Goal: Ask a question: Seek information or help from site administrators or community

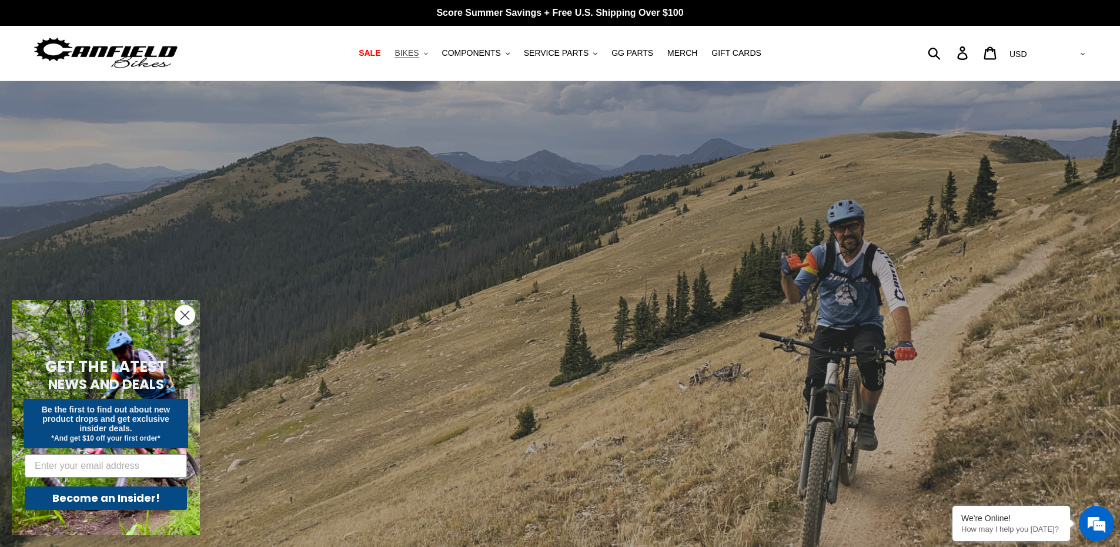
click at [412, 56] on span "BIKES" at bounding box center [406, 53] width 24 height 10
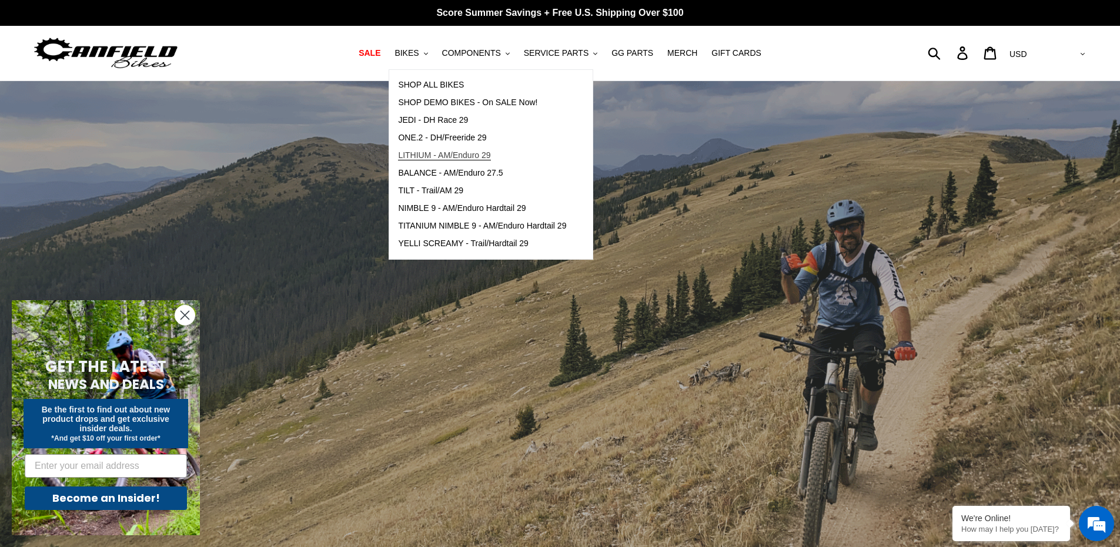
click at [427, 155] on span "LITHIUM - AM/Enduro 29" at bounding box center [444, 155] width 92 height 10
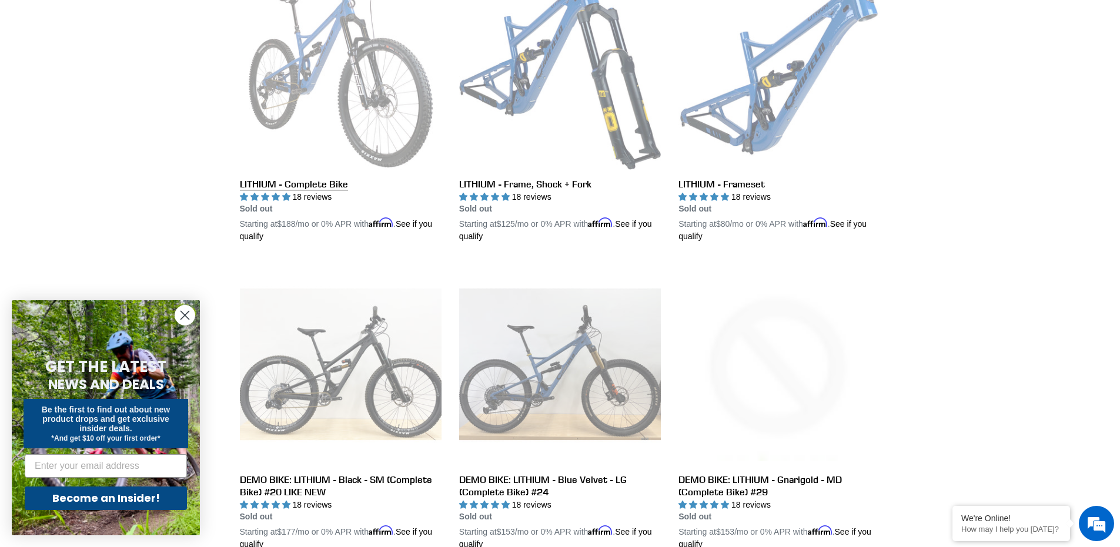
scroll to position [411, 0]
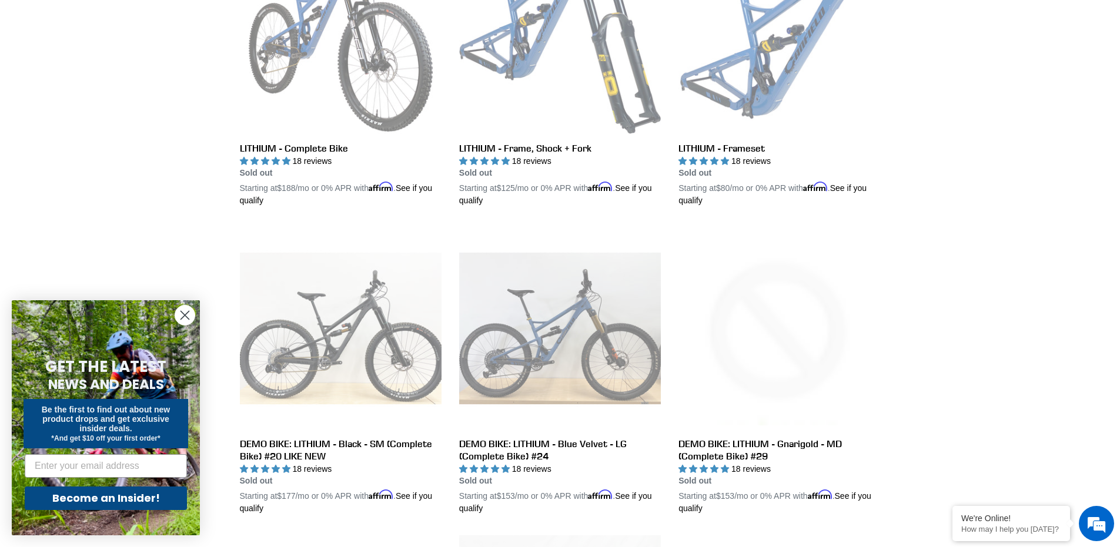
click at [173, 318] on form "GET THE LATEST NEWS AND DEALS Be the first to find out about new product drops …" at bounding box center [106, 417] width 188 height 235
click at [183, 320] on circle "Close dialog" at bounding box center [184, 315] width 19 height 19
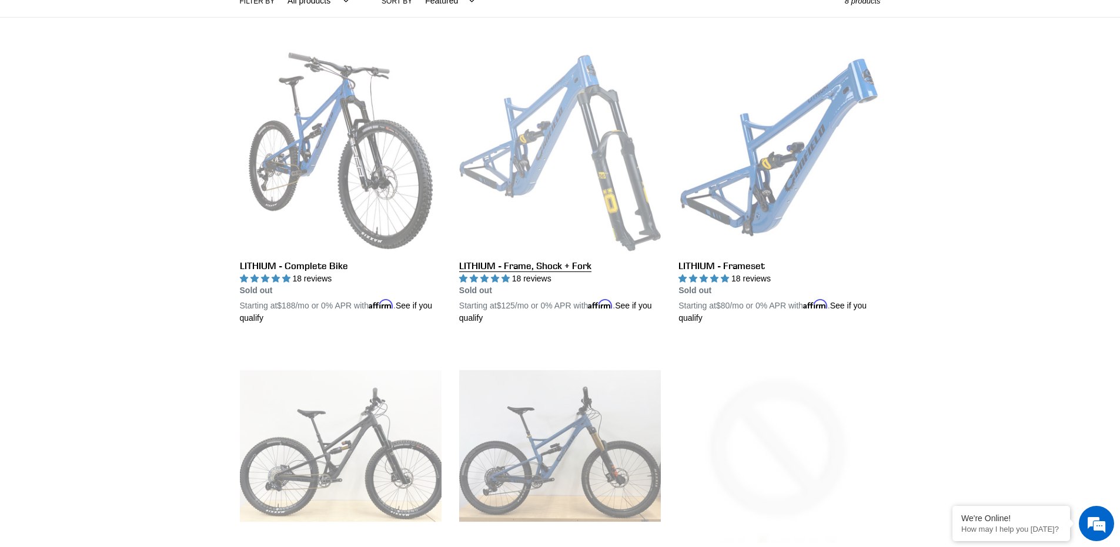
scroll to position [0, 0]
click at [537, 175] on link "LITHIUM - Frame, Shock + Fork" at bounding box center [560, 187] width 202 height 275
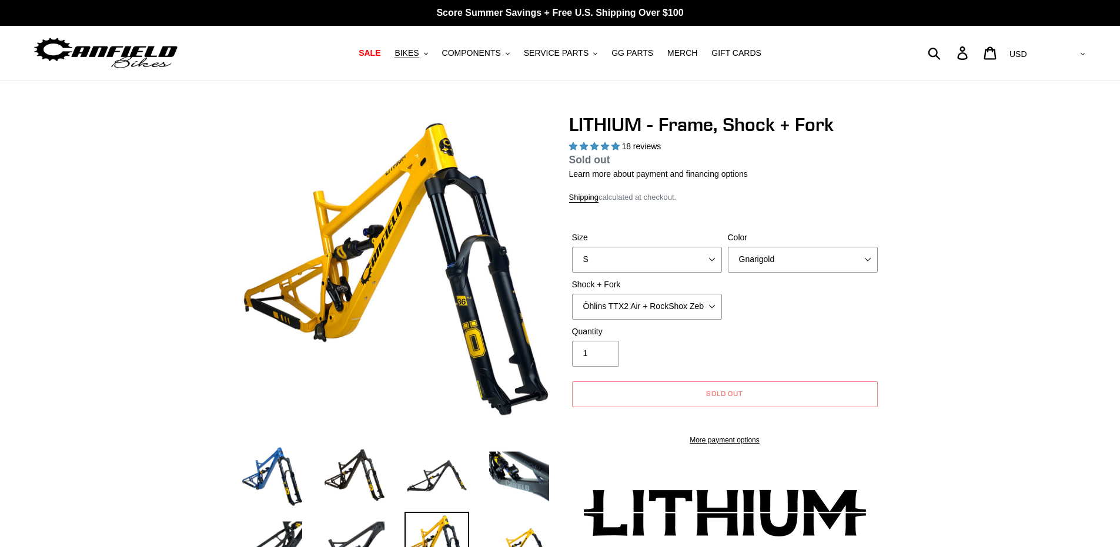
select select "highest-rating"
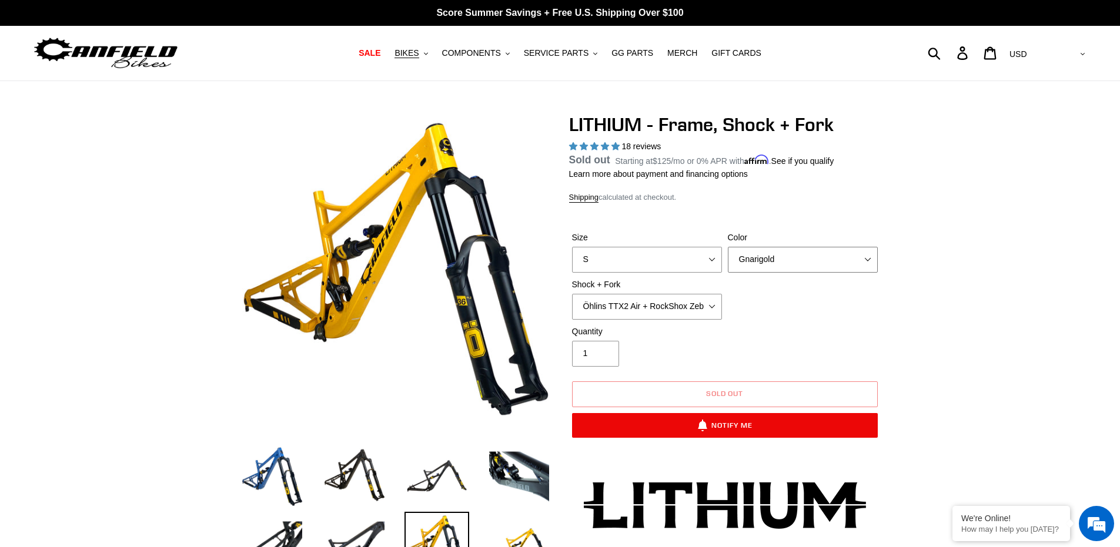
click at [774, 269] on select "Gnarigold Blue Velvet Stealth Black" at bounding box center [803, 260] width 150 height 26
click at [728, 260] on select "Gnarigold Blue Velvet Stealth Black" at bounding box center [803, 260] width 150 height 26
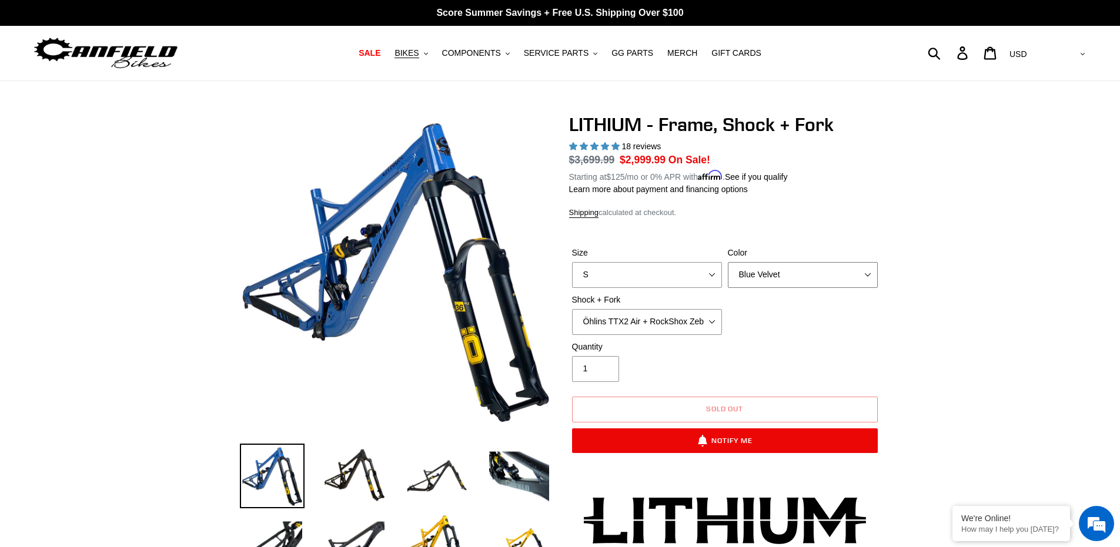
click at [771, 266] on select "Gnarigold Blue Velvet Stealth Black" at bounding box center [803, 275] width 150 height 26
click at [728, 262] on select "Gnarigold Blue Velvet Stealth Black" at bounding box center [803, 275] width 150 height 26
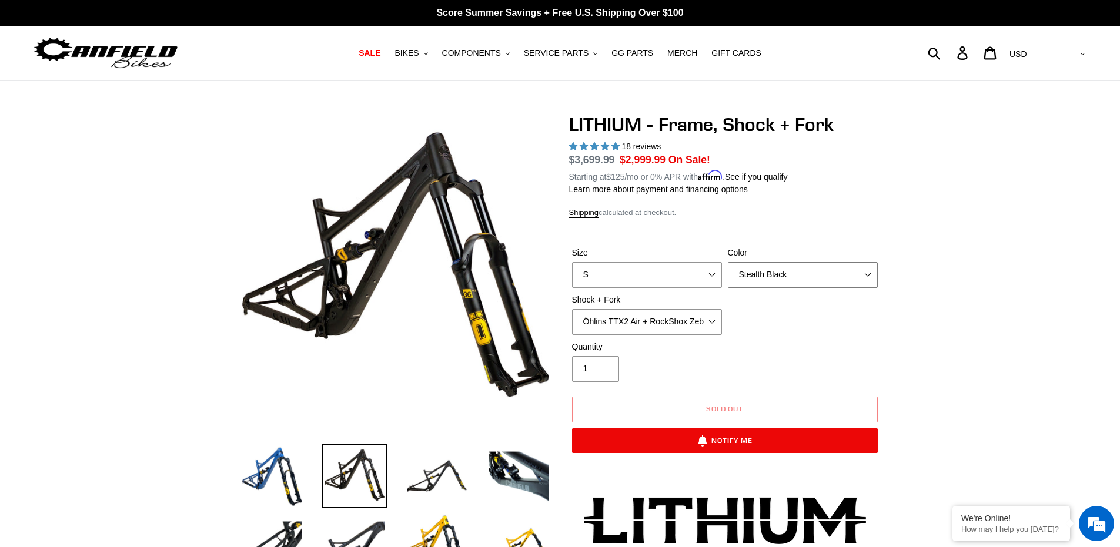
click at [773, 272] on select "Gnarigold Blue Velvet Stealth Black" at bounding box center [803, 275] width 150 height 26
select select "Gnarigold"
click at [728, 262] on select "Gnarigold Blue Velvet Stealth Black" at bounding box center [803, 275] width 150 height 26
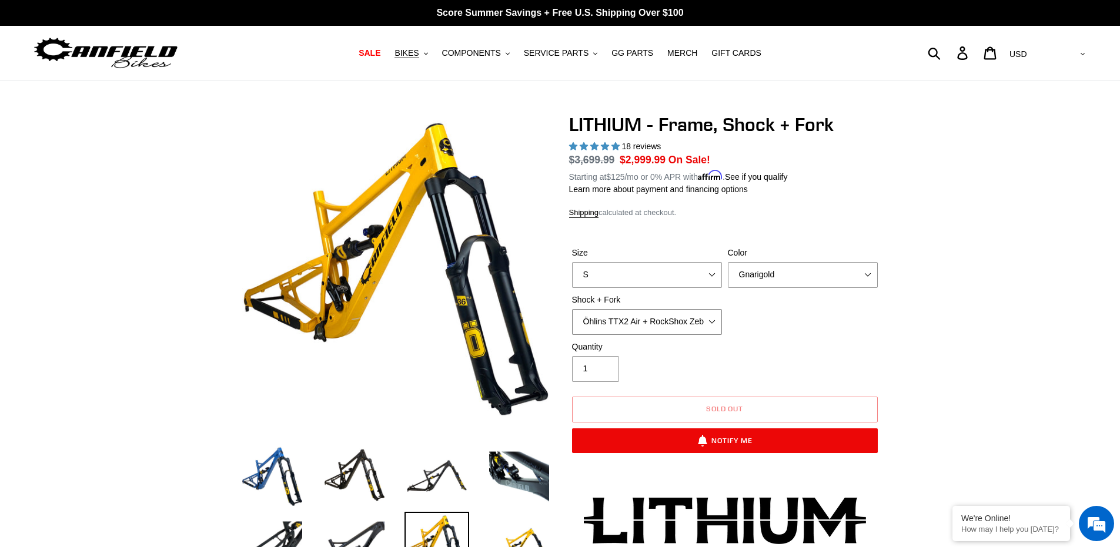
click at [713, 320] on select "Öhlins TTX2 Air + RockShox Zeb Ultimate 170mm Fox FLOAT X2 Factory + Fox 38 FLO…" at bounding box center [647, 322] width 150 height 26
click at [572, 309] on select "Öhlins TTX2 Air + RockShox Zeb Ultimate 170mm Fox FLOAT X2 Factory + Fox 38 FLO…" at bounding box center [647, 322] width 150 height 26
click at [676, 317] on select "Öhlins TTX2 Air + RockShox Zeb Ultimate 170mm Fox FLOAT X2 Factory + Fox 38 FLO…" at bounding box center [647, 322] width 150 height 26
click at [572, 309] on select "Öhlins TTX2 Air + RockShox Zeb Ultimate 170mm Fox FLOAT X2 Factory + Fox 38 FLO…" at bounding box center [647, 322] width 150 height 26
click at [662, 311] on select "Öhlins TTX2 Air + RockShox Zeb Ultimate 170mm Fox FLOAT X2 Factory + Fox 38 FLO…" at bounding box center [647, 322] width 150 height 26
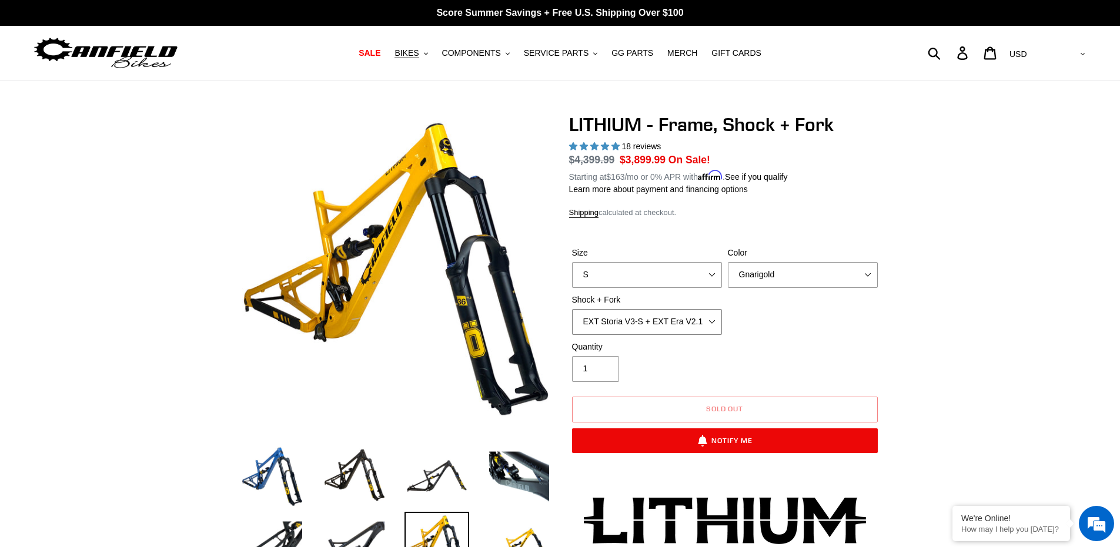
select select "Öhlins TTX2 Air + RockShox Zeb Ultimate 170mm"
click at [572, 309] on select "Öhlins TTX2 Air + RockShox Zeb Ultimate 170mm Fox FLOAT X2 Factory + Fox 38 FLO…" at bounding box center [647, 322] width 150 height 26
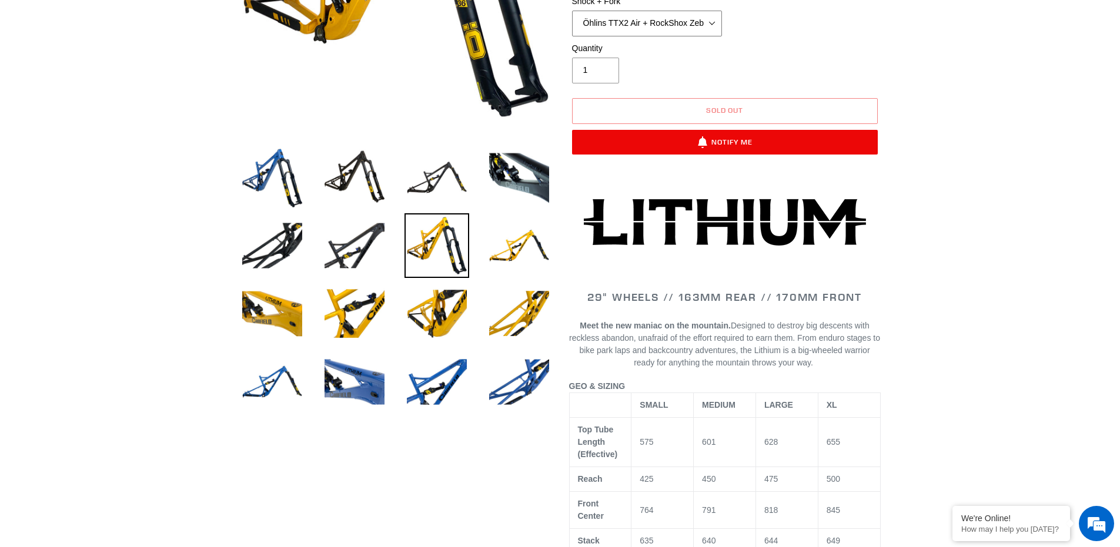
scroll to position [294, 0]
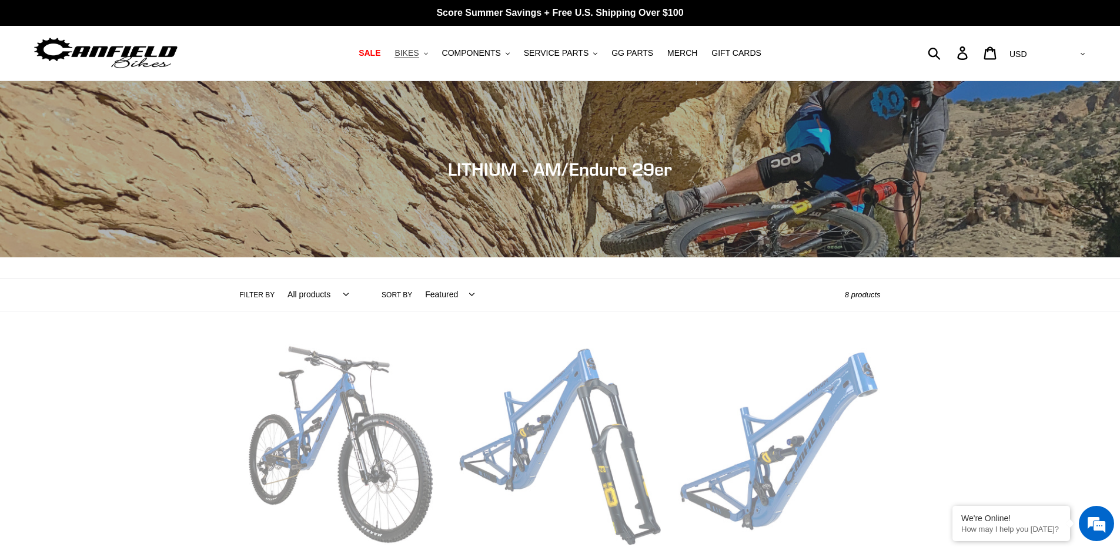
click at [415, 49] on span "BIKES" at bounding box center [406, 53] width 24 height 10
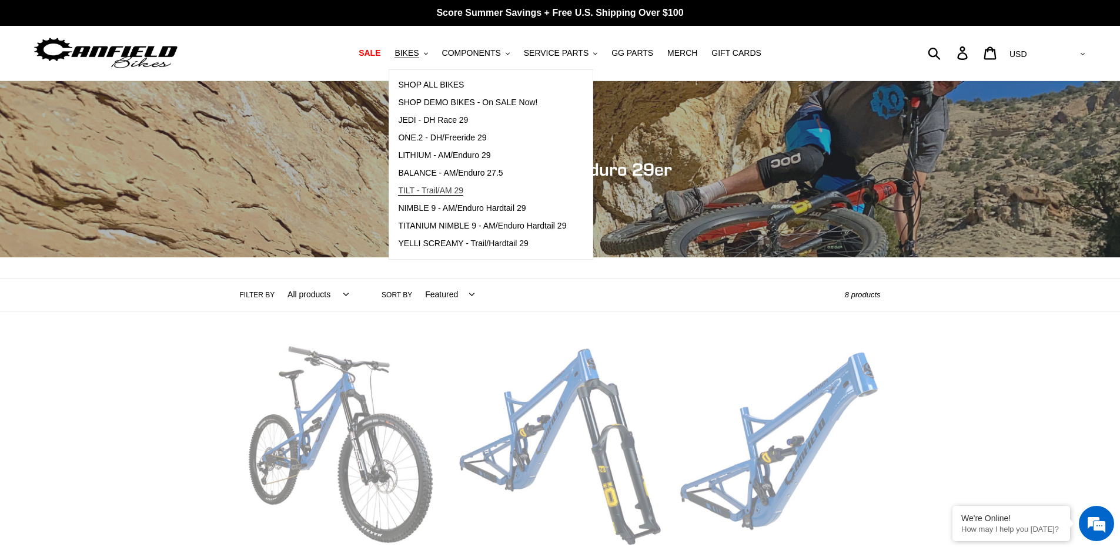
click at [450, 186] on span "TILT - Trail/AM 29" at bounding box center [430, 191] width 65 height 10
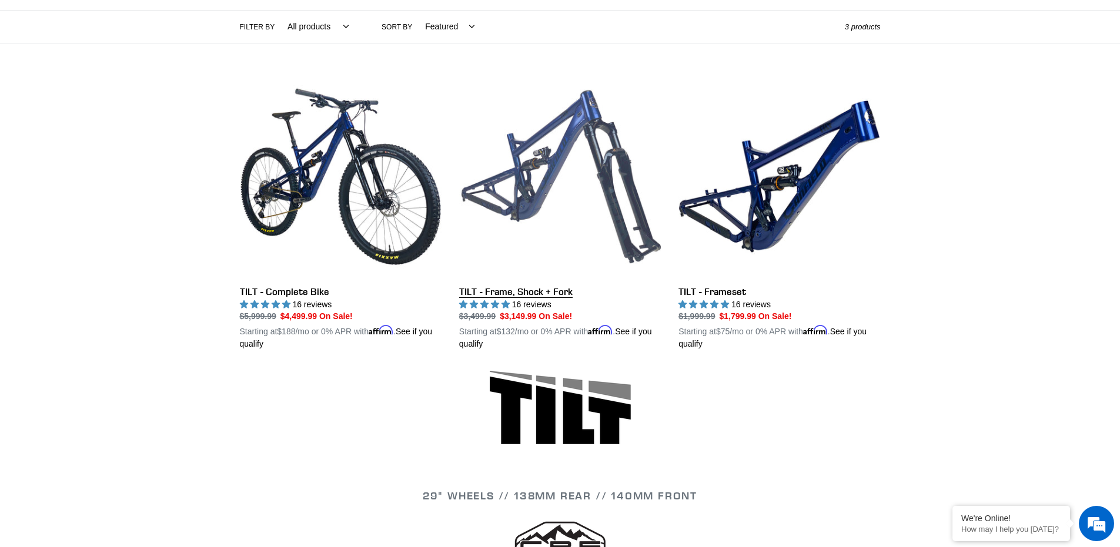
scroll to position [294, 0]
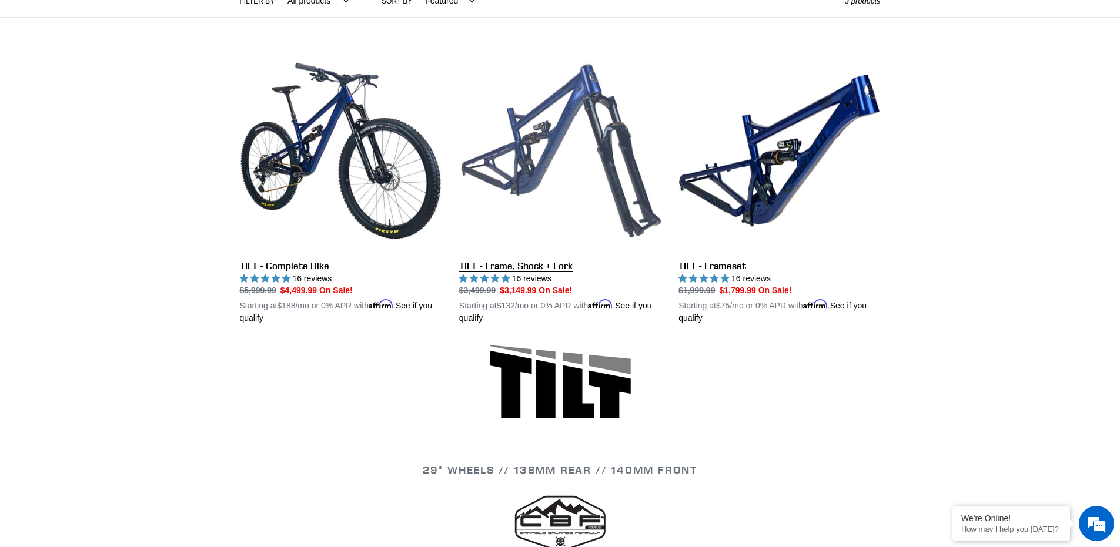
click at [538, 164] on link "TILT - Frame, Shock + Fork" at bounding box center [560, 187] width 202 height 275
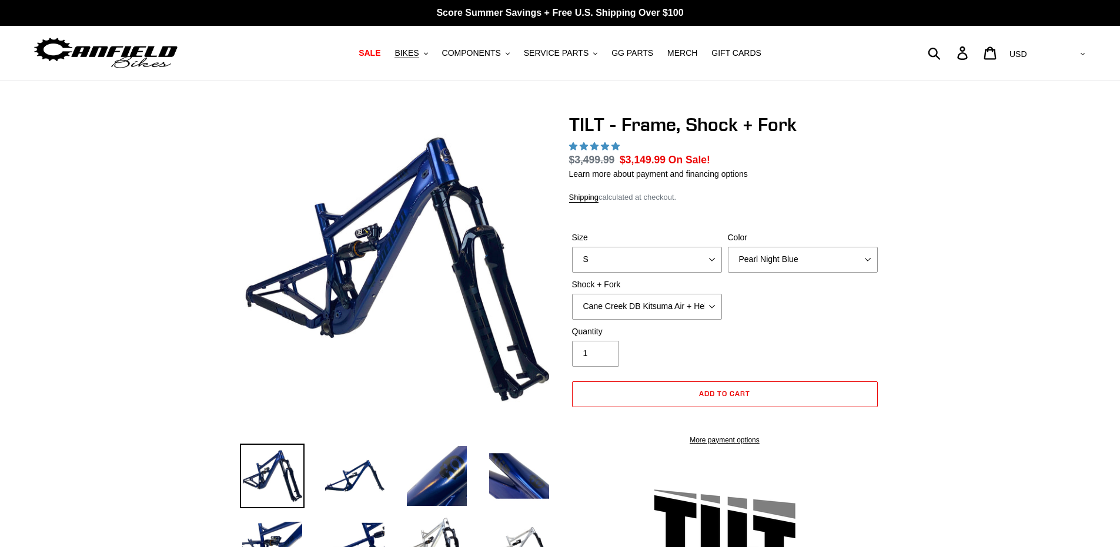
select select "highest-rating"
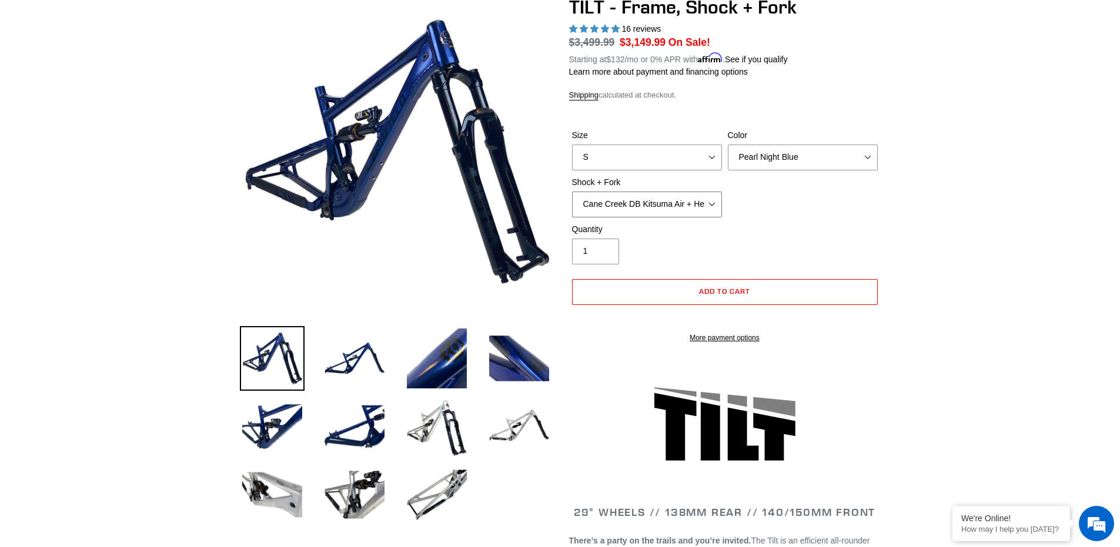
click at [612, 192] on select "Cane Creek DB Kitsuma Air + Helm MKII 140mm Cane Creek DB Kitsuma Air + Fox 36 …" at bounding box center [647, 205] width 150 height 26
click at [572, 192] on select "Cane Creek DB Kitsuma Air + Helm MKII 140mm Cane Creek DB Kitsuma Air + Fox 36 …" at bounding box center [647, 205] width 150 height 26
click at [625, 203] on select "Cane Creek DB Kitsuma Air + Helm MKII 140mm Cane Creek DB Kitsuma Air + Fox 36 …" at bounding box center [647, 205] width 150 height 26
click at [572, 192] on select "Cane Creek DB Kitsuma Air + Helm MKII 140mm Cane Creek DB Kitsuma Air + Fox 36 …" at bounding box center [647, 205] width 150 height 26
click at [632, 198] on select "Cane Creek DB Kitsuma Air + Helm MKII 140mm Cane Creek DB Kitsuma Air + Fox 36 …" at bounding box center [647, 205] width 150 height 26
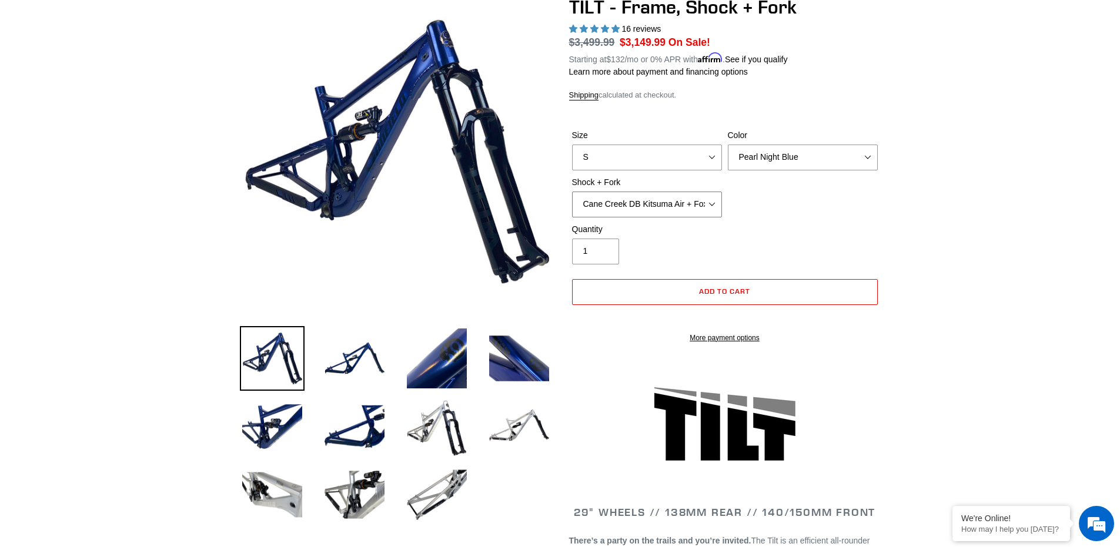
click at [572, 192] on select "Cane Creek DB Kitsuma Air + Helm MKII 140mm Cane Creek DB Kitsuma Air + Fox 36 …" at bounding box center [647, 205] width 150 height 26
click at [623, 202] on select "Cane Creek DB Kitsuma Air + Helm MKII 140mm Cane Creek DB Kitsuma Air + Fox 36 …" at bounding box center [647, 205] width 150 height 26
select select "Fox Float X + Fox 36 Grip X Factory 150mm"
click at [572, 192] on select "Cane Creek DB Kitsuma Air + Helm MKII 140mm Cane Creek DB Kitsuma Air + Fox 36 …" at bounding box center [647, 205] width 150 height 26
click at [630, 213] on select "Cane Creek DB Kitsuma Air + Helm MKII 140mm Cane Creek DB Kitsuma Air + Fox 36 …" at bounding box center [647, 205] width 150 height 26
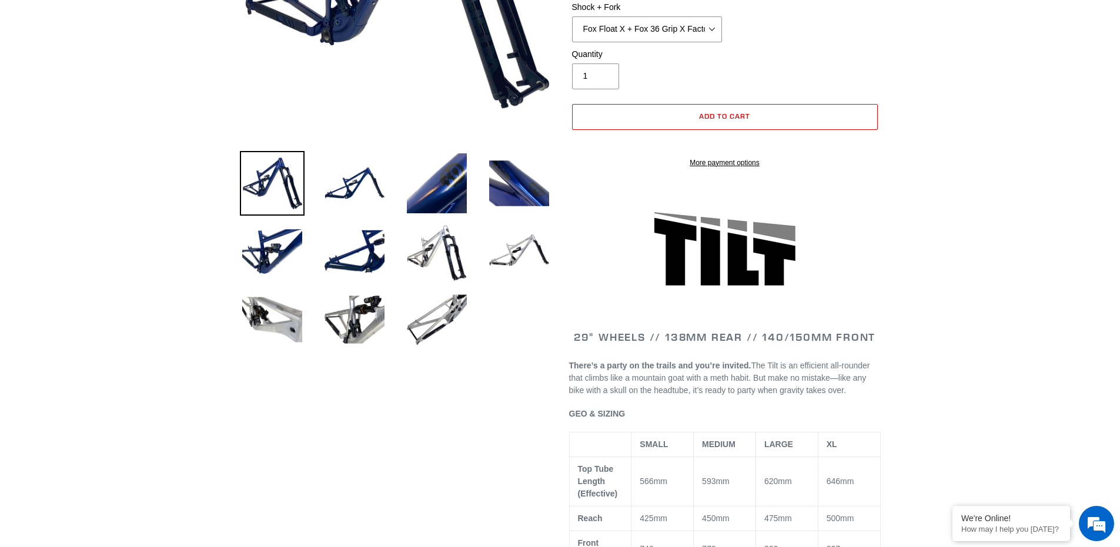
scroll to position [176, 0]
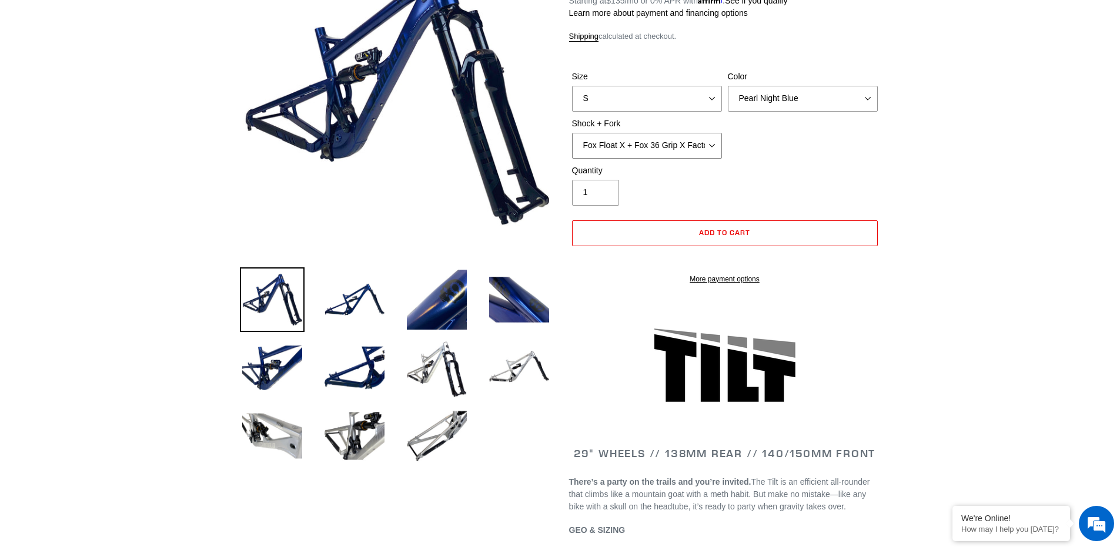
click at [658, 150] on select "Cane Creek DB Kitsuma Air + Helm MKII 140mm Cane Creek DB Kitsuma Air + Fox 36 …" at bounding box center [647, 146] width 150 height 26
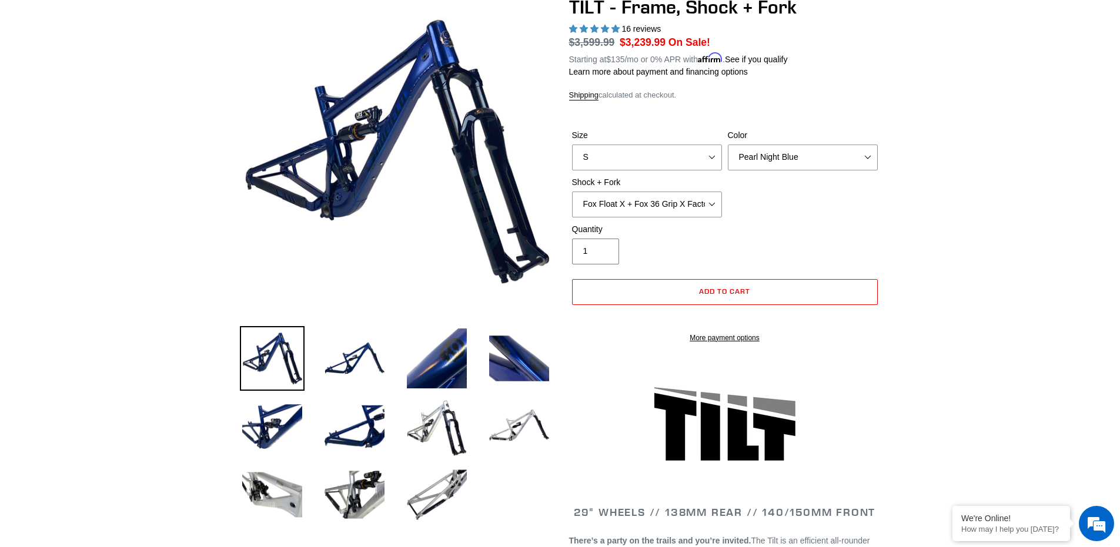
scroll to position [0, 0]
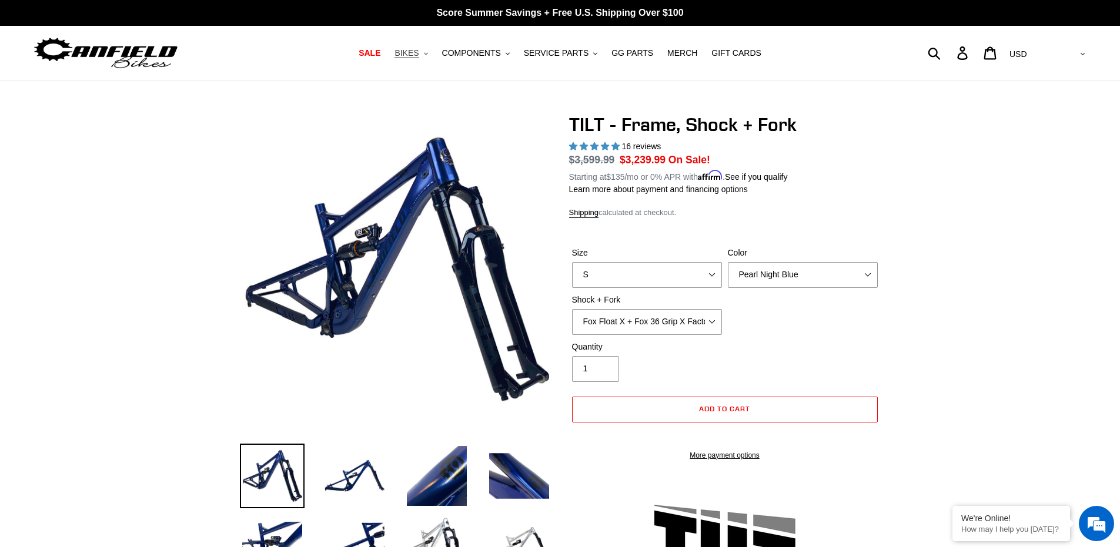
click at [418, 51] on span "BIKES" at bounding box center [406, 53] width 24 height 10
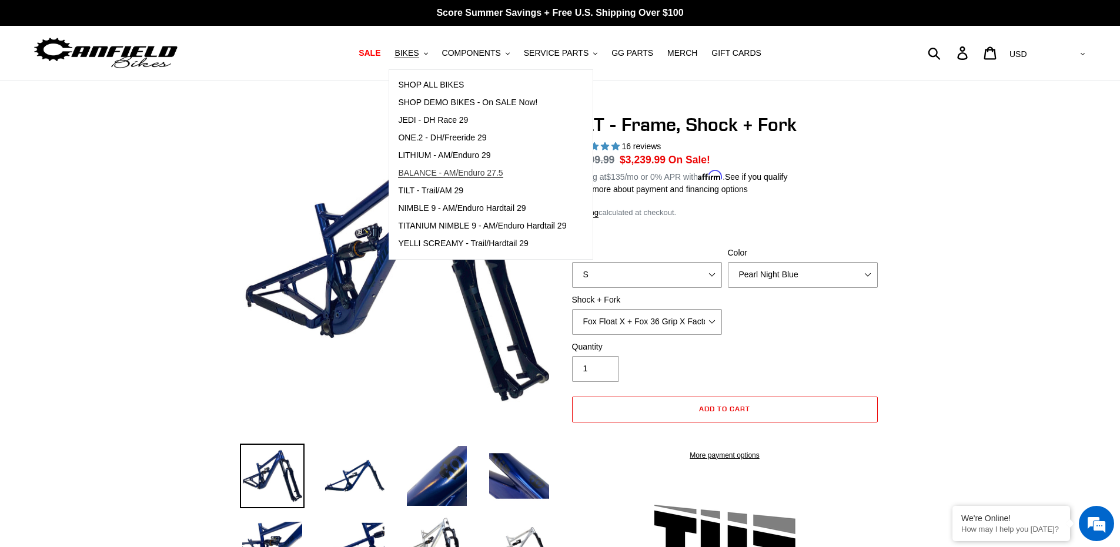
click at [469, 171] on span "BALANCE - AM/Enduro 27.5" at bounding box center [450, 173] width 105 height 10
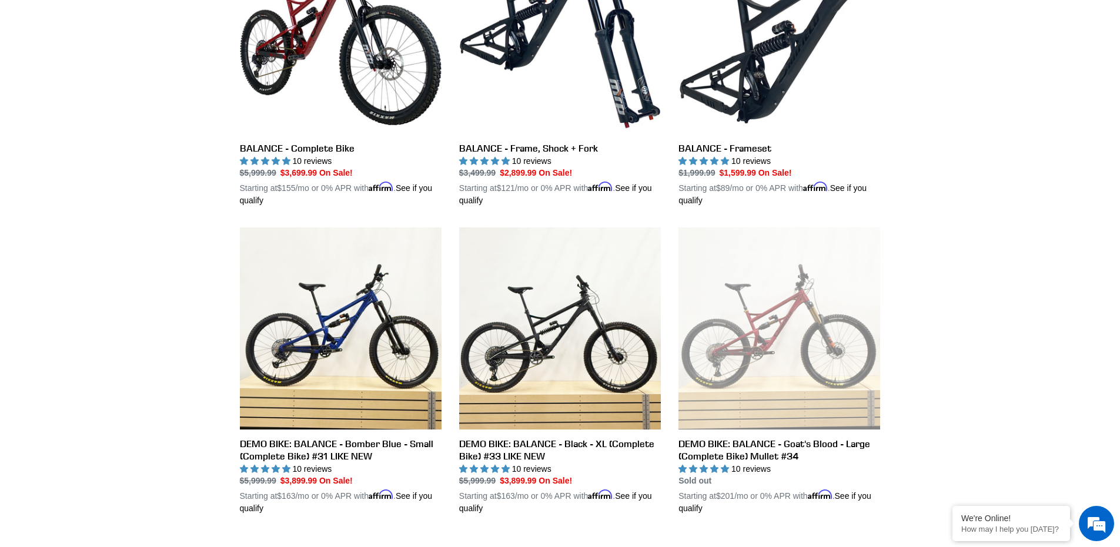
scroll to position [353, 0]
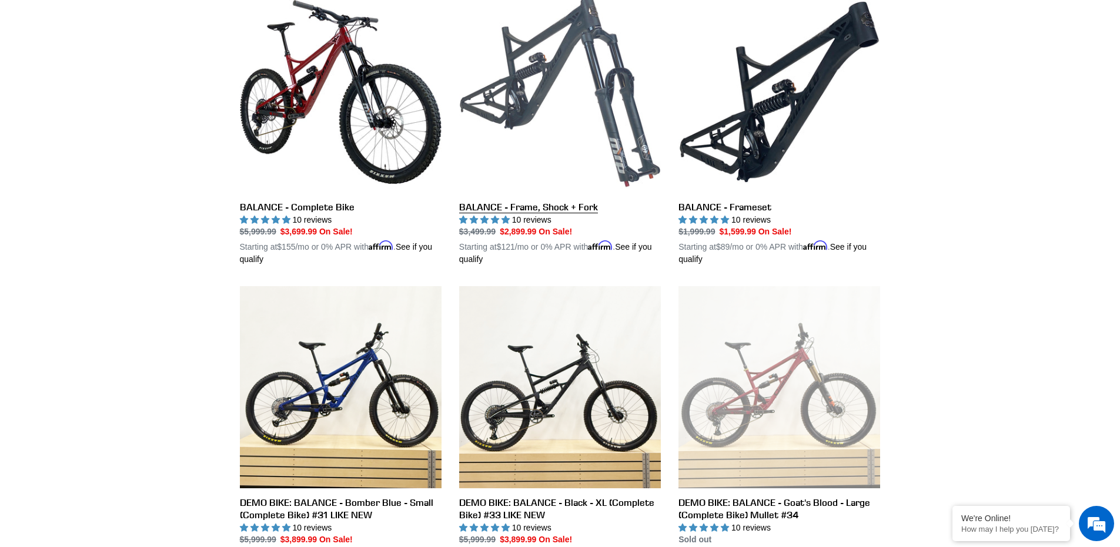
click at [523, 129] on link "BALANCE - Frame, Shock + Fork" at bounding box center [560, 128] width 202 height 275
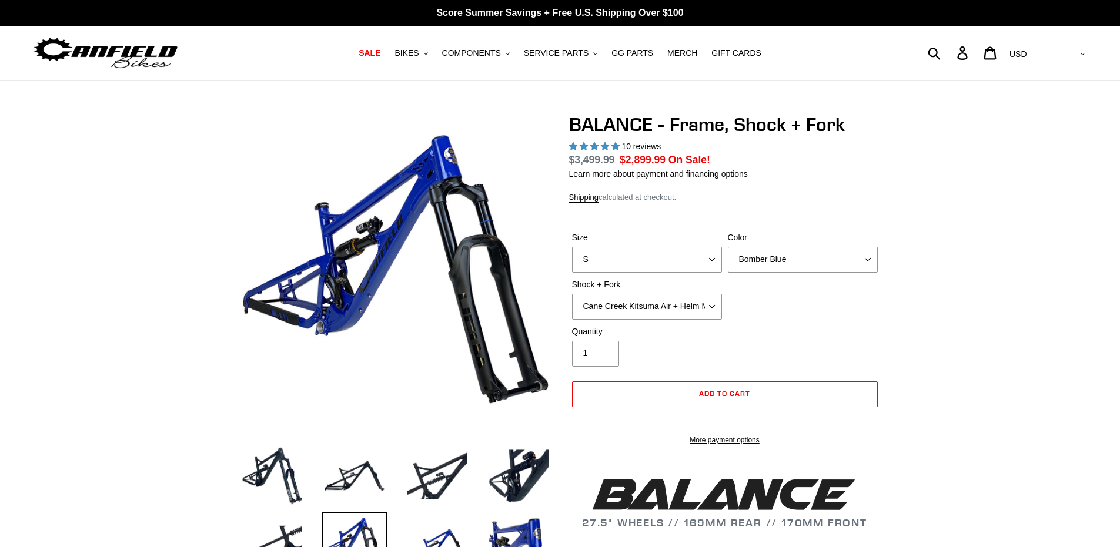
select select "highest-rating"
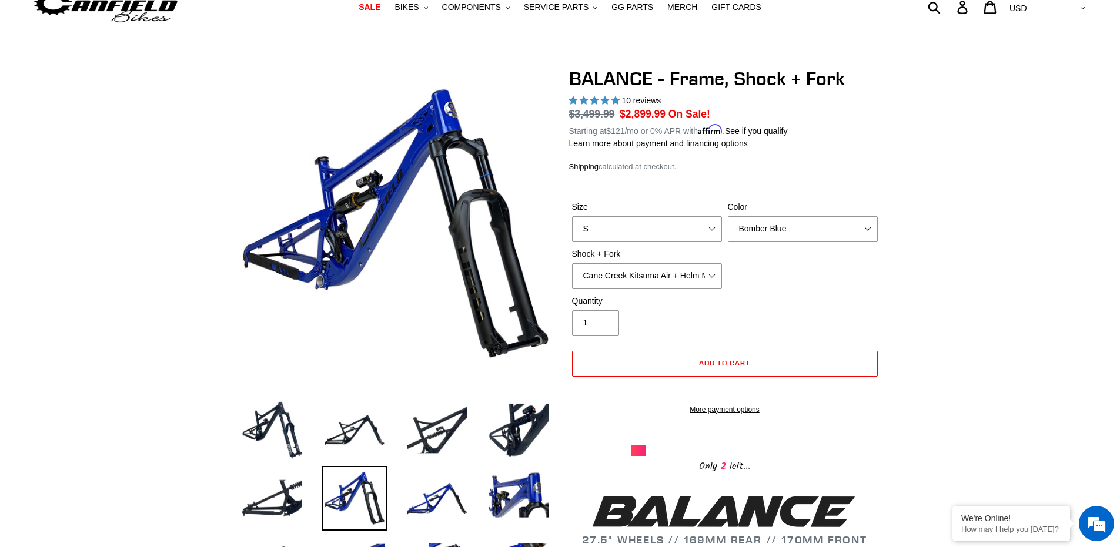
scroll to position [59, 0]
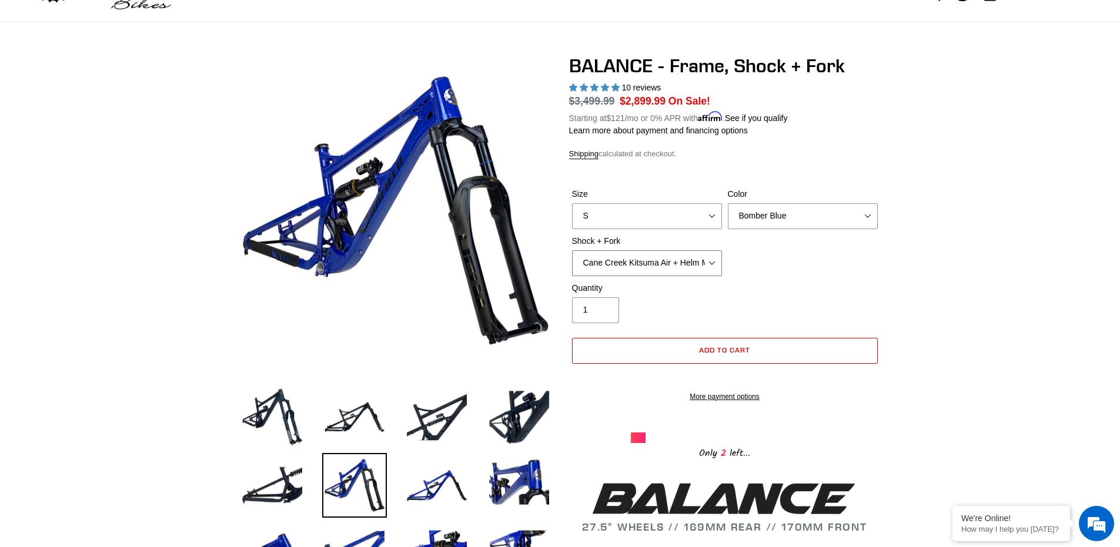
click at [656, 268] on select "Cane Creek Kitsuma Air + Helm MKII 27.5 170mm Fox Float X2 or DHX2 + Fox Float …" at bounding box center [647, 263] width 150 height 26
click at [572, 250] on select "Cane Creek Kitsuma Air + Helm MKII 27.5 170mm Fox Float X2 or DHX2 + Fox Float …" at bounding box center [647, 263] width 150 height 26
click at [654, 257] on select "Cane Creek Kitsuma Air + Helm MKII 27.5 170mm Fox Float X2 or DHX2 + Fox Float …" at bounding box center [647, 263] width 150 height 26
click at [572, 250] on select "Cane Creek Kitsuma Air + Helm MKII 27.5 170mm Fox Float X2 or DHX2 + Fox Float …" at bounding box center [647, 263] width 150 height 26
click at [638, 256] on select "Cane Creek Kitsuma Air + Helm MKII 27.5 170mm Fox Float X2 or DHX2 + Fox Float …" at bounding box center [647, 263] width 150 height 26
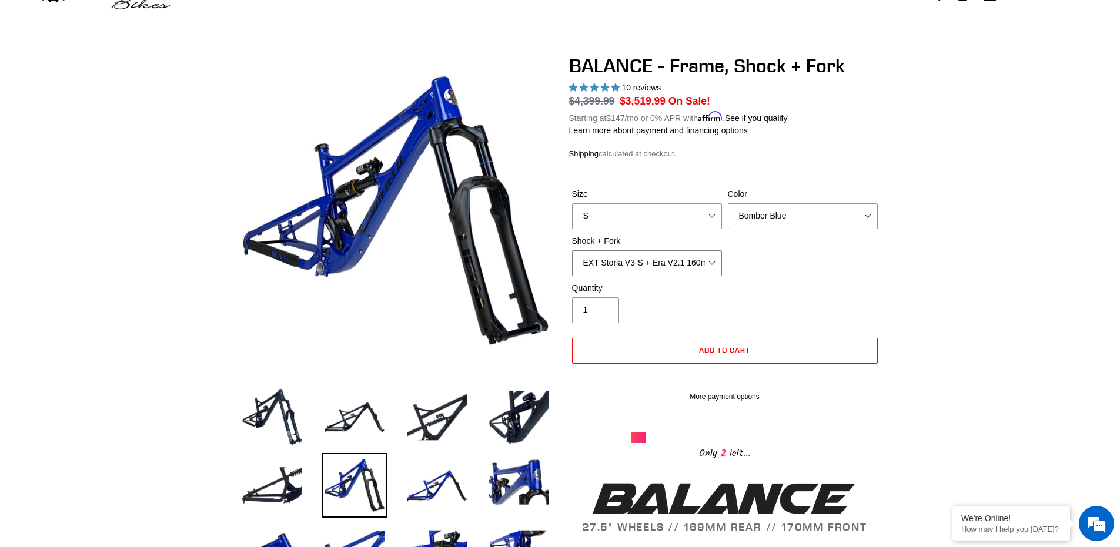
select select "RockShox Vivid ULT + RockShox Lyrik Ultimate 170mm 27.5 (red)"
click at [572, 250] on select "Cane Creek Kitsuma Air + Helm MKII 27.5 170mm Fox Float X2 or DHX2 + Fox Float …" at bounding box center [647, 263] width 150 height 26
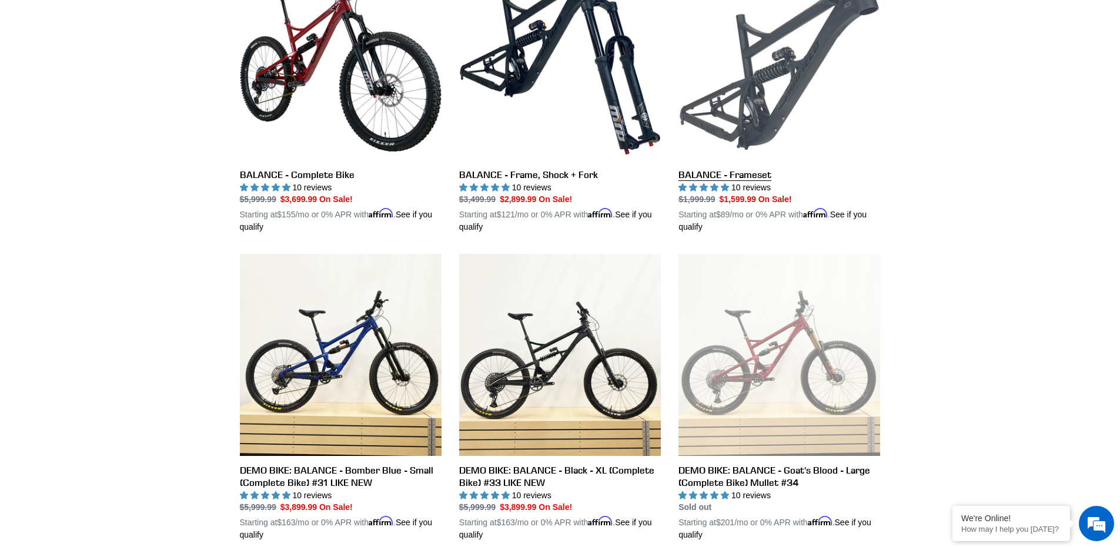
scroll to position [353, 0]
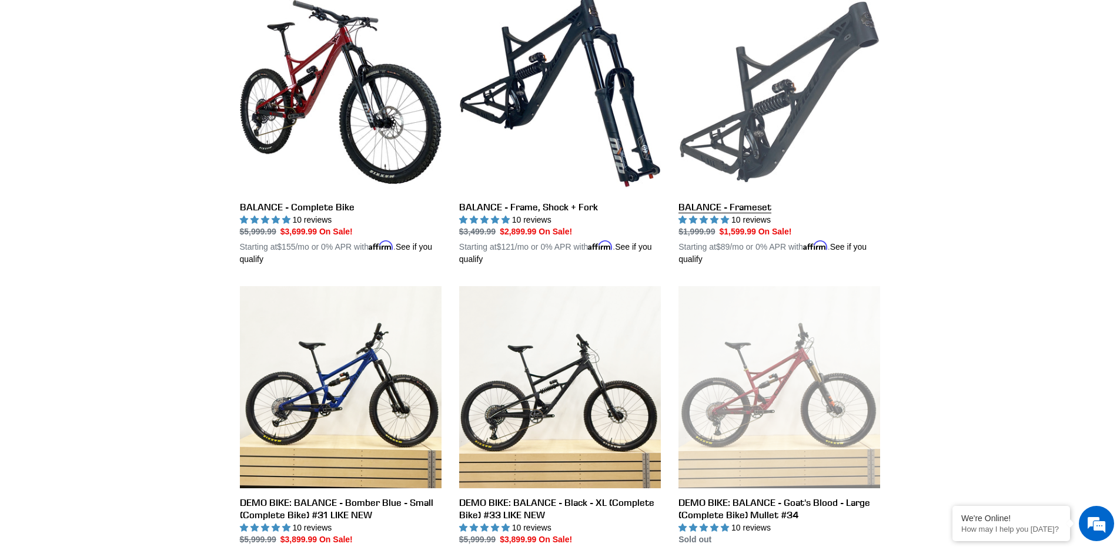
click at [763, 169] on link "BALANCE - Frameset" at bounding box center [779, 128] width 202 height 275
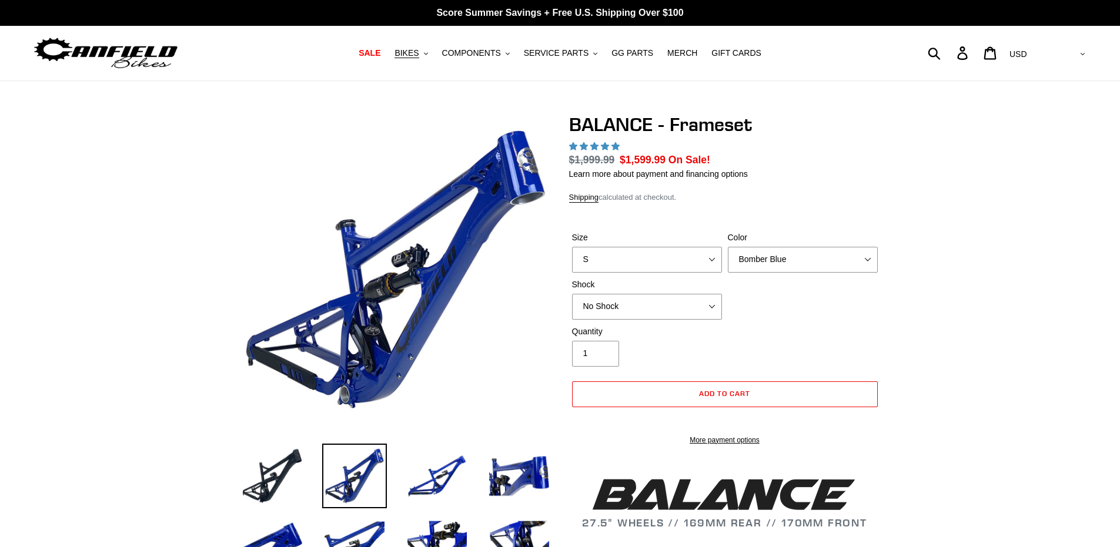
select select "highest-rating"
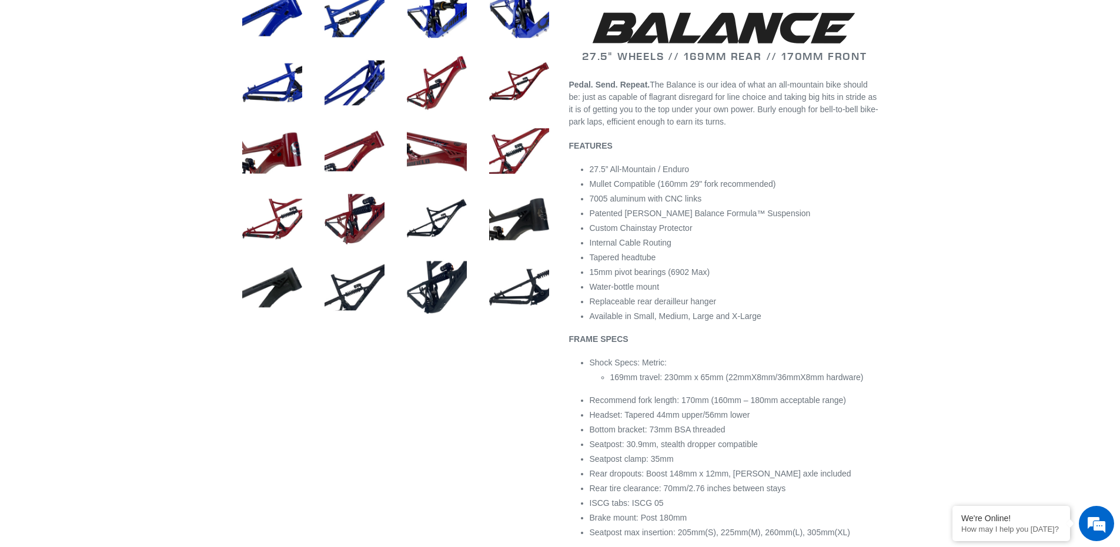
scroll to position [529, 0]
click at [1097, 520] on em at bounding box center [1096, 524] width 32 height 32
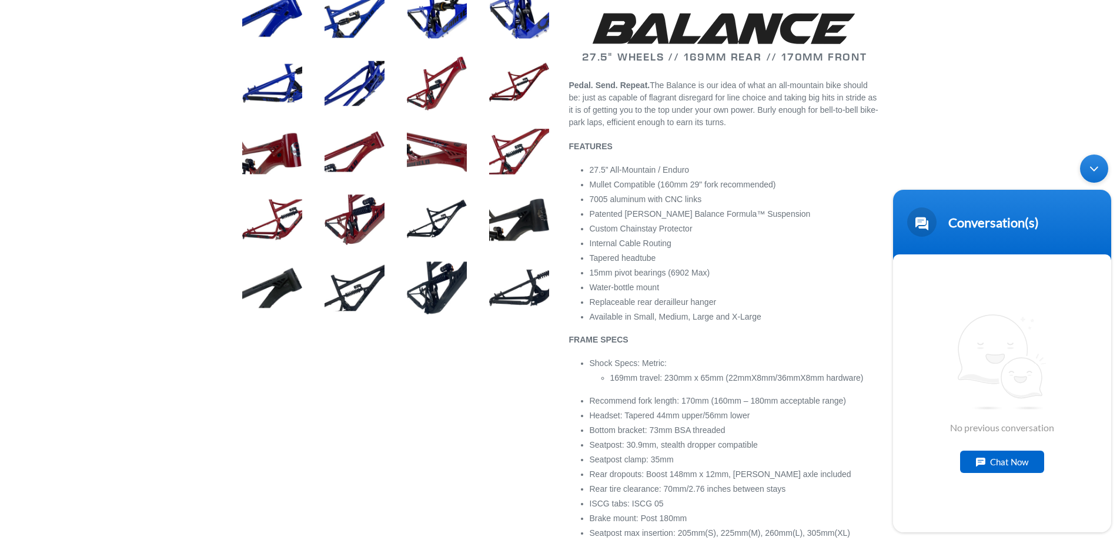
click at [993, 465] on div "Chat Now" at bounding box center [1002, 462] width 84 height 22
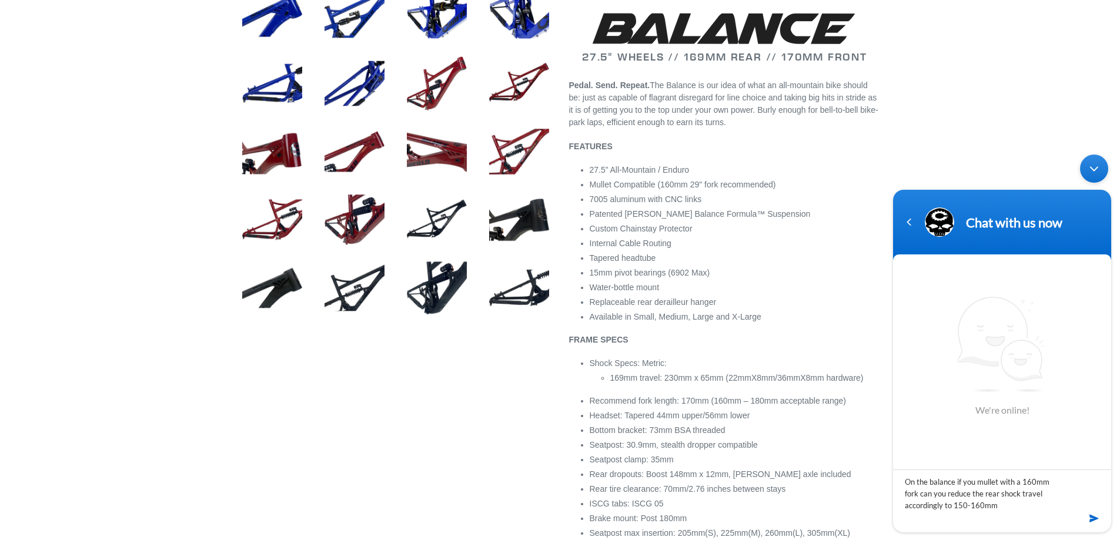
type textarea "On the balance if you mullet with a 160mm fork can you reduce the rear shock tr…"
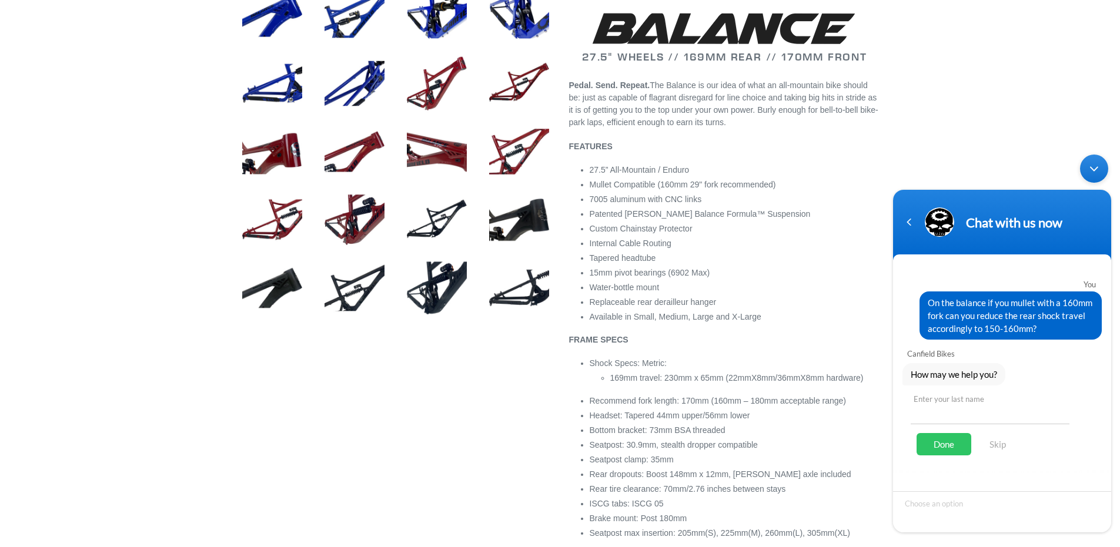
click at [932, 411] on input "text" at bounding box center [989, 410] width 159 height 28
type input "Wrinkle"
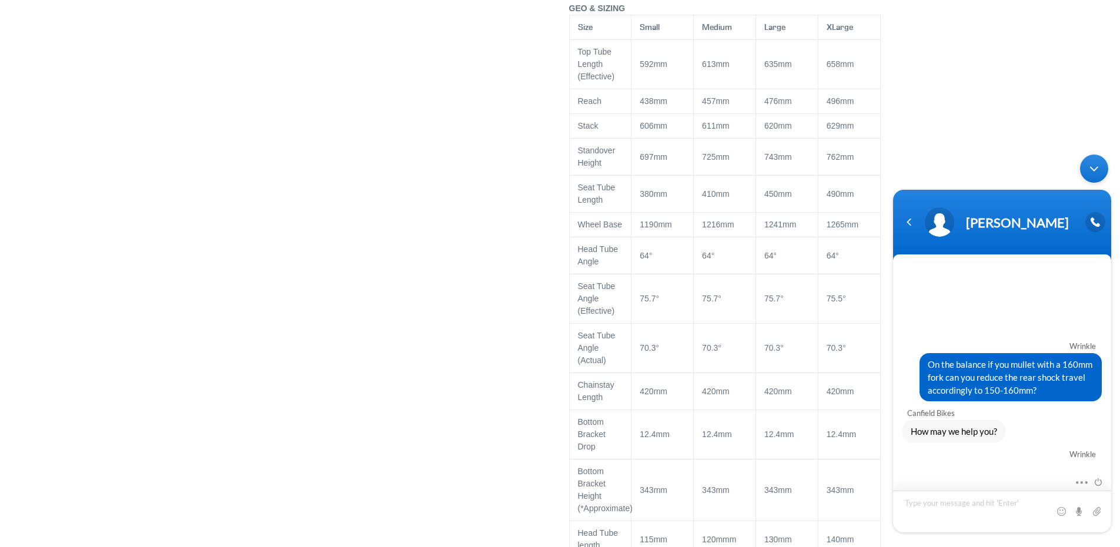
scroll to position [1058, 0]
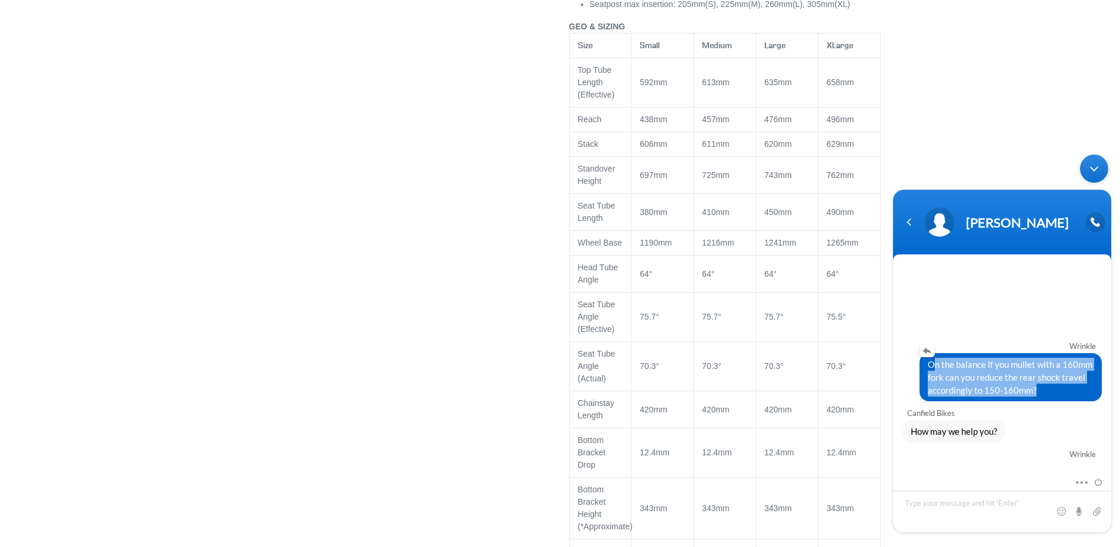
drag, startPoint x: 929, startPoint y: 368, endPoint x: 1033, endPoint y: 391, distance: 106.5
click at [1033, 391] on span "On the balance if you mullet with a 160mm fork can you reduce the rear shock tr…" at bounding box center [1010, 377] width 166 height 39
copy span "On the balance if you mullet with a 160mm fork can you reduce the rear shock tr…"
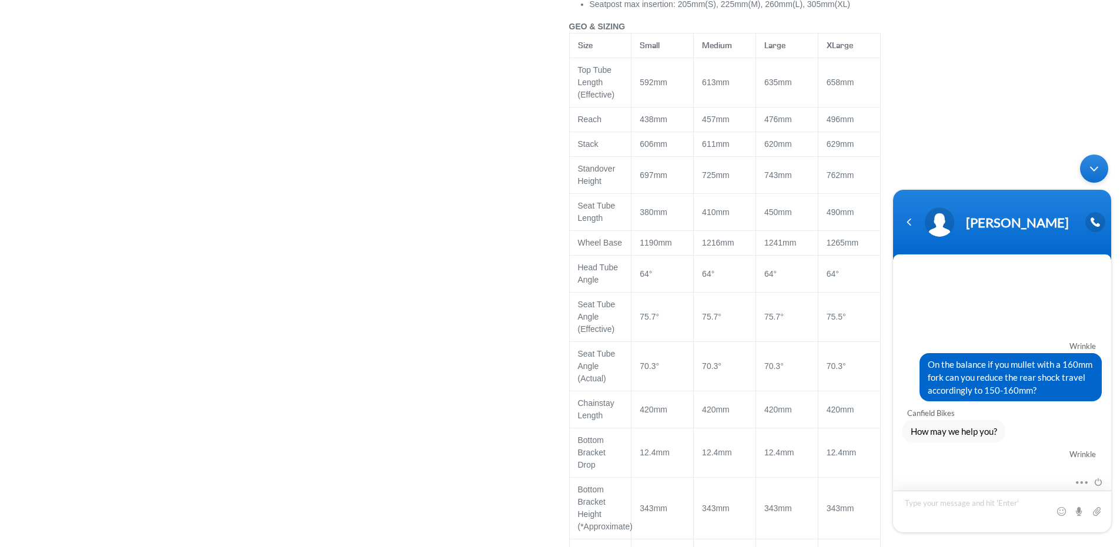
click at [943, 510] on textarea "Type your message and hit 'Enter'" at bounding box center [1002, 512] width 218 height 42
type textarea "On the balance if you mullet with a 160mm fork can you reduce the rear shock tr…"
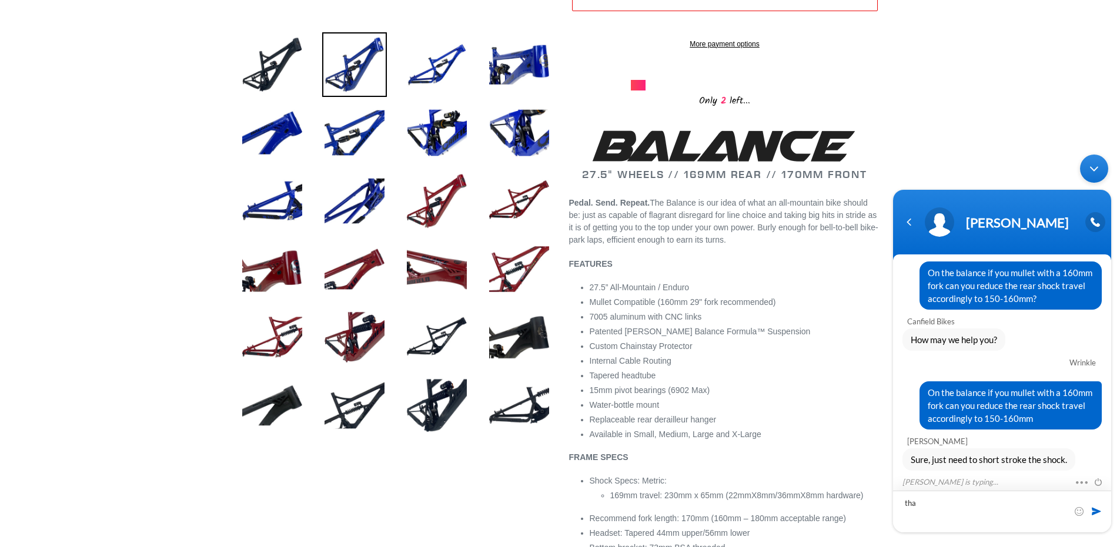
scroll to position [48, 0]
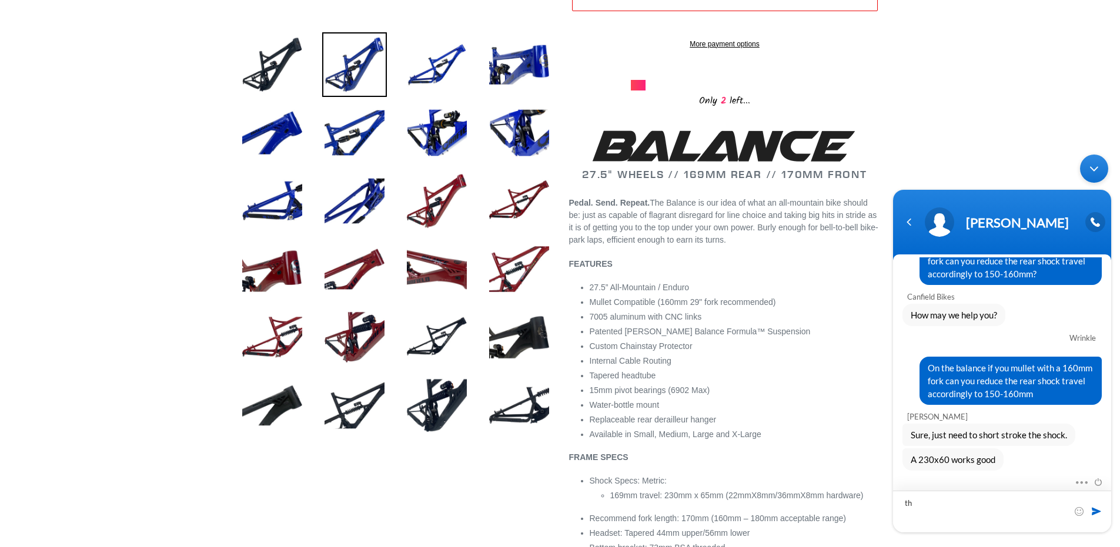
type textarea "t"
type textarea "no need to change the linkage?"
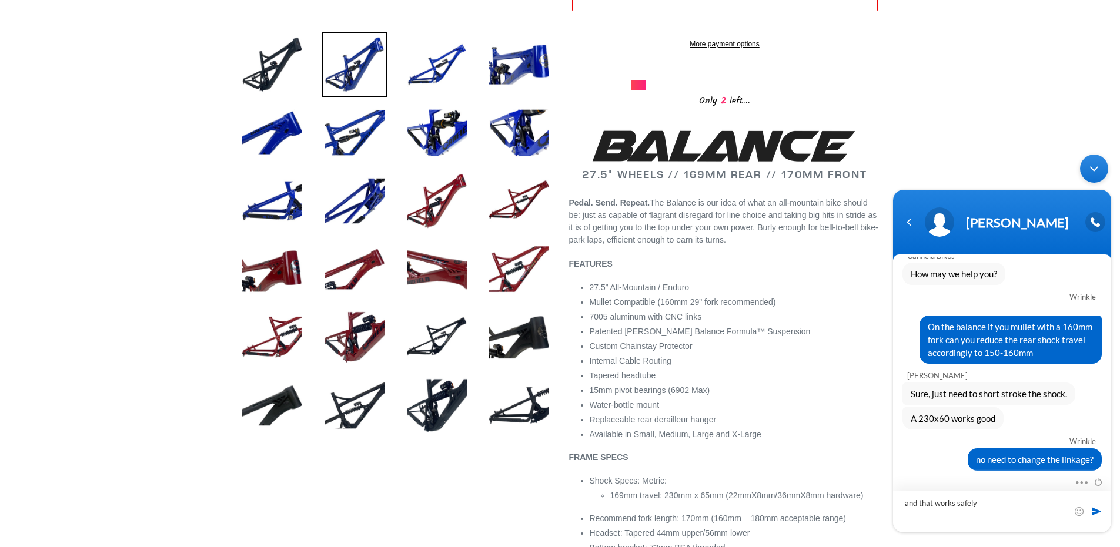
type textarea "and that works safely?"
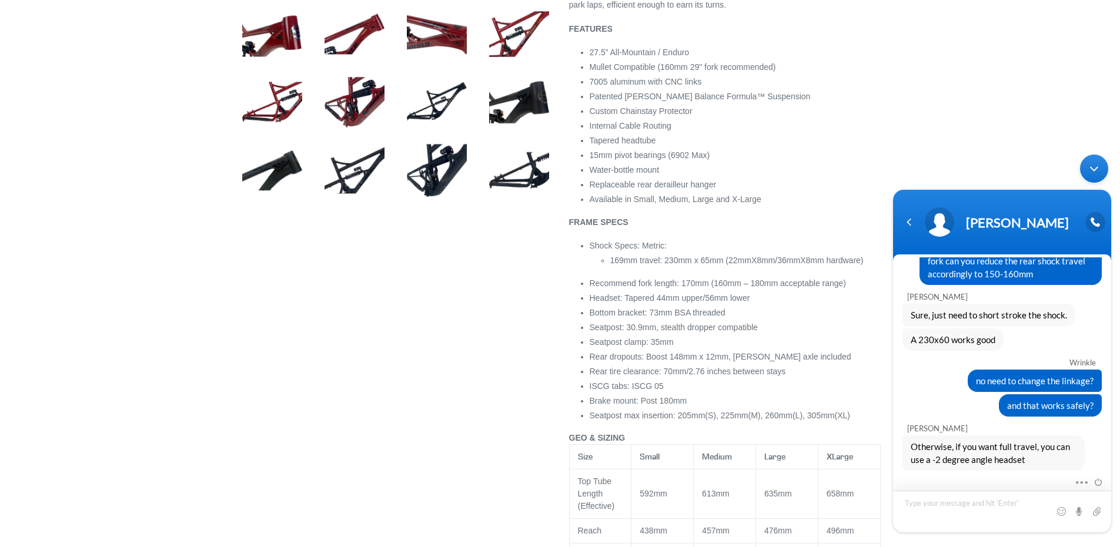
scroll to position [206, 0]
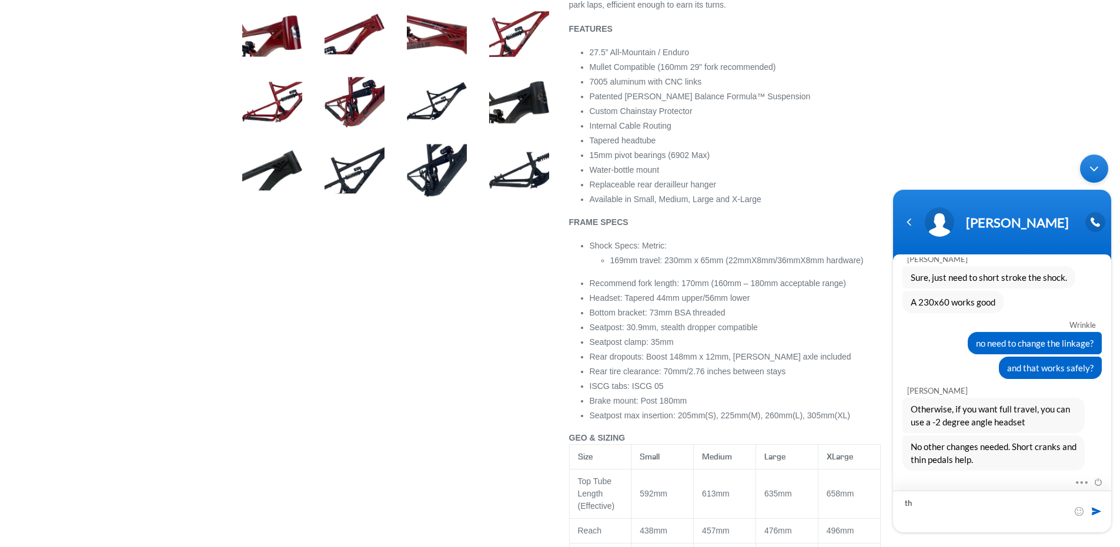
type textarea "thx"
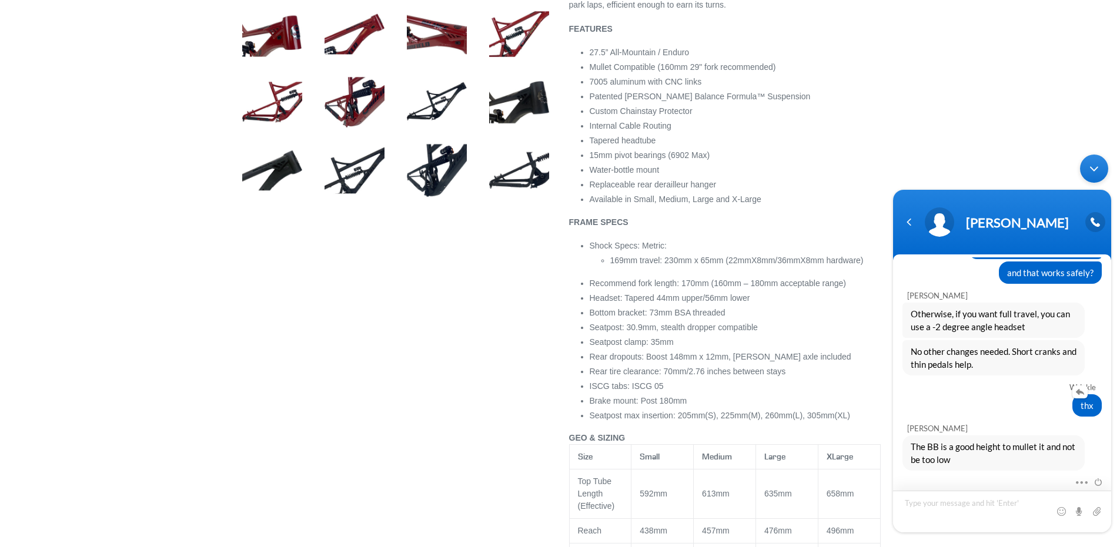
scroll to position [280, 0]
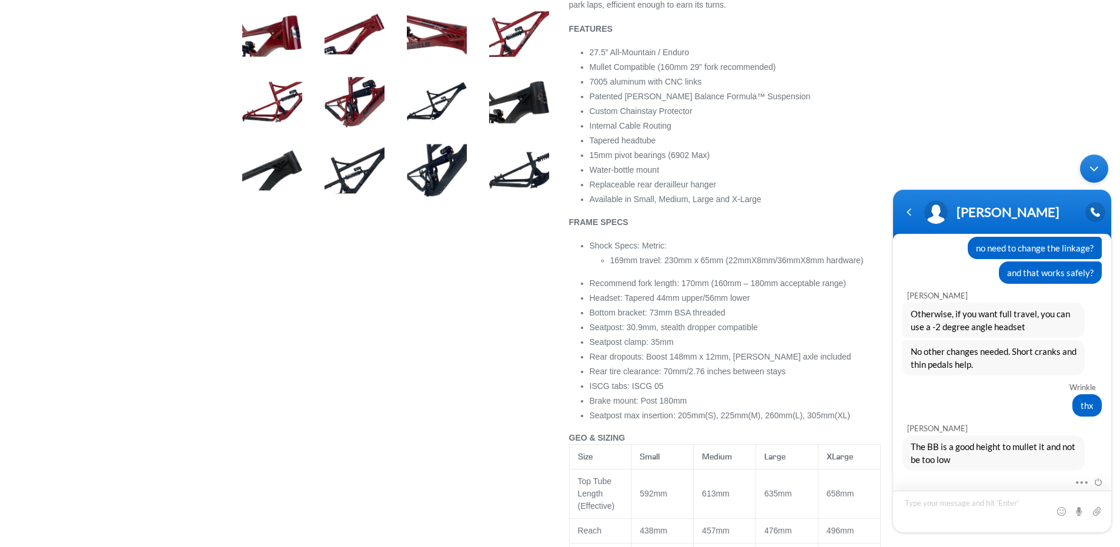
click at [975, 517] on textarea "Type your message and hit 'Enter'" at bounding box center [1002, 512] width 218 height 42
type textarea "sounds good"
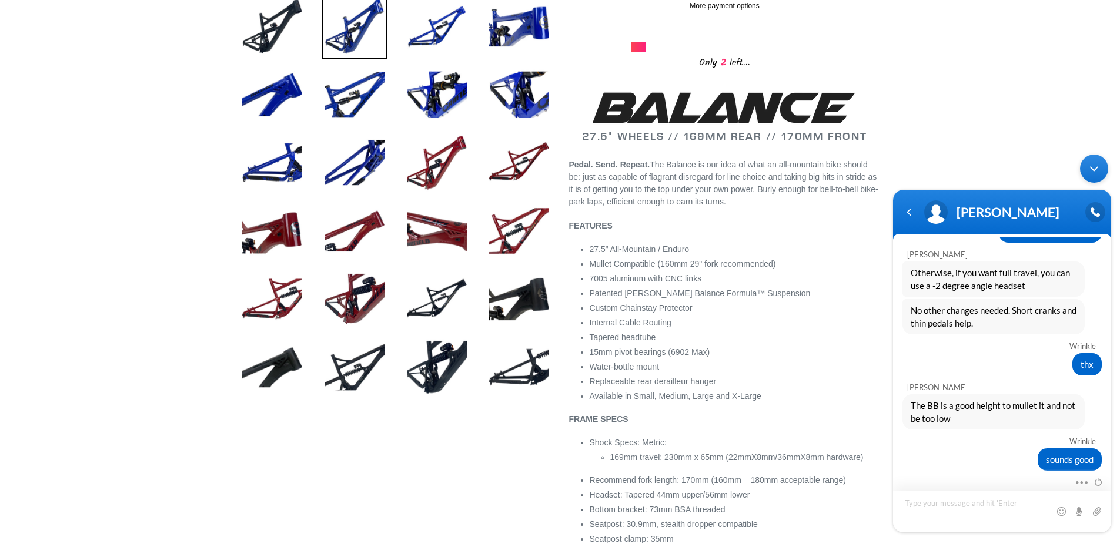
scroll to position [470, 0]
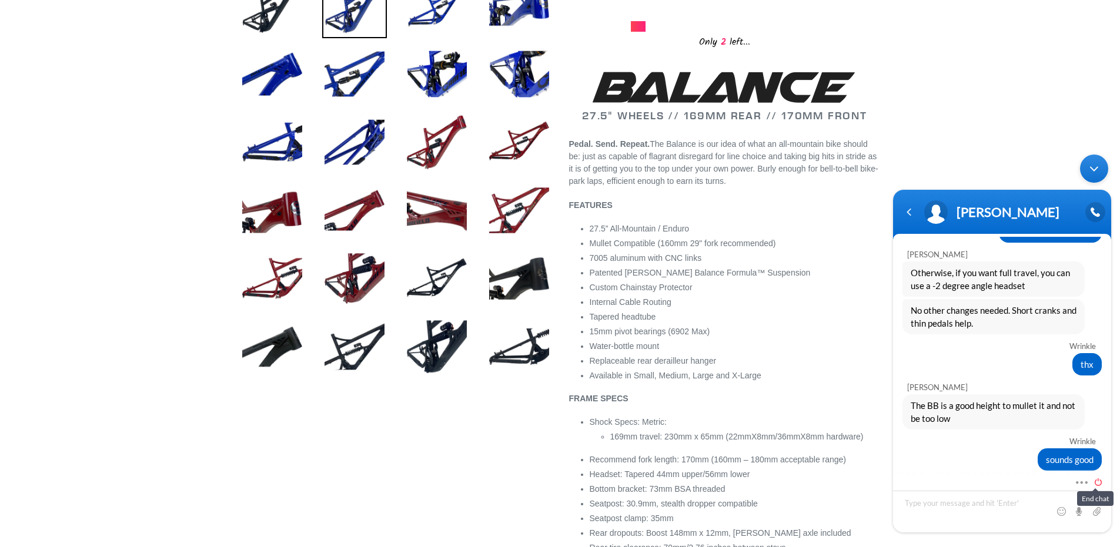
click at [1098, 481] on span at bounding box center [1094, 480] width 13 height 11
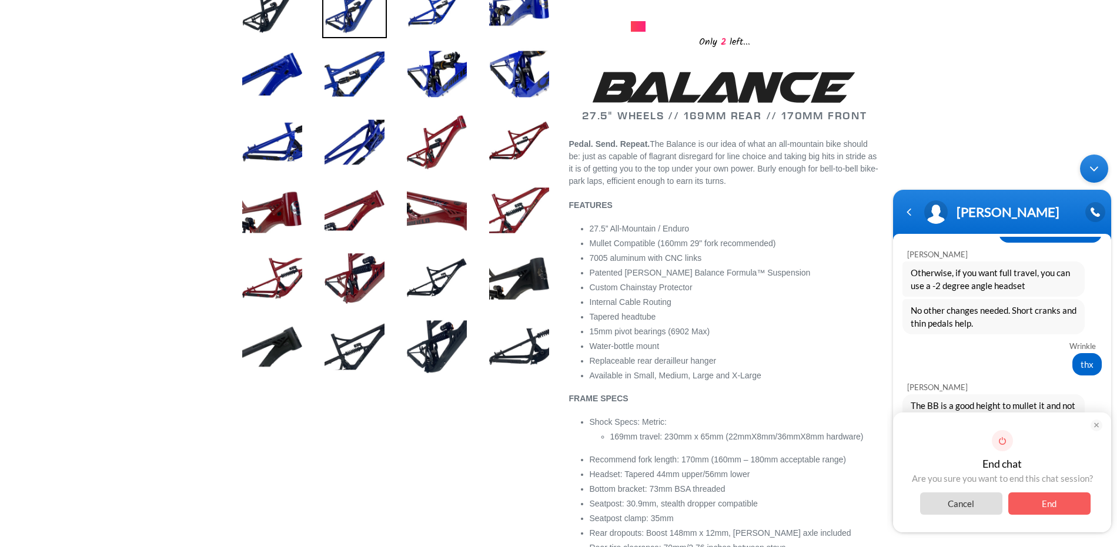
click at [1056, 499] on span "End" at bounding box center [1049, 503] width 82 height 22
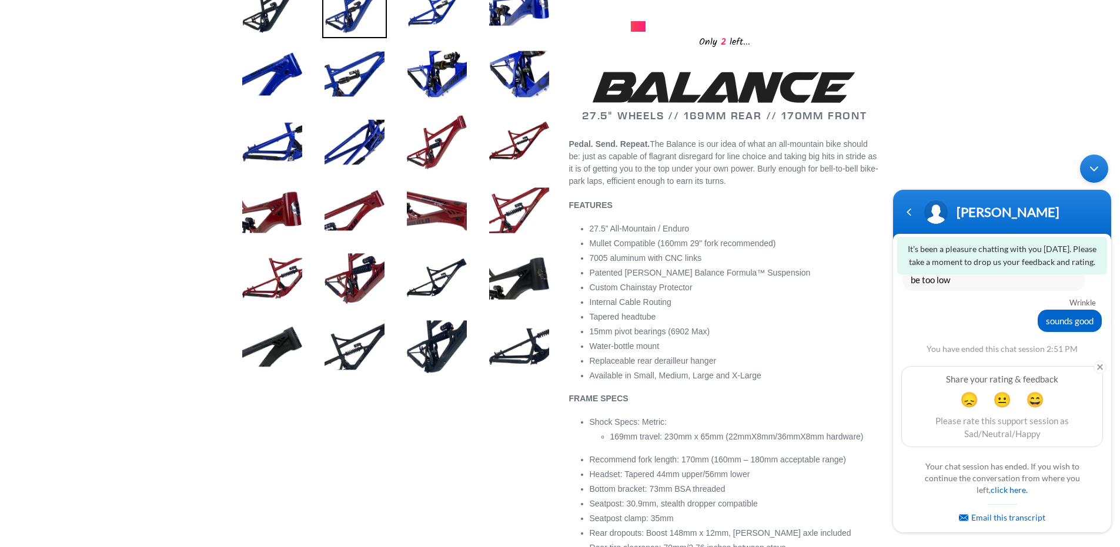
click at [1090, 163] on div "Minimize live chat window" at bounding box center [1094, 169] width 28 height 28
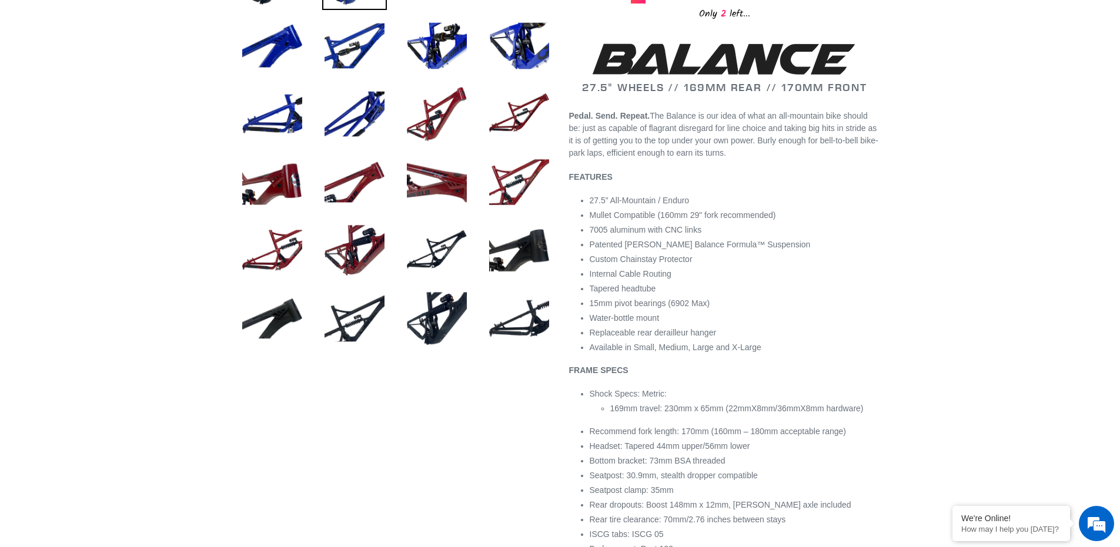
scroll to position [353, 0]
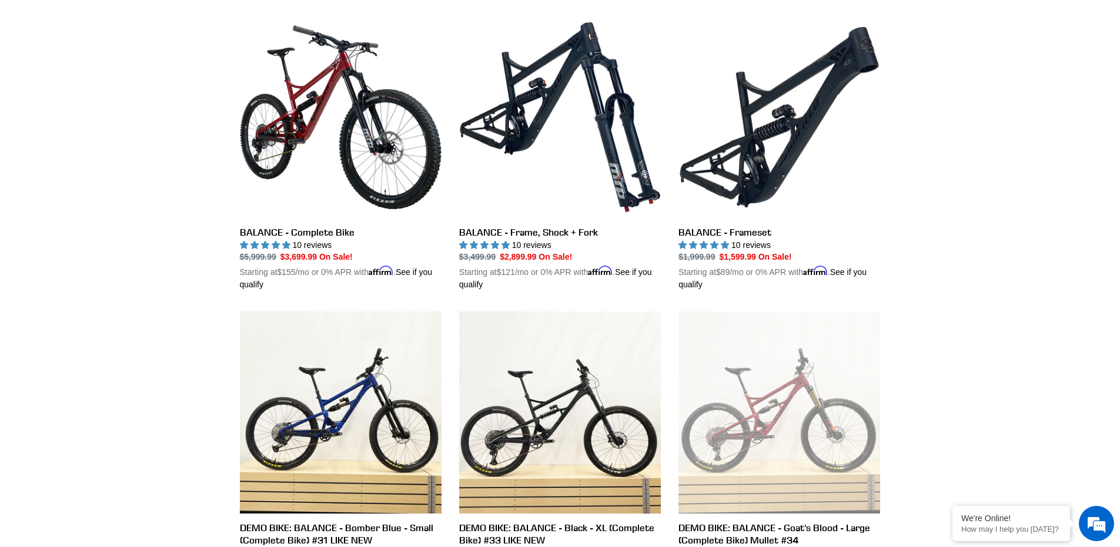
scroll to position [294, 0]
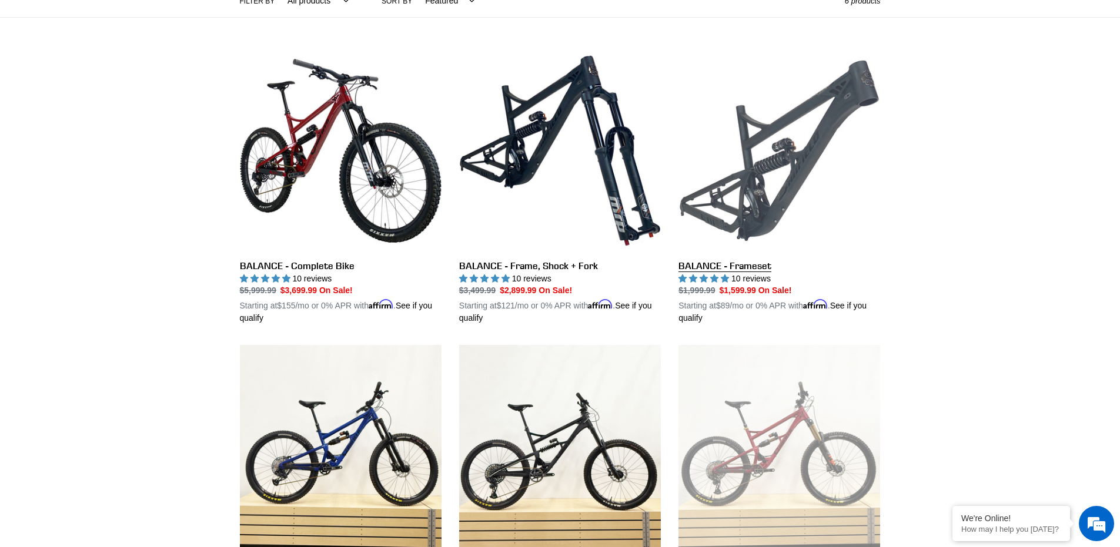
click at [729, 267] on link "BALANCE - Frameset" at bounding box center [779, 187] width 202 height 275
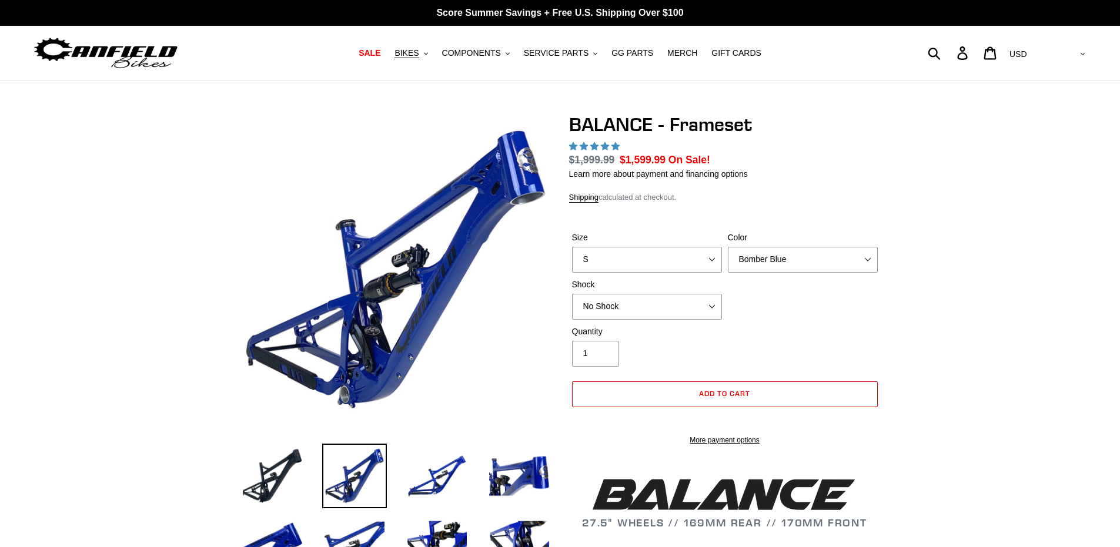
select select "highest-rating"
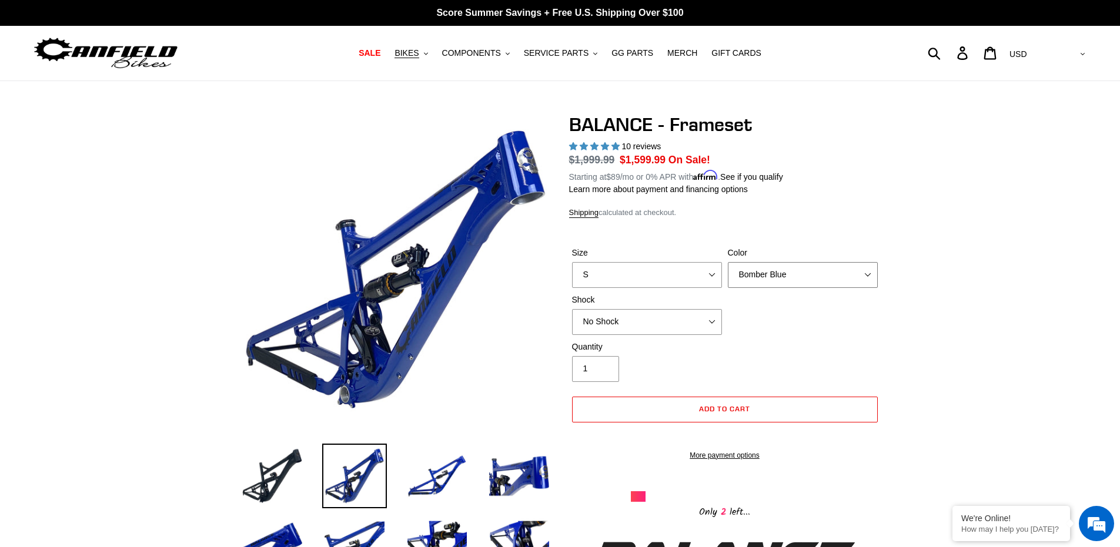
click at [773, 274] on select "Bomber Blue Goat's Blood Stealth Black" at bounding box center [803, 275] width 150 height 26
click at [728, 262] on select "Bomber Blue Goat's Blood Stealth Black" at bounding box center [803, 275] width 150 height 26
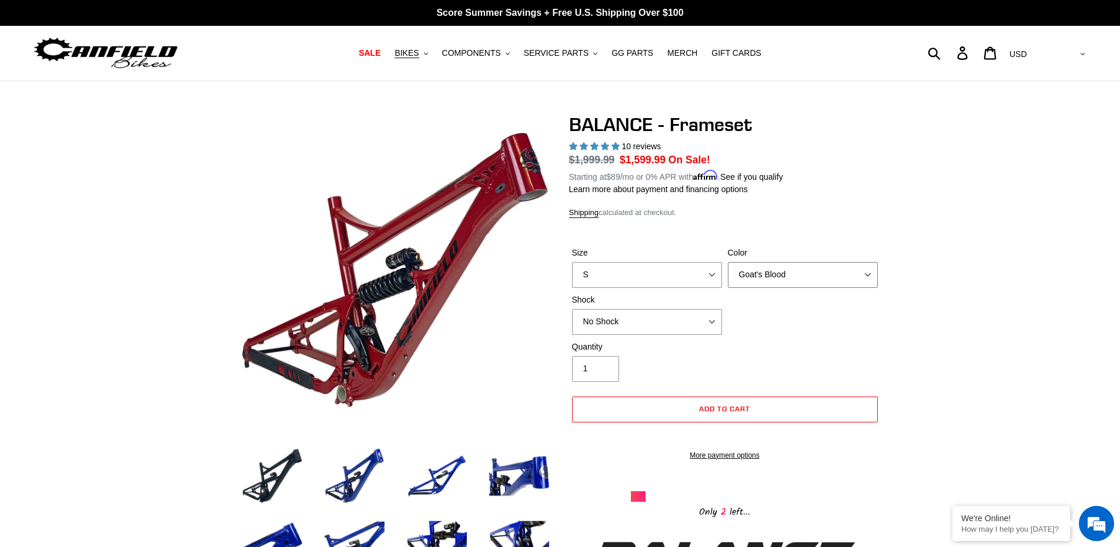
click at [760, 273] on select "Bomber Blue Goat's Blood Stealth Black" at bounding box center [803, 275] width 150 height 26
select select "Stealth Black"
click at [728, 262] on select "Bomber Blue Goat's Blood Stealth Black" at bounding box center [803, 275] width 150 height 26
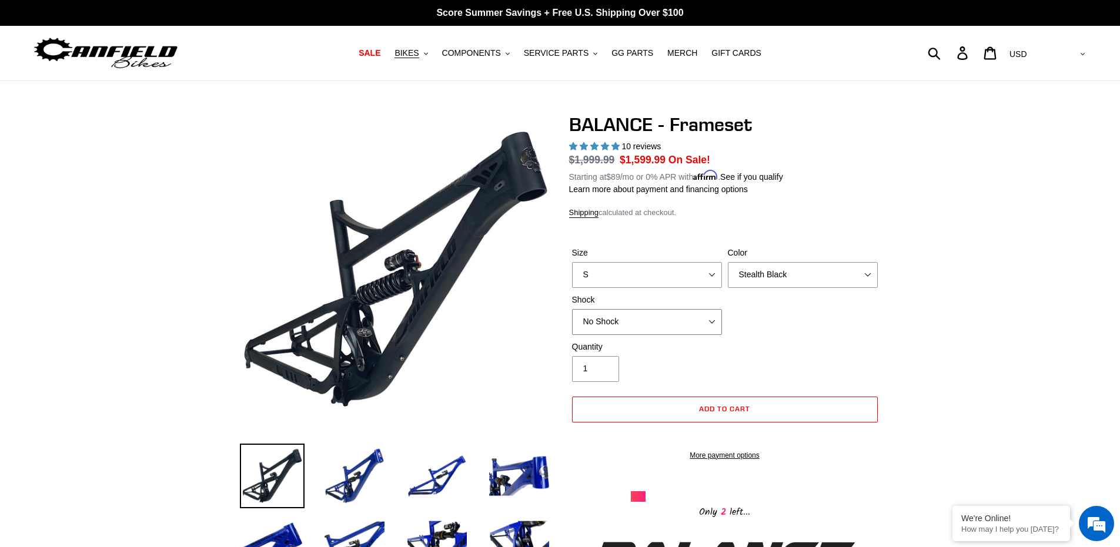
click at [686, 313] on select "No Shock Cane Creek Kitsuma Air Öhlins TTX2 Air EXT Storia V3-S" at bounding box center [647, 322] width 150 height 26
click at [572, 309] on select "No Shock Cane Creek Kitsuma Air Öhlins TTX2 Air EXT Storia V3-S" at bounding box center [647, 322] width 150 height 26
click at [651, 322] on select "No Shock Cane Creek Kitsuma Air Öhlins TTX2 Air EXT Storia V3-S" at bounding box center [647, 322] width 150 height 26
click at [572, 309] on select "No Shock Cane Creek Kitsuma Air Öhlins TTX2 Air EXT Storia V3-S" at bounding box center [647, 322] width 150 height 26
click at [644, 326] on select "No Shock Cane Creek Kitsuma Air Öhlins TTX2 Air EXT Storia V3-S" at bounding box center [647, 322] width 150 height 26
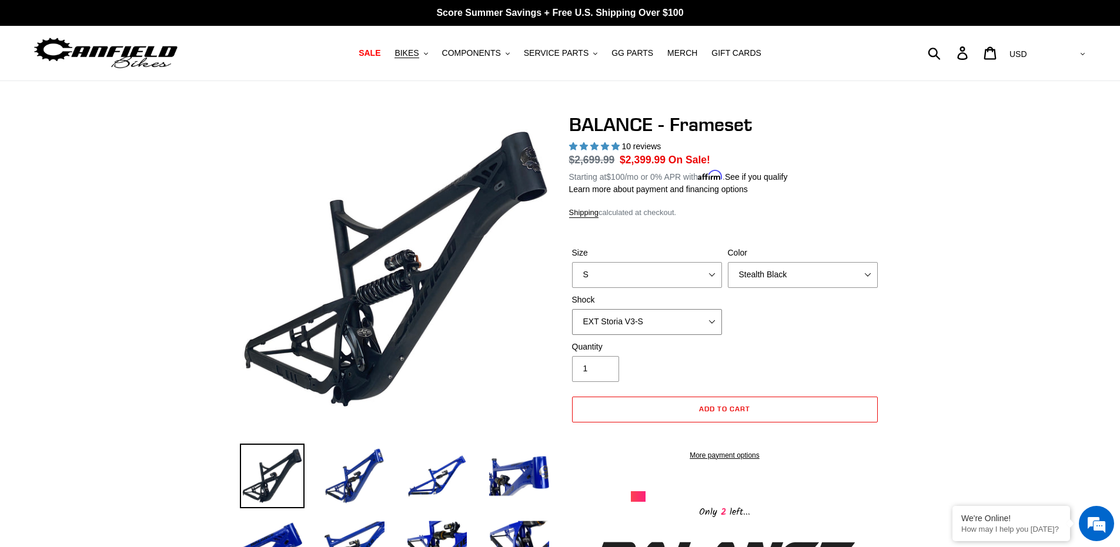
click at [572, 309] on select "No Shock Cane Creek Kitsuma Air Öhlins TTX2 Air EXT Storia V3-S" at bounding box center [647, 322] width 150 height 26
click at [635, 316] on select "No Shock Cane Creek Kitsuma Air Öhlins TTX2 Air EXT Storia V3-S" at bounding box center [647, 322] width 150 height 26
click at [572, 309] on select "No Shock Cane Creek Kitsuma Air Öhlins TTX2 Air EXT Storia V3-S" at bounding box center [647, 322] width 150 height 26
click at [658, 319] on select "No Shock Cane Creek Kitsuma Air Öhlins TTX2 Air EXT Storia V3-S" at bounding box center [647, 322] width 150 height 26
click at [572, 309] on select "No Shock Cane Creek Kitsuma Air Öhlins TTX2 Air EXT Storia V3-S" at bounding box center [647, 322] width 150 height 26
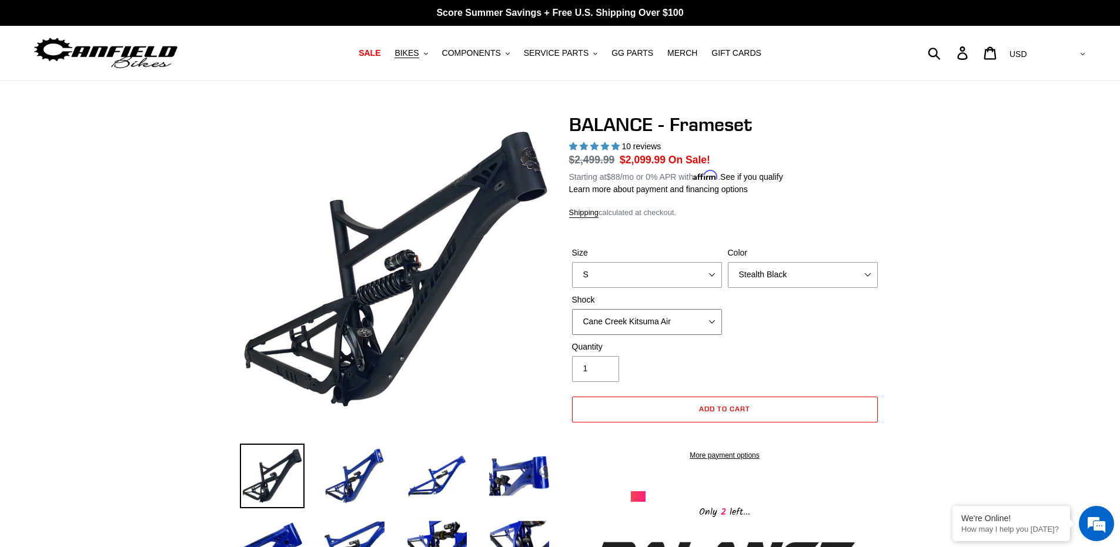
click at [634, 322] on select "No Shock Cane Creek Kitsuma Air Öhlins TTX2 Air EXT Storia V3-S" at bounding box center [647, 322] width 150 height 26
click at [572, 309] on select "No Shock Cane Creek Kitsuma Air Öhlins TTX2 Air EXT Storia V3-S" at bounding box center [647, 322] width 150 height 26
click at [636, 331] on select "No Shock Cane Creek Kitsuma Air Öhlins TTX2 Air EXT Storia V3-S" at bounding box center [647, 322] width 150 height 26
click at [572, 309] on select "No Shock Cane Creek Kitsuma Air Öhlins TTX2 Air EXT Storia V3-S" at bounding box center [647, 322] width 150 height 26
click at [638, 323] on select "No Shock Cane Creek Kitsuma Air Öhlins TTX2 Air EXT Storia V3-S" at bounding box center [647, 322] width 150 height 26
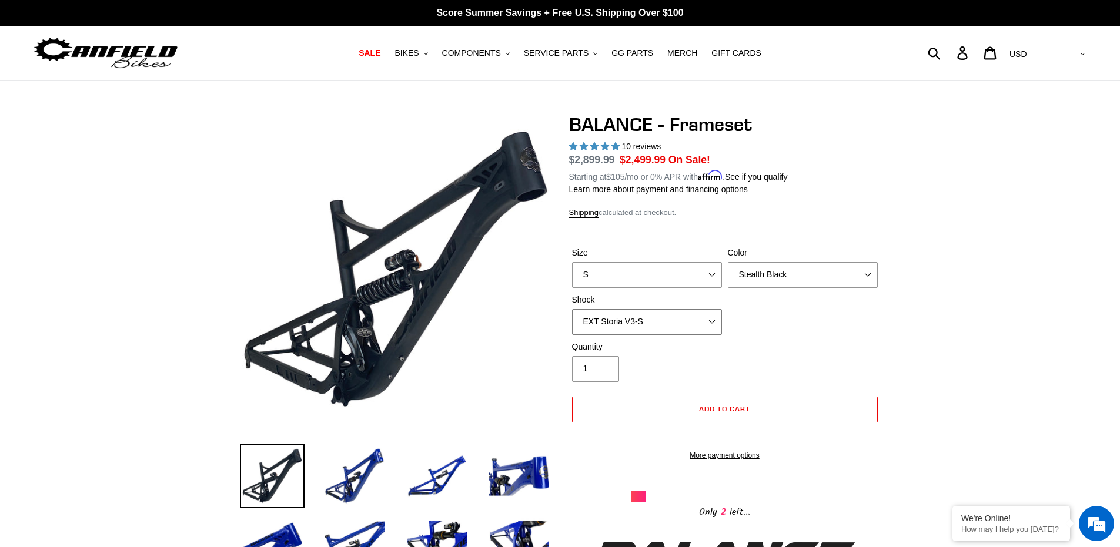
select select "No Shock"
click at [572, 309] on select "No Shock Cane Creek Kitsuma Air Öhlins TTX2 Air EXT Storia V3-S" at bounding box center [647, 322] width 150 height 26
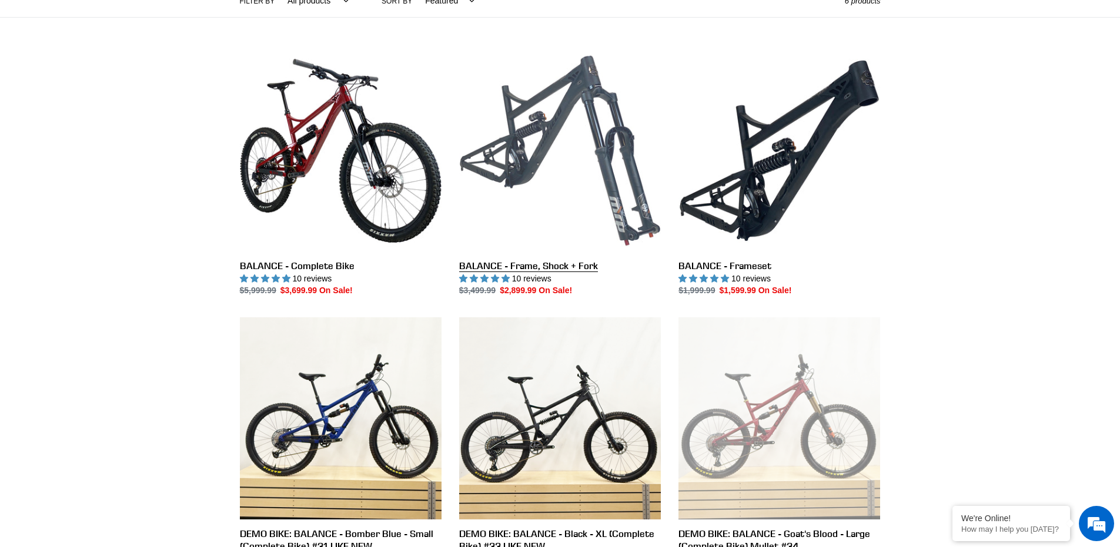
click at [548, 138] on link "BALANCE - Frame, Shock + Fork" at bounding box center [560, 173] width 202 height 247
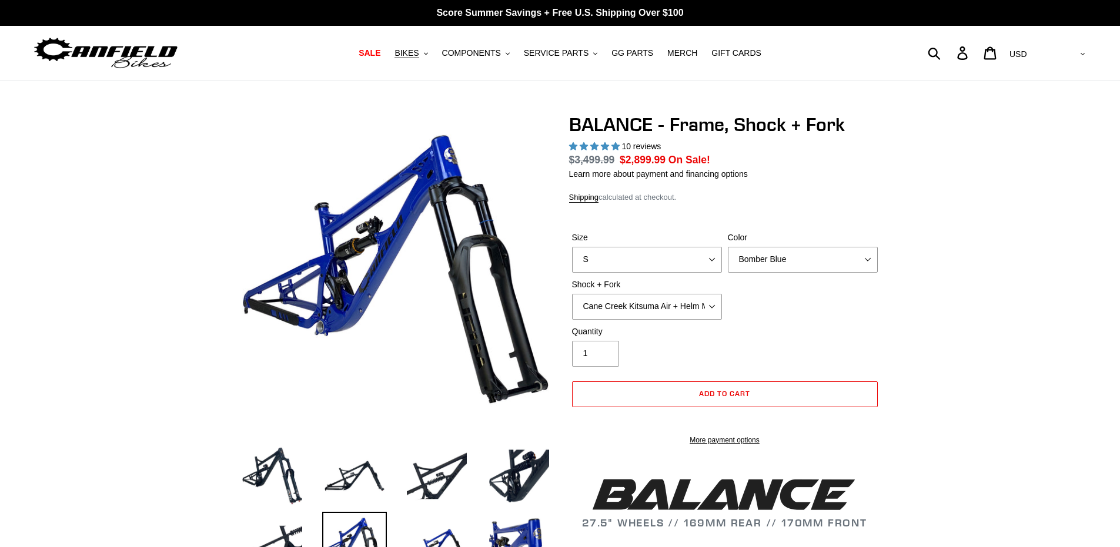
select select "highest-rating"
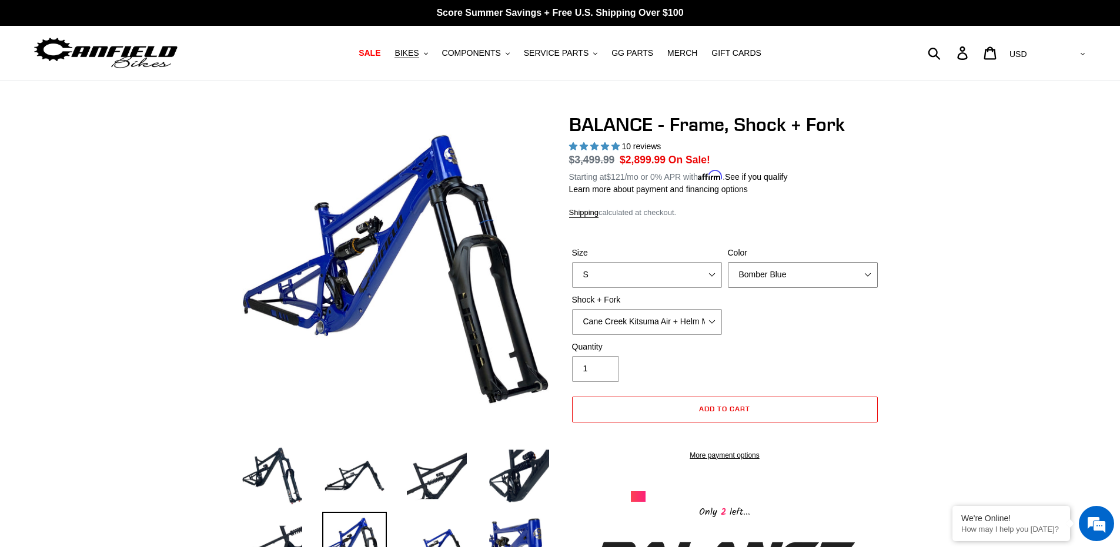
click at [771, 283] on select "Bomber Blue Goat's Blood Stealth Black" at bounding box center [803, 275] width 150 height 26
click at [728, 262] on select "Bomber Blue Goat's Blood Stealth Black" at bounding box center [803, 275] width 150 height 26
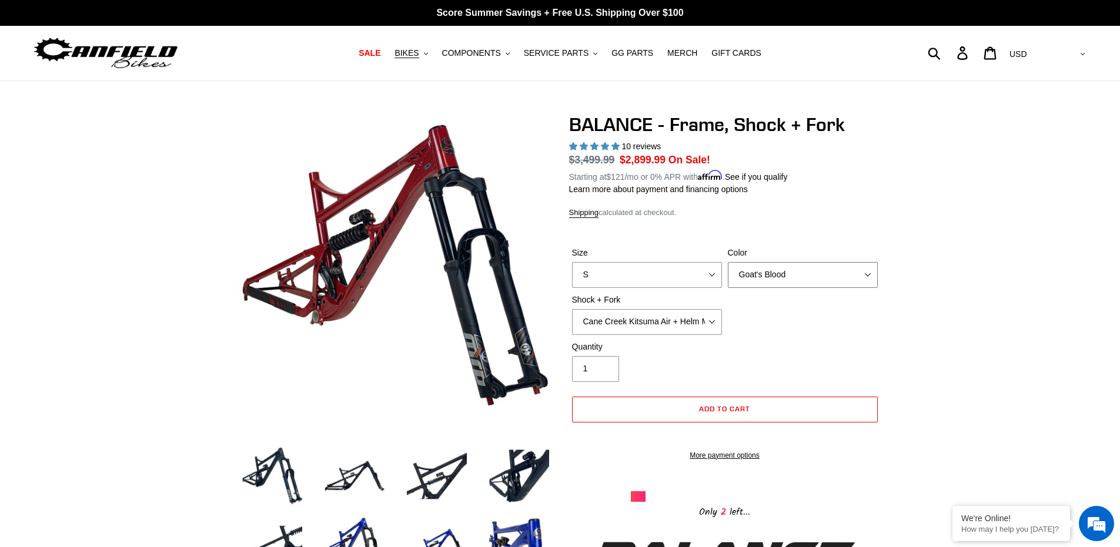
click at [762, 277] on select "Bomber Blue Goat's Blood Stealth Black" at bounding box center [803, 275] width 150 height 26
select select "Bomber Blue"
click at [728, 262] on select "Bomber Blue Goat's Blood Stealth Black" at bounding box center [803, 275] width 150 height 26
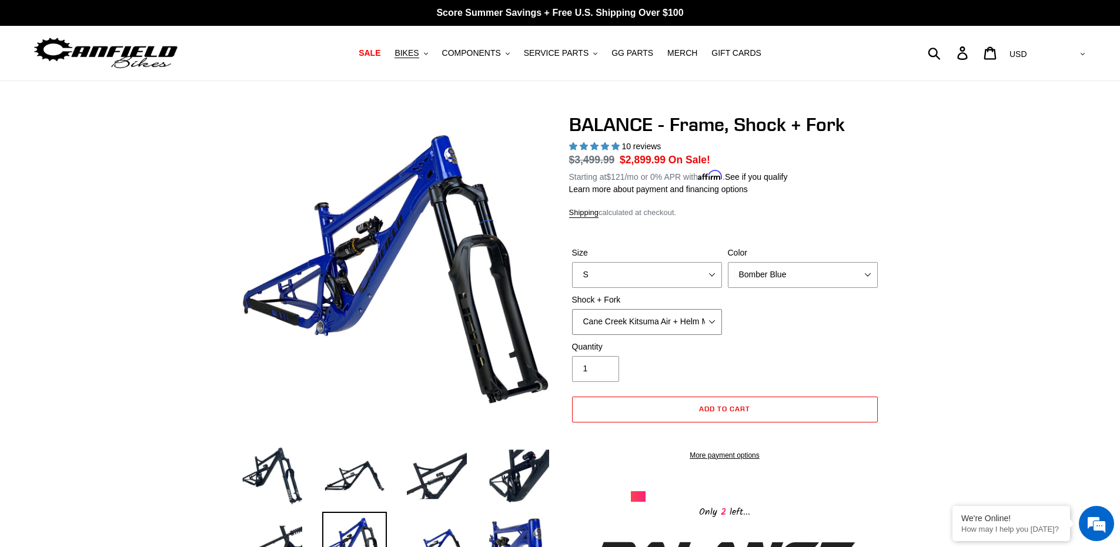
click at [696, 316] on select "Cane Creek Kitsuma Air + Helm MKII 27.5 170mm Fox Float X2 or DHX2 + Fox Float …" at bounding box center [647, 322] width 150 height 26
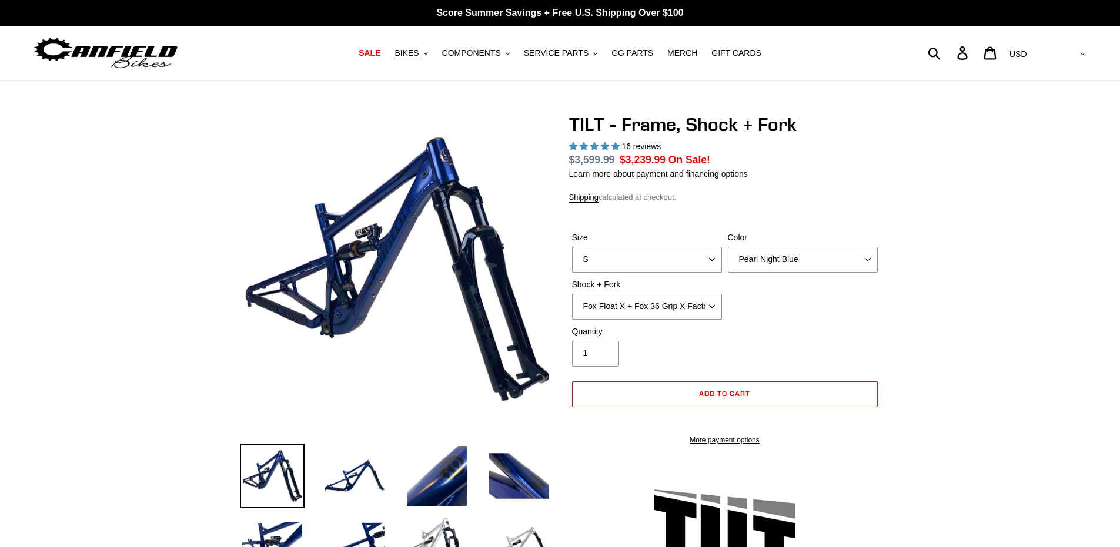
select select "highest-rating"
click at [433, 53] on button "BIKES .cls-1{fill:#231f20}" at bounding box center [410, 53] width 45 height 16
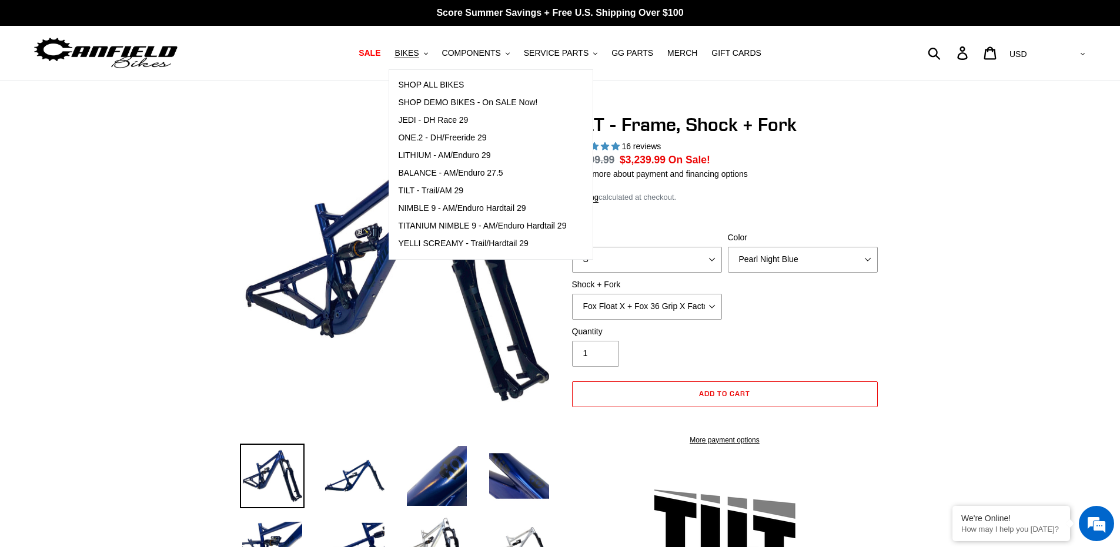
click at [257, 76] on div at bounding box center [164, 53] width 264 height 55
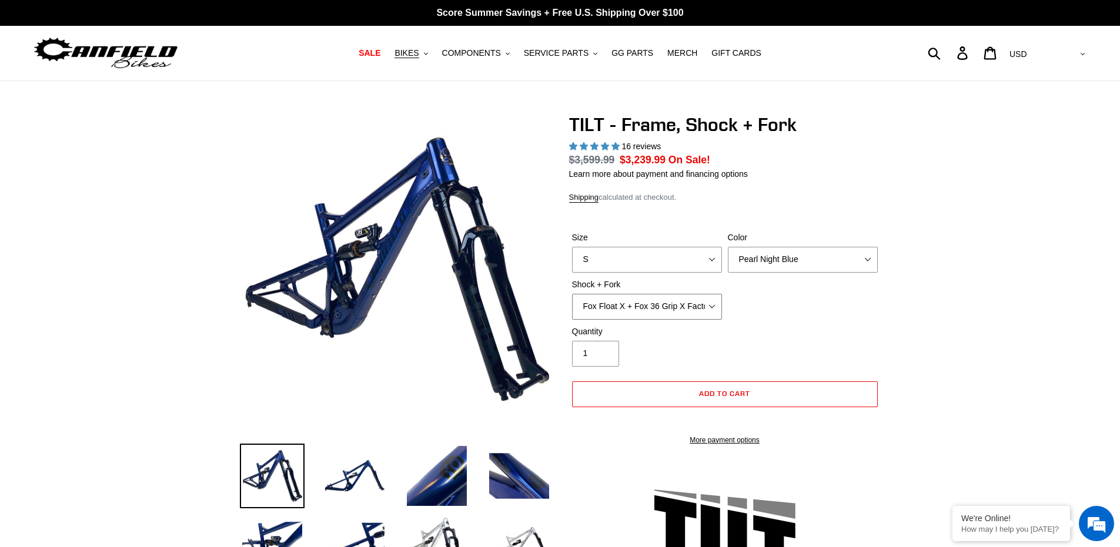
click at [686, 313] on select "Cane Creek DB Kitsuma Air + Helm MKII 140mm Cane Creek DB Kitsuma Air + Fox 36 …" at bounding box center [647, 307] width 150 height 26
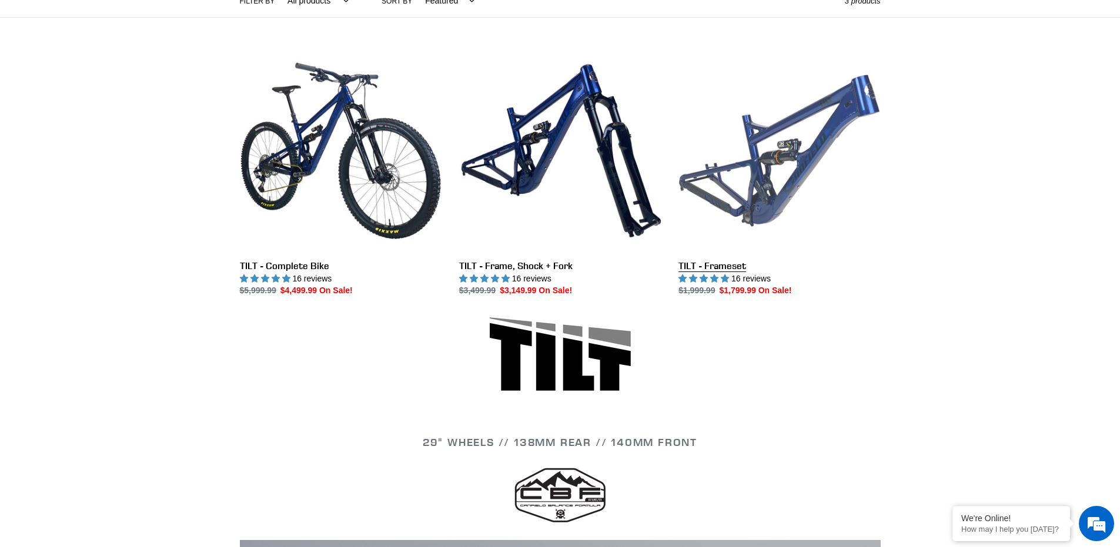
click at [733, 206] on link "TILT - Frameset" at bounding box center [779, 173] width 202 height 247
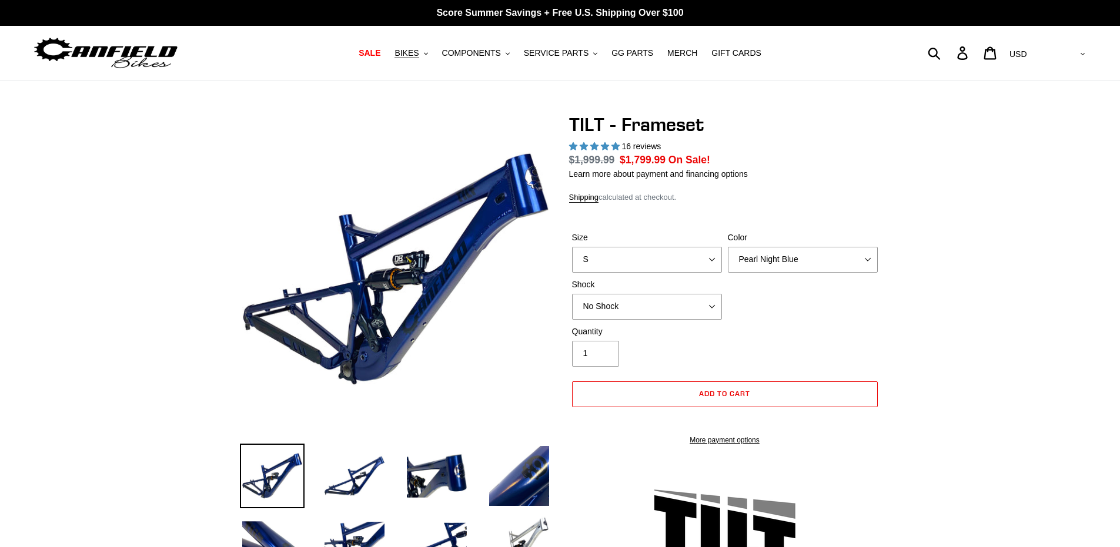
select select "highest-rating"
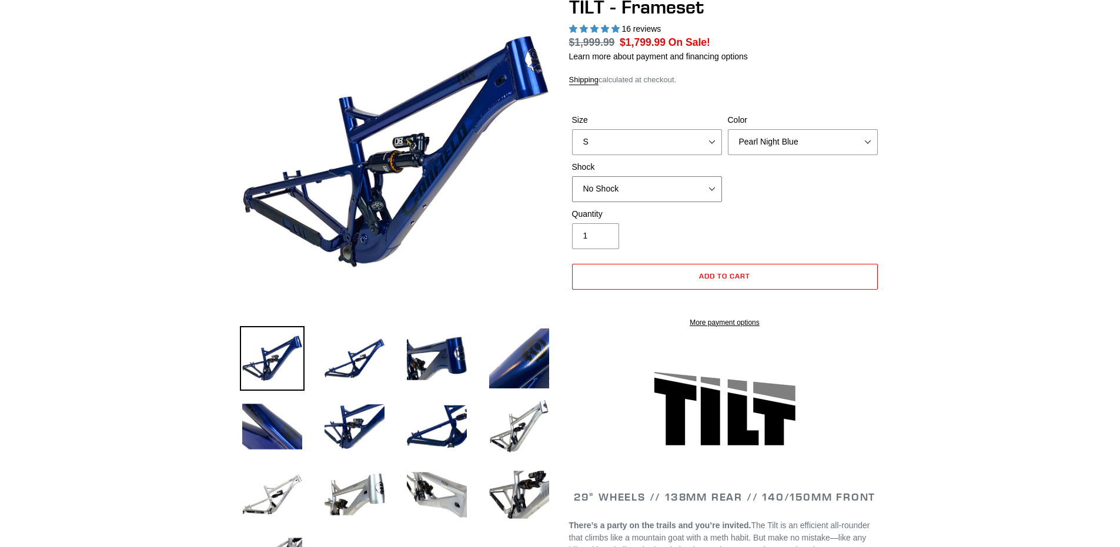
drag, startPoint x: 0, startPoint y: 0, endPoint x: 606, endPoint y: 185, distance: 633.6
click at [606, 185] on select "No Shock Cane Creek DB Kitsuma Air RockShox Deluxe Ultimate Fox FLOAT X EXT Sto…" at bounding box center [647, 189] width 150 height 26
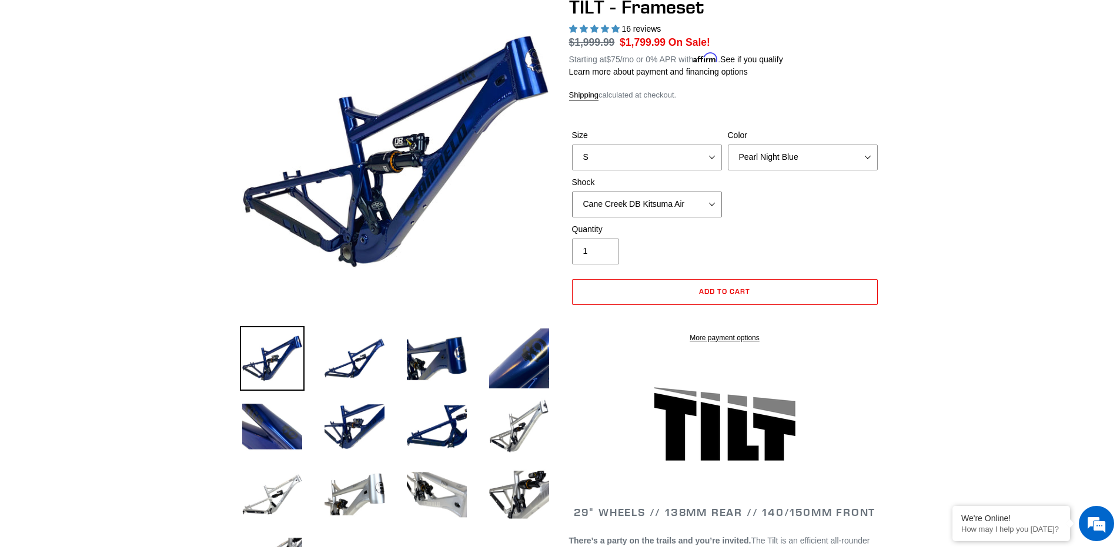
click at [572, 192] on select "No Shock Cane Creek DB Kitsuma Air RockShox Deluxe Ultimate Fox FLOAT X EXT Sto…" at bounding box center [647, 205] width 150 height 26
click at [625, 207] on select "No Shock Cane Creek DB Kitsuma Air RockShox Deluxe Ultimate Fox FLOAT X EXT Sto…" at bounding box center [647, 205] width 150 height 26
click at [572, 192] on select "No Shock Cane Creek DB Kitsuma Air RockShox Deluxe Ultimate Fox FLOAT X EXT Sto…" at bounding box center [647, 205] width 150 height 26
click at [632, 210] on select "No Shock Cane Creek DB Kitsuma Air RockShox Deluxe Ultimate Fox FLOAT X EXT Sto…" at bounding box center [647, 205] width 150 height 26
click at [572, 192] on select "No Shock Cane Creek DB Kitsuma Air RockShox Deluxe Ultimate Fox FLOAT X EXT Sto…" at bounding box center [647, 205] width 150 height 26
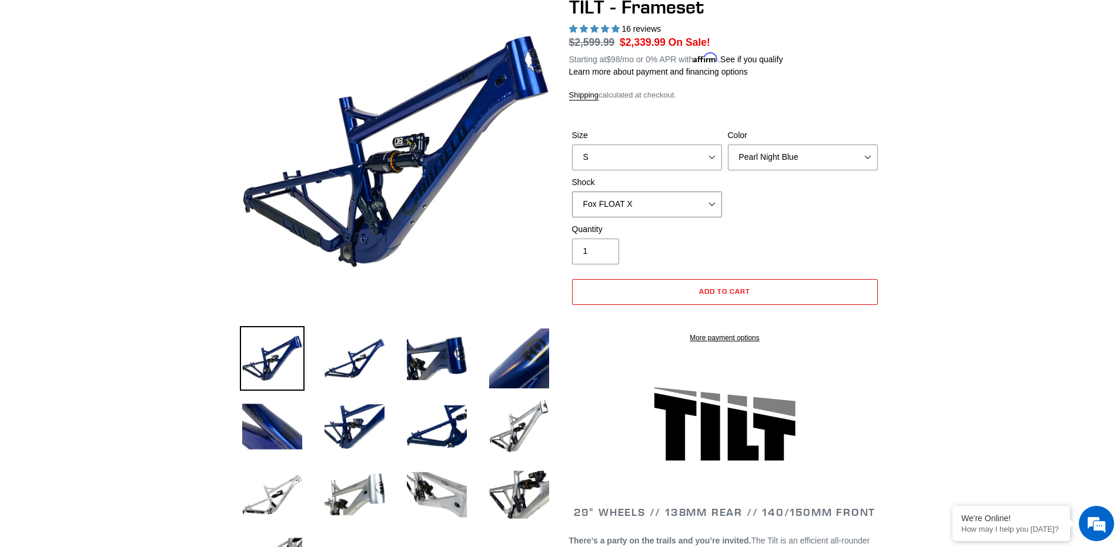
click at [671, 200] on select "No Shock Cane Creek DB Kitsuma Air RockShox Deluxe Ultimate Fox FLOAT X EXT Sto…" at bounding box center [647, 205] width 150 height 26
click at [572, 192] on select "No Shock Cane Creek DB Kitsuma Air RockShox Deluxe Ultimate Fox FLOAT X EXT Sto…" at bounding box center [647, 205] width 150 height 26
click at [656, 210] on select "No Shock Cane Creek DB Kitsuma Air RockShox Deluxe Ultimate Fox FLOAT X EXT Sto…" at bounding box center [647, 205] width 150 height 26
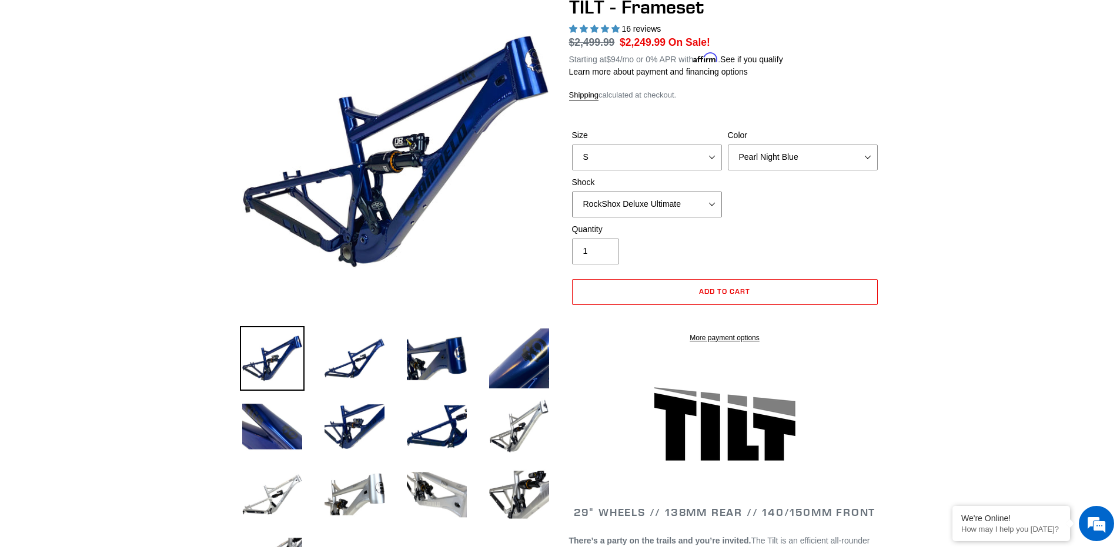
select select "EXT Storia Lok V3"
click at [572, 192] on select "No Shock Cane Creek DB Kitsuma Air RockShox Deluxe Ultimate Fox FLOAT X EXT Sto…" at bounding box center [647, 205] width 150 height 26
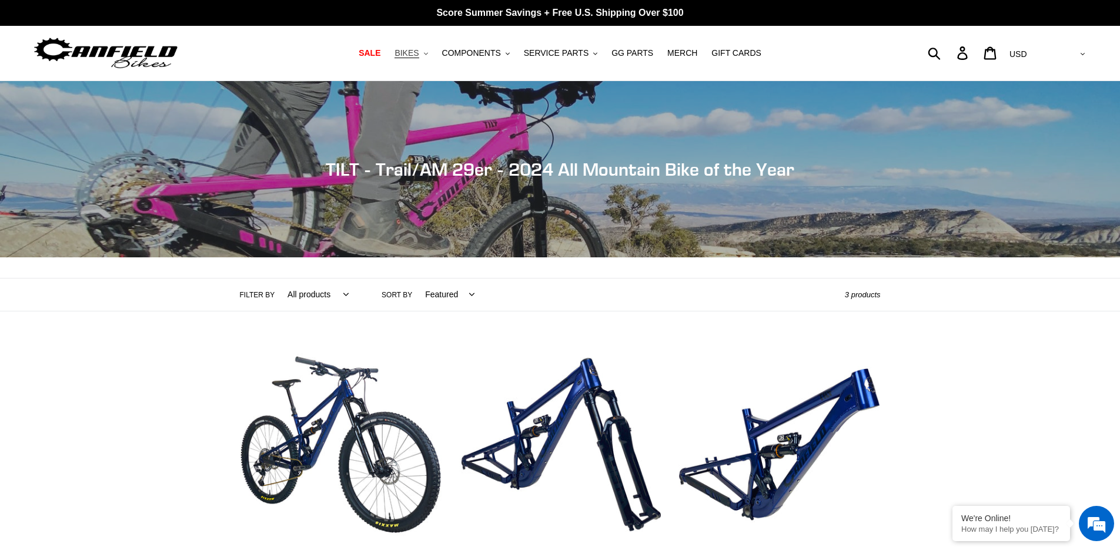
click at [418, 51] on span "BIKES" at bounding box center [406, 53] width 24 height 10
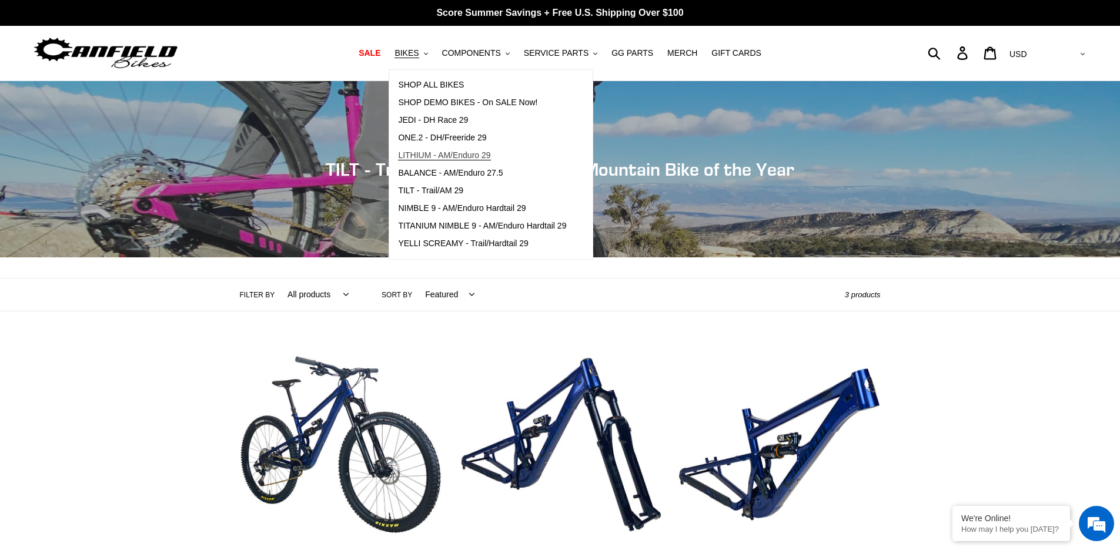
click at [479, 154] on span "LITHIUM - AM/Enduro 29" at bounding box center [444, 155] width 92 height 10
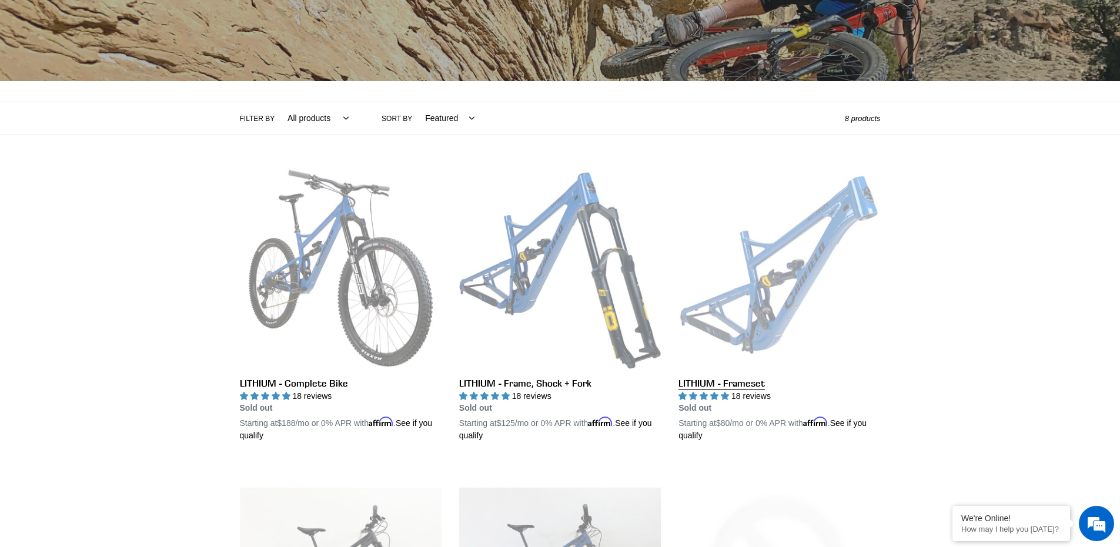
click at [726, 267] on link "LITHIUM - Frameset" at bounding box center [779, 304] width 202 height 275
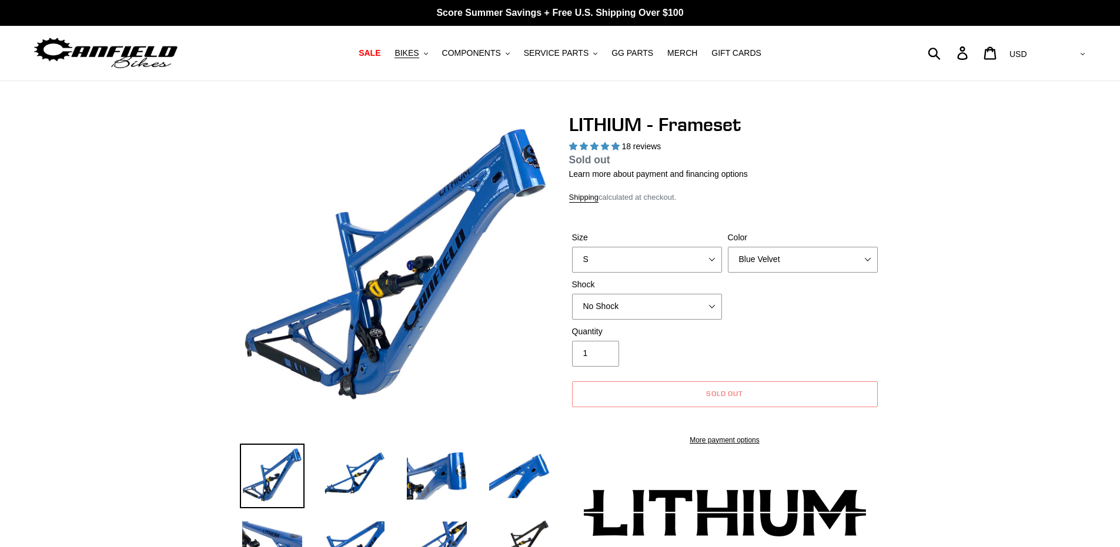
select select "highest-rating"
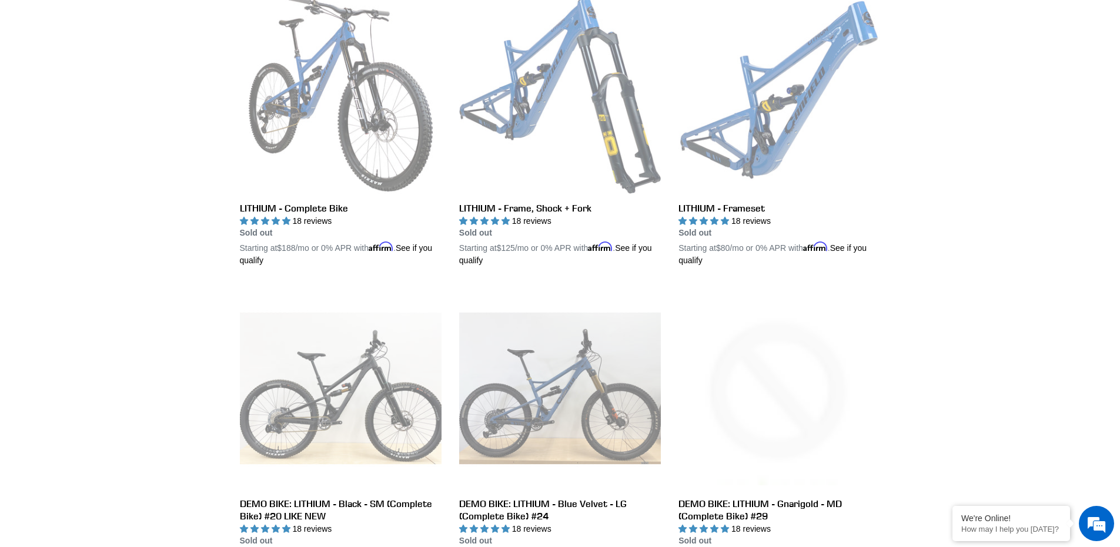
scroll to position [353, 0]
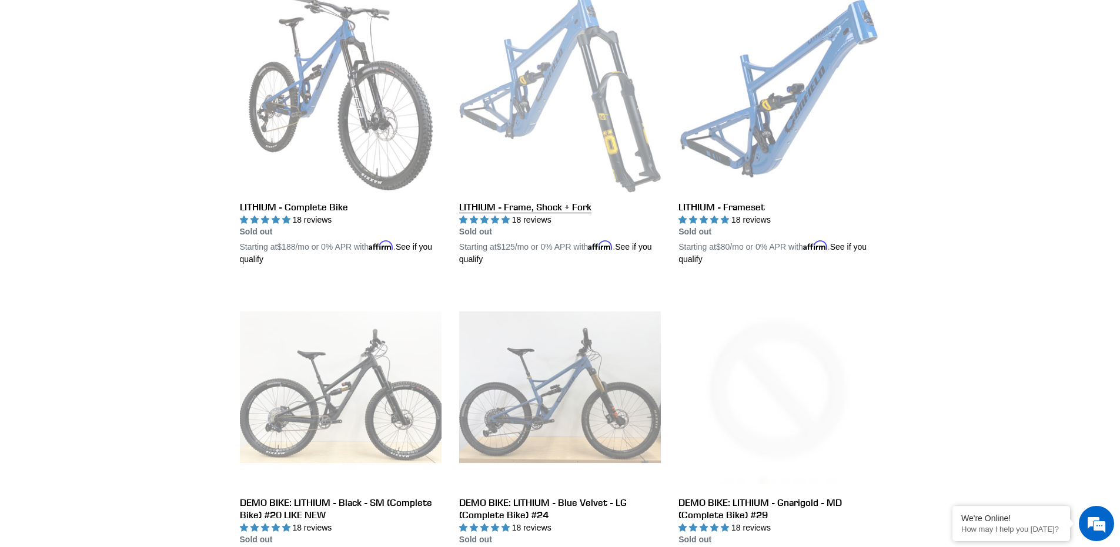
click at [481, 83] on link "LITHIUM - Frame, Shock + Fork" at bounding box center [560, 128] width 202 height 275
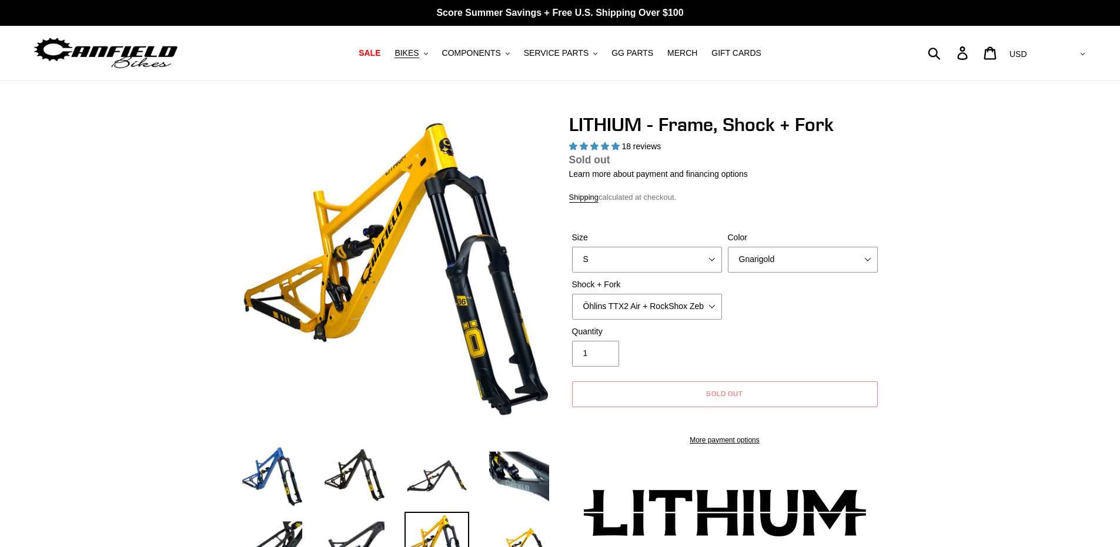
select select "highest-rating"
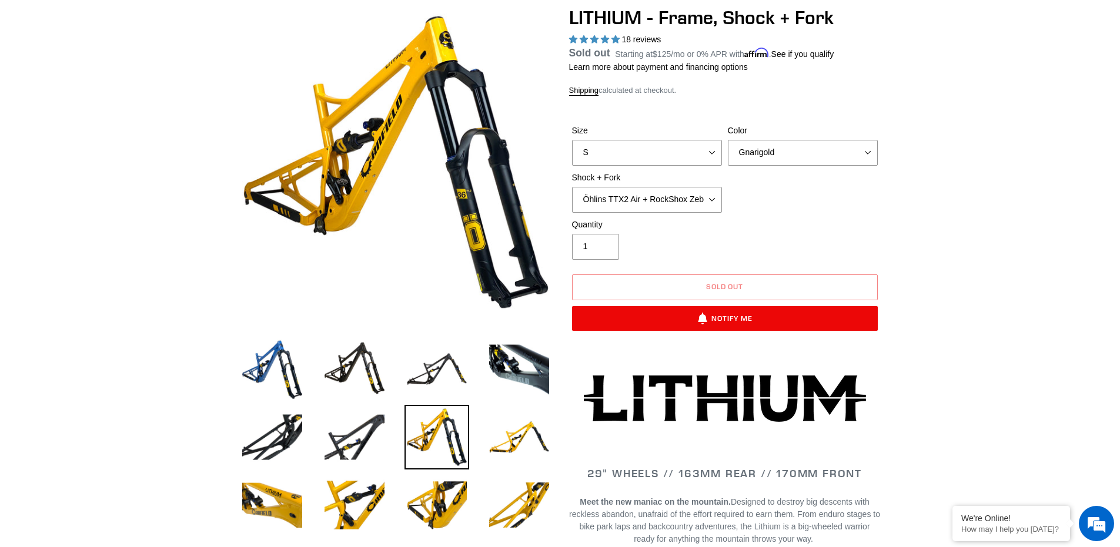
scroll to position [118, 0]
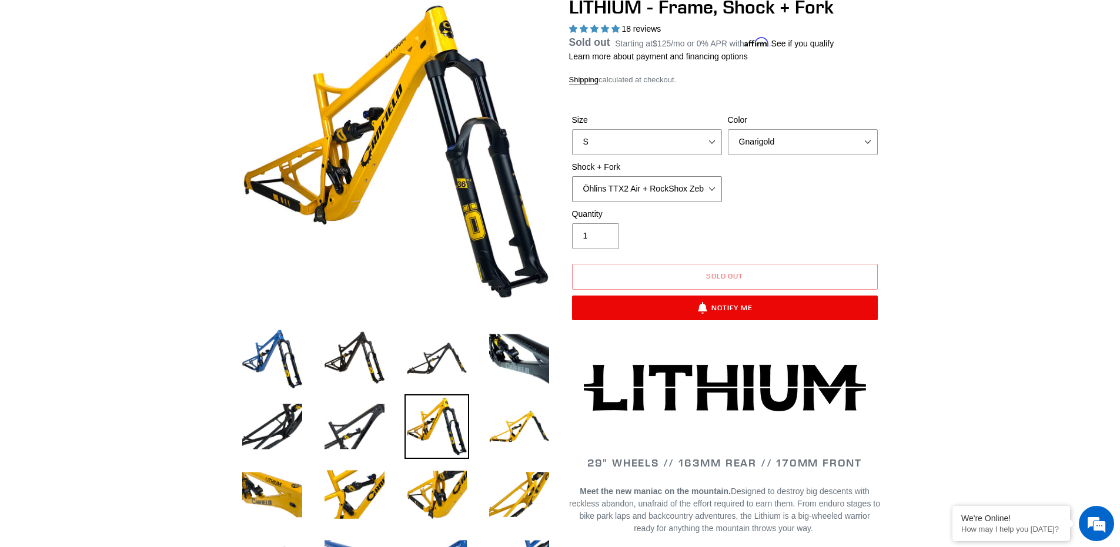
click at [673, 190] on select "Öhlins TTX2 Air + RockShox Zeb Ultimate 170mm Fox FLOAT X2 Factory + Fox 38 FLO…" at bounding box center [647, 189] width 150 height 26
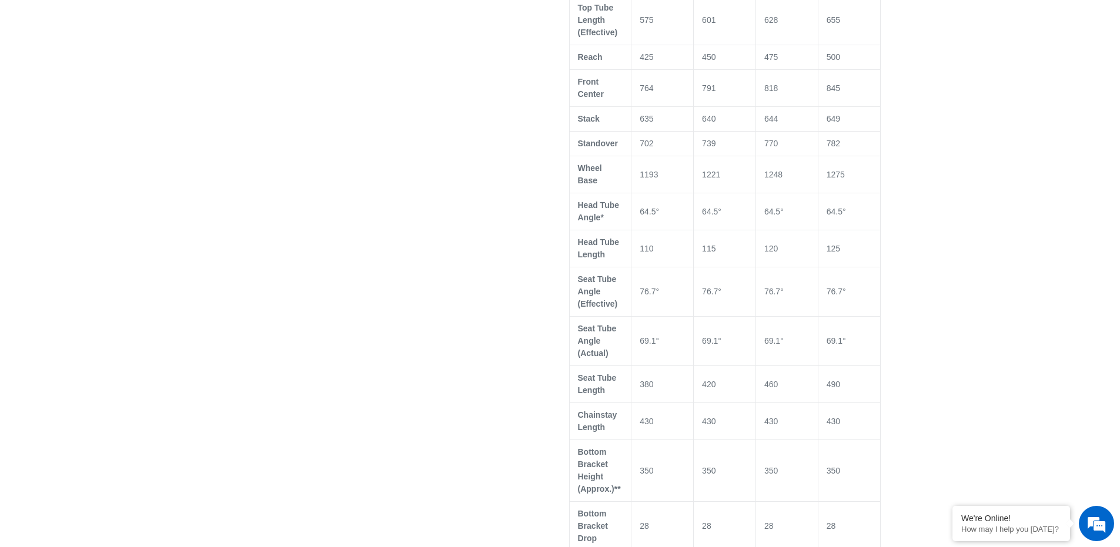
scroll to position [470, 0]
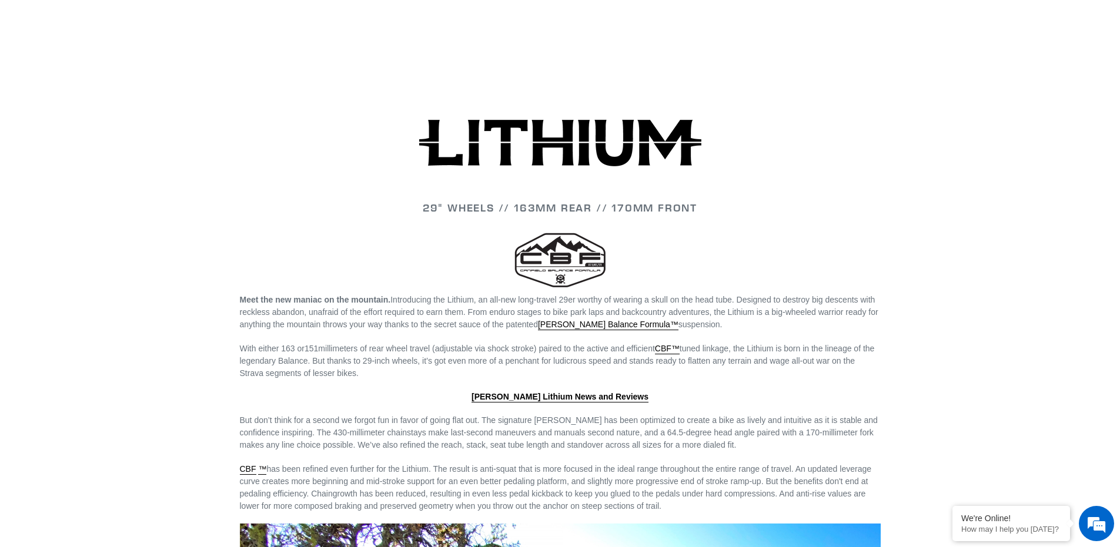
scroll to position [1175, 0]
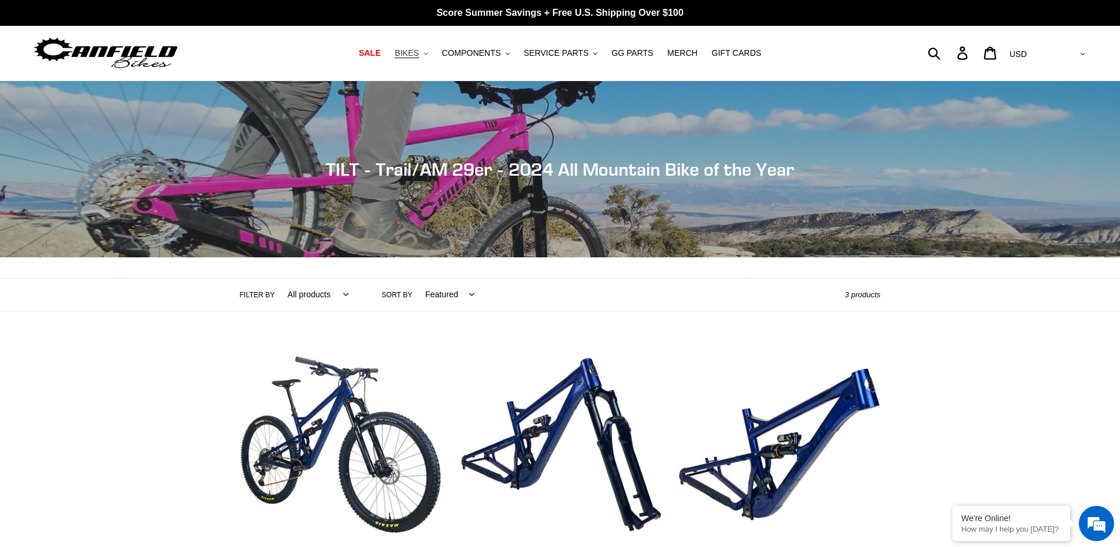
click at [409, 49] on button "BIKES .cls-1{fill:#231f20}" at bounding box center [410, 53] width 45 height 16
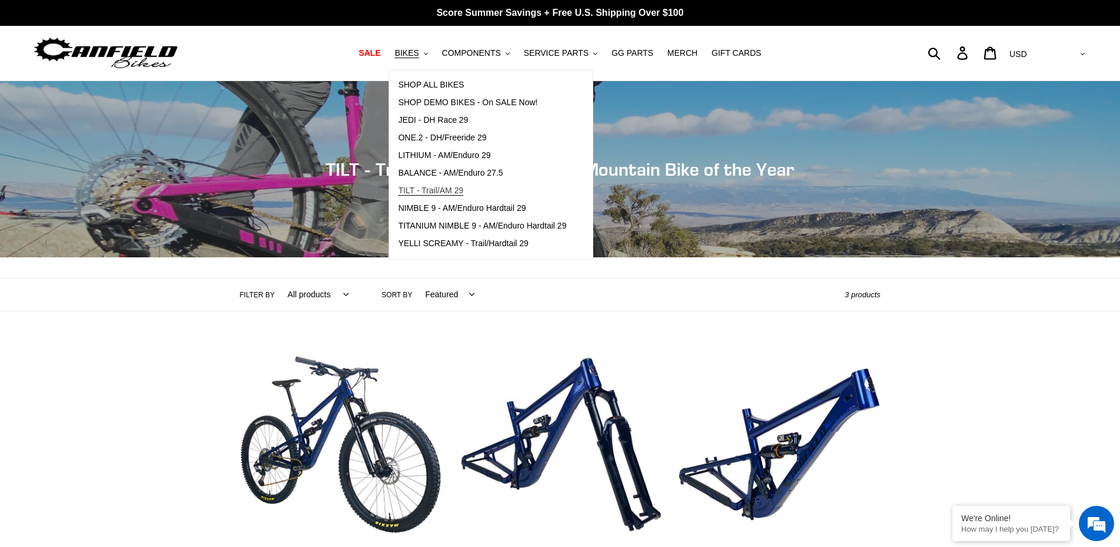
click at [445, 189] on span "TILT - Trail/AM 29" at bounding box center [430, 191] width 65 height 10
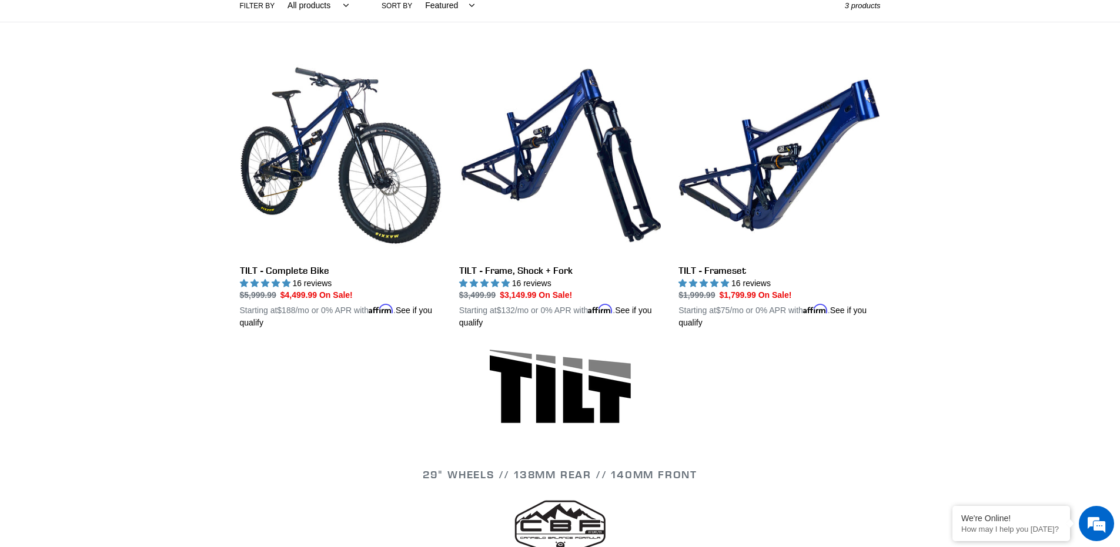
scroll to position [294, 0]
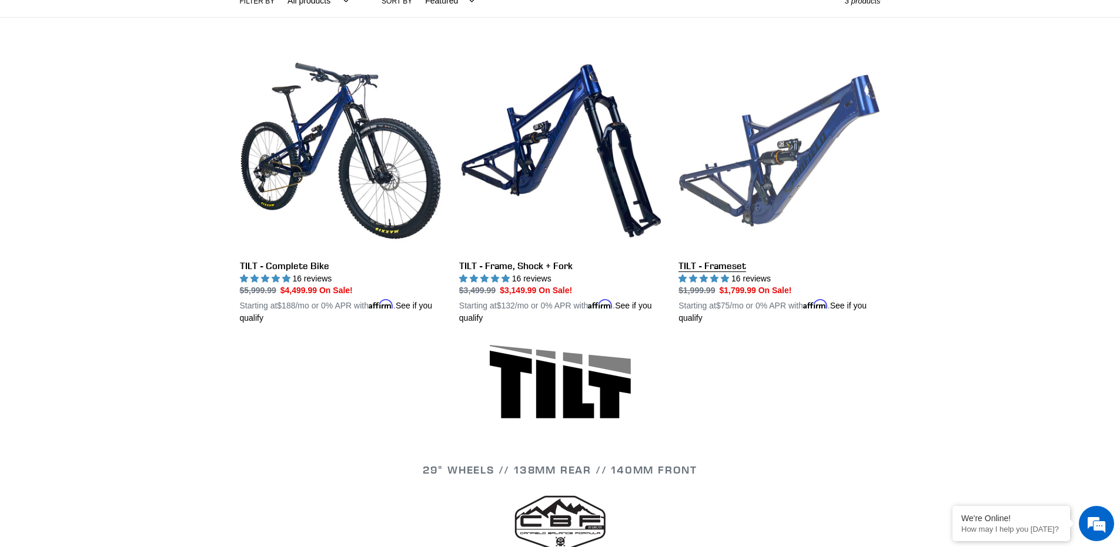
click at [748, 192] on link "TILT - Frameset" at bounding box center [779, 187] width 202 height 275
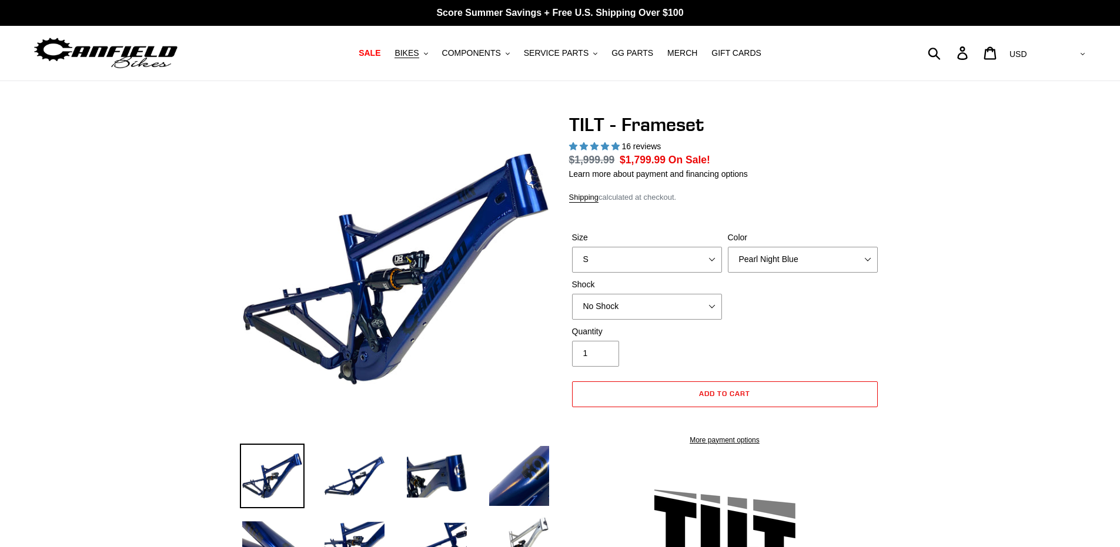
select select "highest-rating"
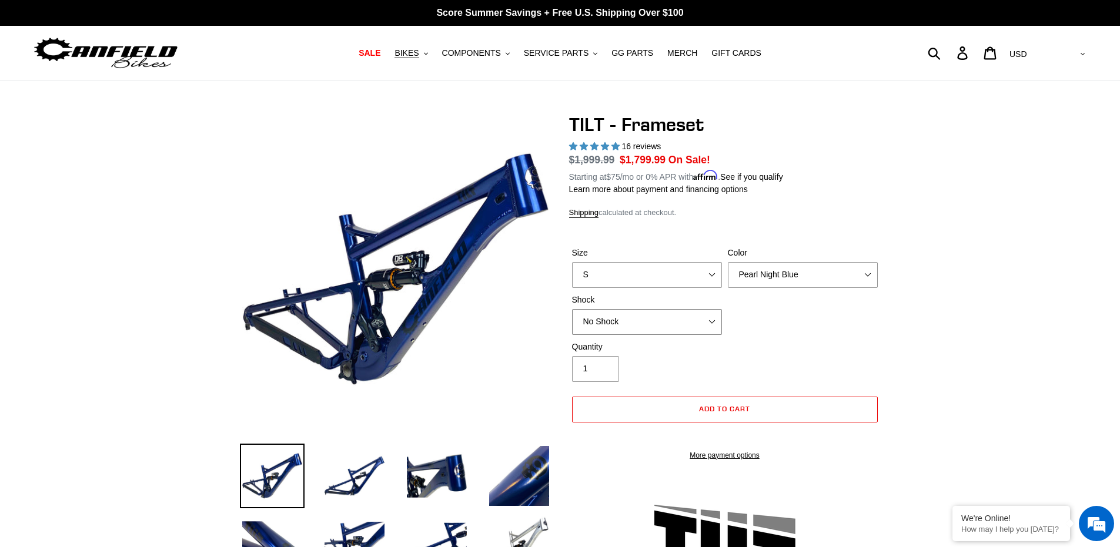
click at [631, 320] on select "No Shock Cane Creek DB Kitsuma Air RockShox Deluxe Ultimate Fox FLOAT X EXT Sto…" at bounding box center [647, 322] width 150 height 26
click at [572, 309] on select "No Shock Cane Creek DB Kitsuma Air RockShox Deluxe Ultimate Fox FLOAT X EXT Sto…" at bounding box center [647, 322] width 150 height 26
click at [622, 317] on select "No Shock Cane Creek DB Kitsuma Air RockShox Deluxe Ultimate Fox FLOAT X EXT Sto…" at bounding box center [647, 322] width 150 height 26
click at [572, 309] on select "No Shock Cane Creek DB Kitsuma Air RockShox Deluxe Ultimate Fox FLOAT X EXT Sto…" at bounding box center [647, 322] width 150 height 26
click at [637, 320] on select "No Shock Cane Creek DB Kitsuma Air RockShox Deluxe Ultimate Fox FLOAT X EXT Sto…" at bounding box center [647, 322] width 150 height 26
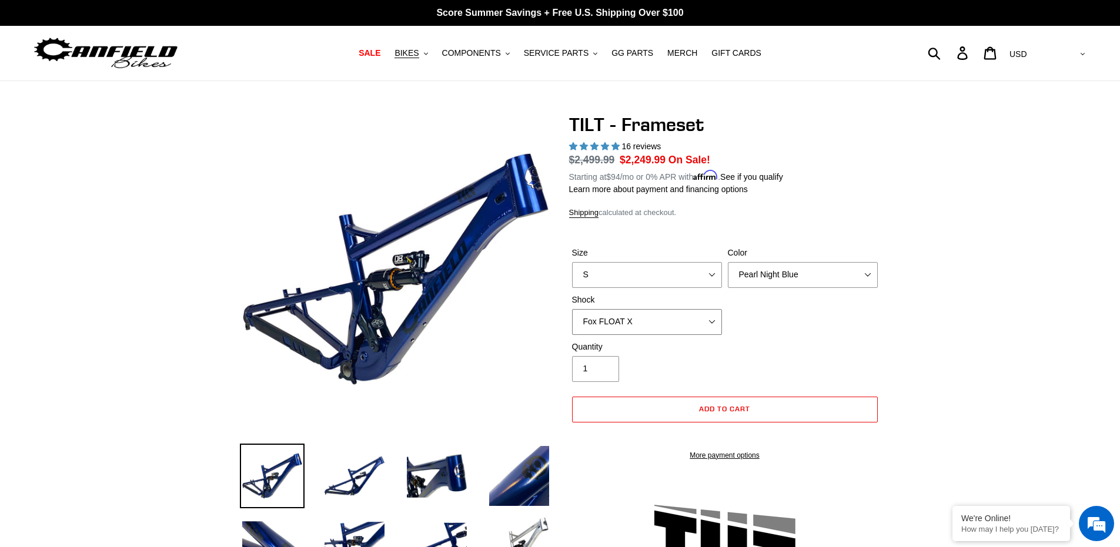
click at [572, 309] on select "No Shock Cane Creek DB Kitsuma Air RockShox Deluxe Ultimate Fox FLOAT X EXT Sto…" at bounding box center [647, 322] width 150 height 26
click at [634, 317] on select "No Shock Cane Creek DB Kitsuma Air RockShox Deluxe Ultimate Fox FLOAT X EXT Sto…" at bounding box center [647, 322] width 150 height 26
click at [572, 309] on select "No Shock Cane Creek DB Kitsuma Air RockShox Deluxe Ultimate Fox FLOAT X EXT Sto…" at bounding box center [647, 322] width 150 height 26
click at [633, 331] on select "No Shock Cane Creek DB Kitsuma Air RockShox Deluxe Ultimate Fox FLOAT X EXT Sto…" at bounding box center [647, 322] width 150 height 26
select select "No Shock"
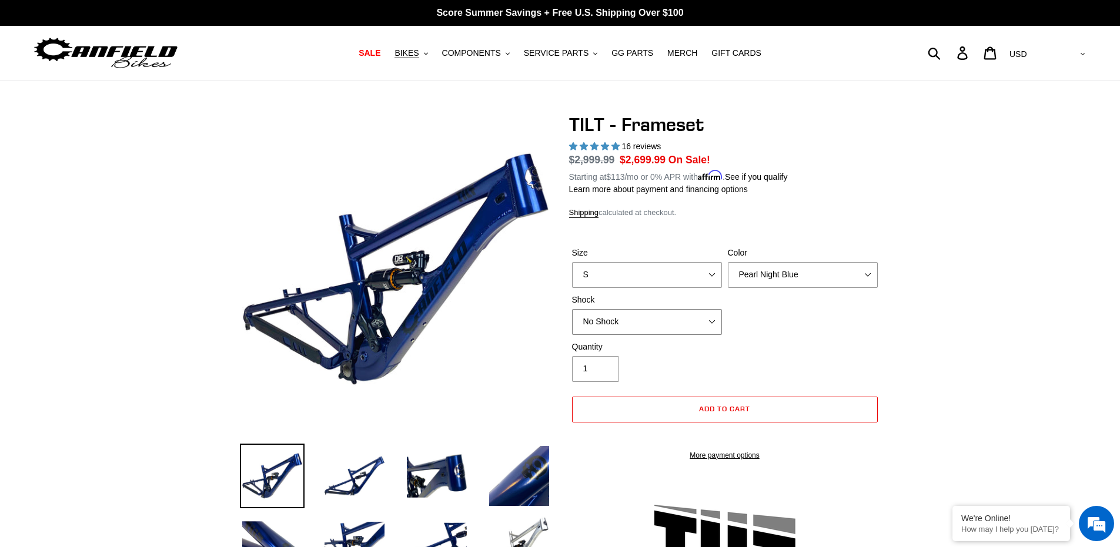
click at [572, 309] on select "No Shock Cane Creek DB Kitsuma Air RockShox Deluxe Ultimate Fox FLOAT X EXT Sto…" at bounding box center [647, 322] width 150 height 26
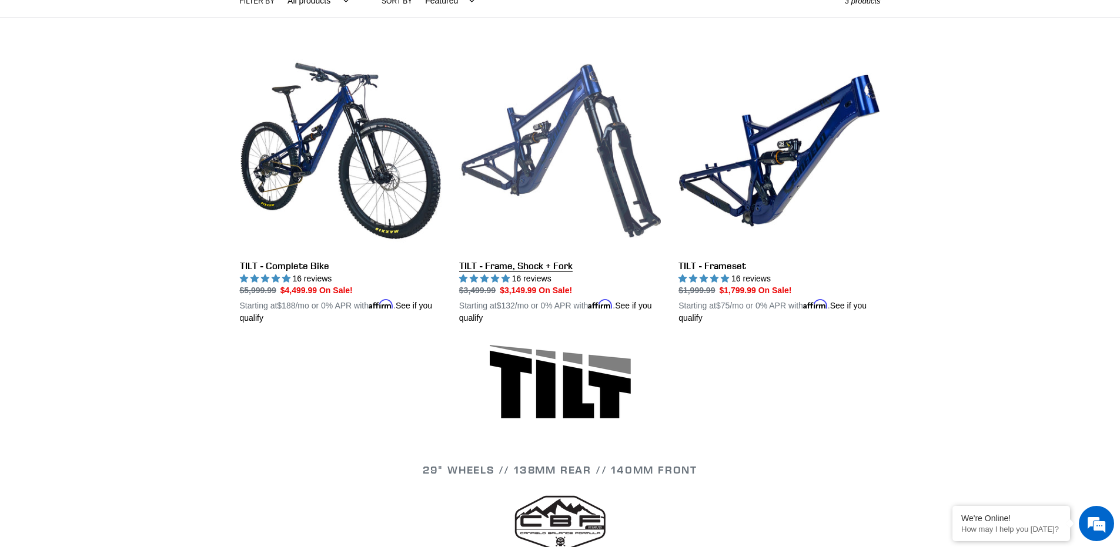
click at [512, 175] on link "TILT - Frame, Shock + Fork" at bounding box center [560, 187] width 202 height 275
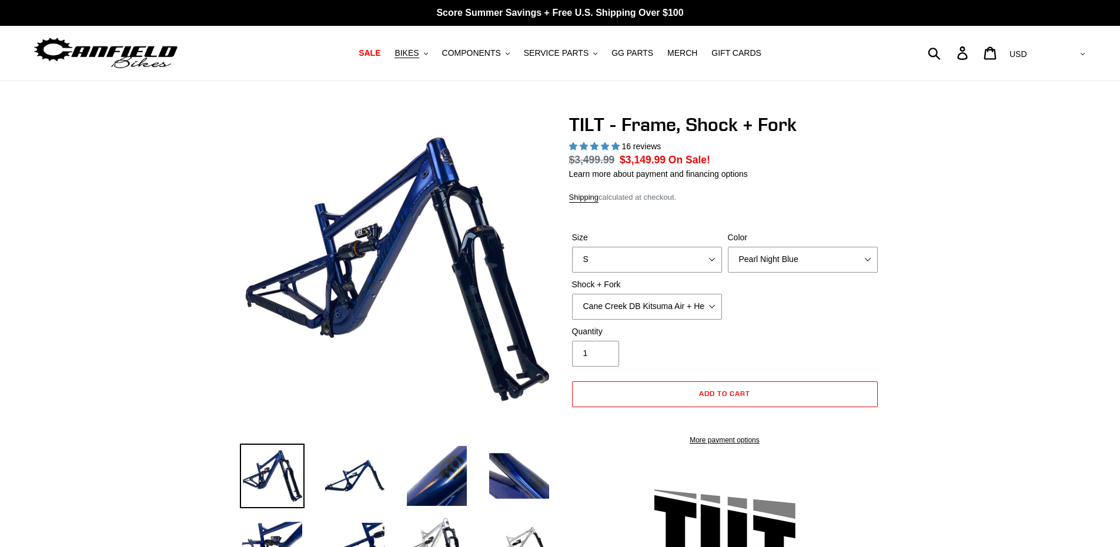
select select "highest-rating"
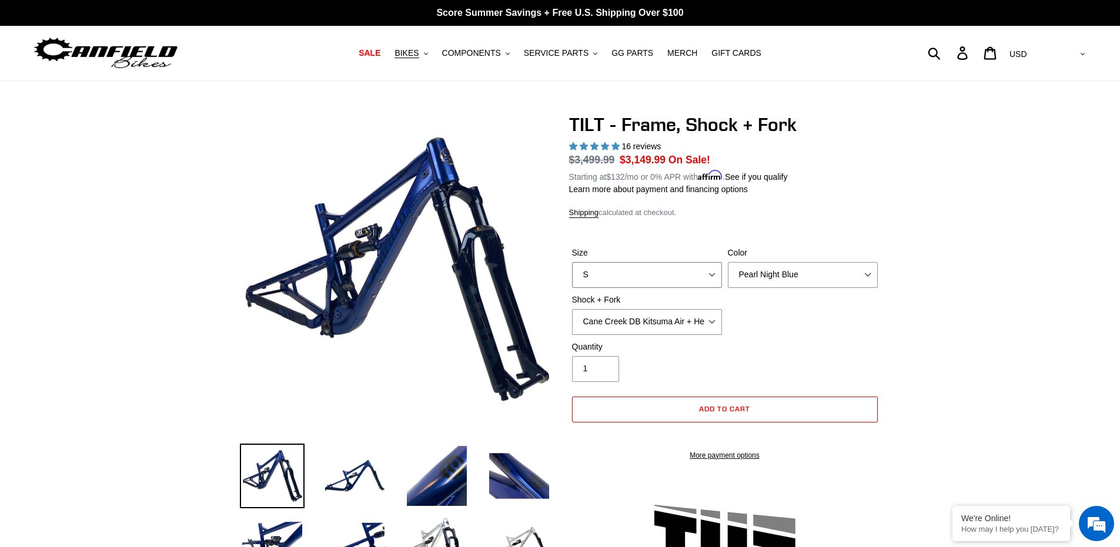
click at [629, 269] on select "S M L XL" at bounding box center [647, 275] width 150 height 26
click at [646, 326] on select "Cane Creek DB Kitsuma Air + Helm MKII 140mm Cane Creek DB Kitsuma Air + Fox 36 …" at bounding box center [647, 322] width 150 height 26
click at [572, 309] on select "Cane Creek DB Kitsuma Air + Helm MKII 140mm Cane Creek DB Kitsuma Air + Fox 36 …" at bounding box center [647, 322] width 150 height 26
click at [636, 316] on select "Cane Creek DB Kitsuma Air + Helm MKII 140mm Cane Creek DB Kitsuma Air + Fox 36 …" at bounding box center [647, 322] width 150 height 26
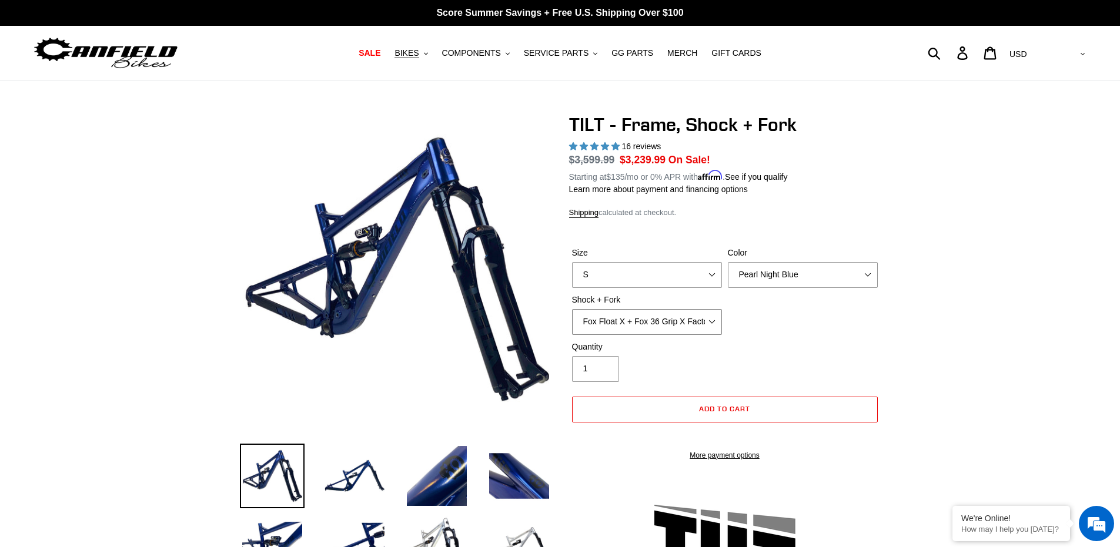
click at [656, 315] on select "Cane Creek DB Kitsuma Air + Helm MKII 140mm Cane Creek DB Kitsuma Air + Fox 36 …" at bounding box center [647, 322] width 150 height 26
click at [786, 319] on div "Size S M L XL Color Pearl Night Blue Shock + Fork Cane Creek DB Kitsuma Air + H…" at bounding box center [724, 294] width 311 height 94
click at [664, 320] on select "Cane Creek DB Kitsuma Air + Helm MKII 140mm Cane Creek DB Kitsuma Air + Fox 36 …" at bounding box center [647, 322] width 150 height 26
click at [656, 331] on select "Cane Creek DB Kitsuma Air + Helm MKII 140mm Cane Creek DB Kitsuma Air + Fox 36 …" at bounding box center [647, 322] width 150 height 26
click at [629, 325] on select "Cane Creek DB Kitsuma Air + Helm MKII 140mm Cane Creek DB Kitsuma Air + Fox 36 …" at bounding box center [647, 322] width 150 height 26
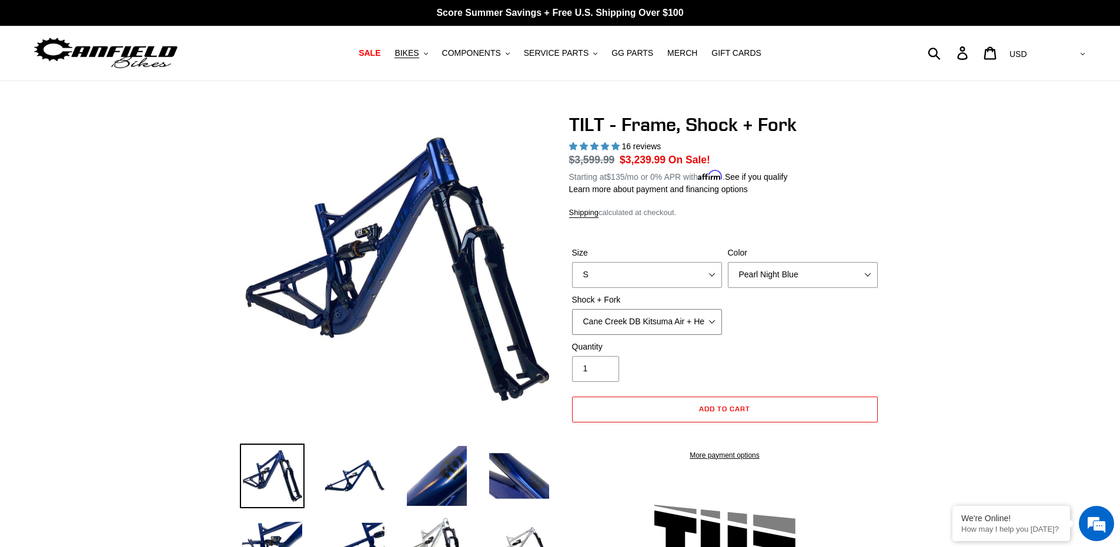
click at [572, 309] on select "Cane Creek DB Kitsuma Air + Helm MKII 140mm Cane Creek DB Kitsuma Air + Fox 36 …" at bounding box center [647, 322] width 150 height 26
click at [646, 324] on select "Cane Creek DB Kitsuma Air + Helm MKII 140mm Cane Creek DB Kitsuma Air + Fox 36 …" at bounding box center [647, 322] width 150 height 26
select select "Fox Float X + Fox 36 Grip X Factory 150mm"
click at [572, 309] on select "Cane Creek DB Kitsuma Air + Helm MKII 140mm Cane Creek DB Kitsuma Air + Fox 36 …" at bounding box center [647, 322] width 150 height 26
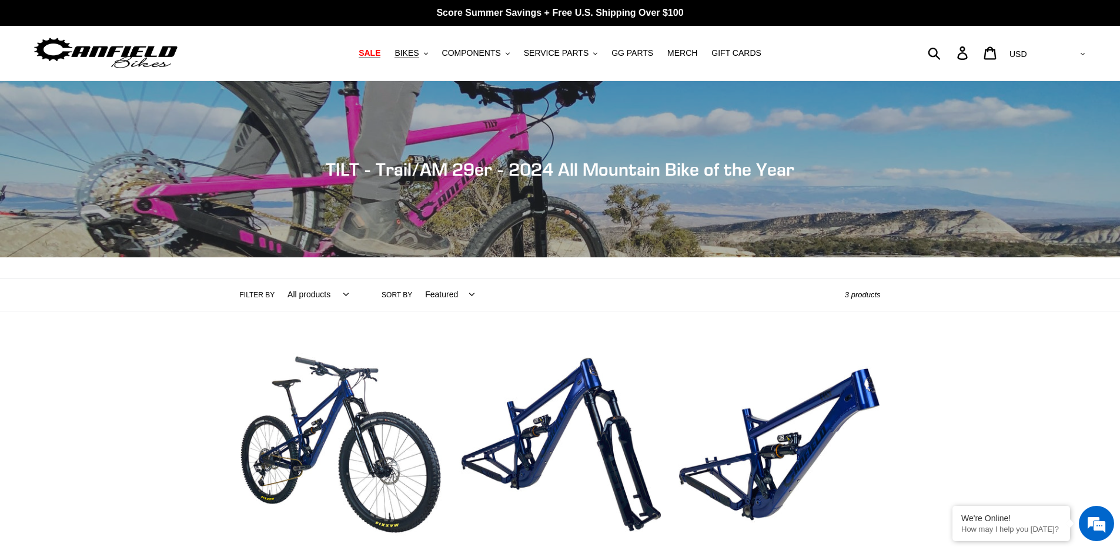
click at [380, 49] on span "SALE" at bounding box center [369, 53] width 22 height 10
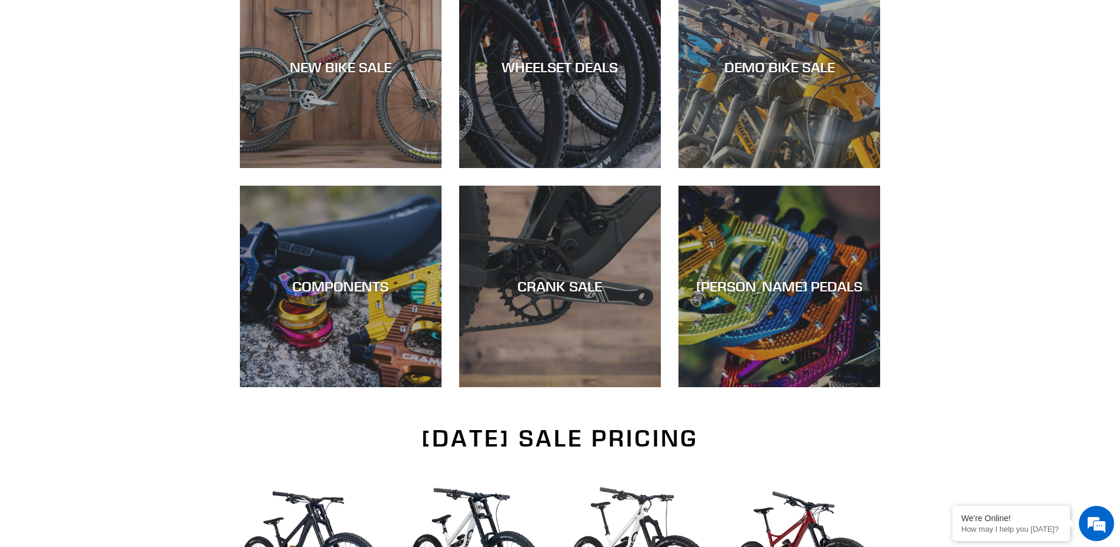
scroll to position [353, 0]
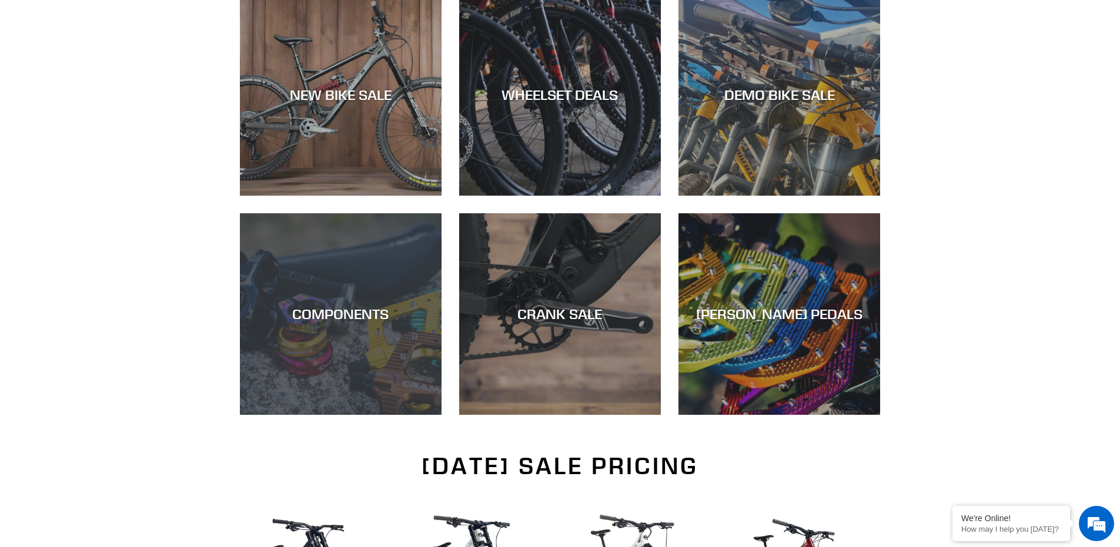
click at [340, 310] on div "COMPONENTS" at bounding box center [341, 314] width 202 height 17
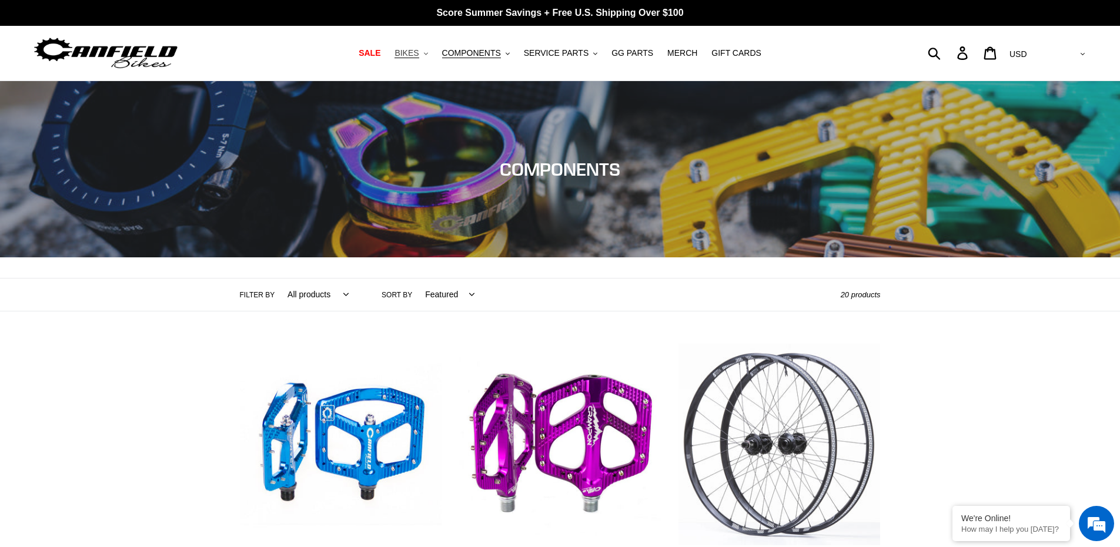
click at [418, 56] on span "BIKES" at bounding box center [406, 53] width 24 height 10
click at [386, 54] on link "SALE" at bounding box center [369, 53] width 33 height 16
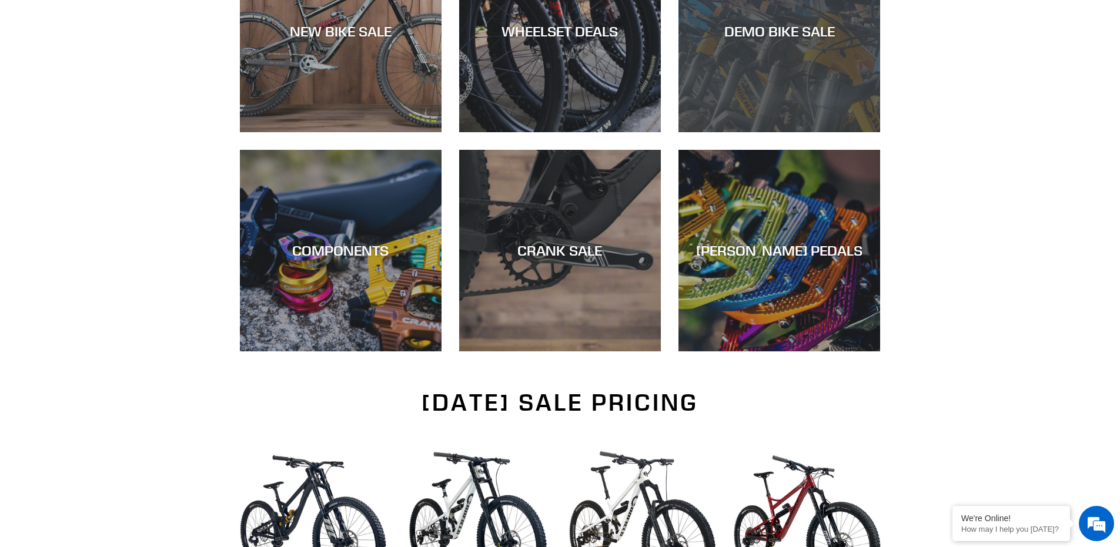
scroll to position [294, 0]
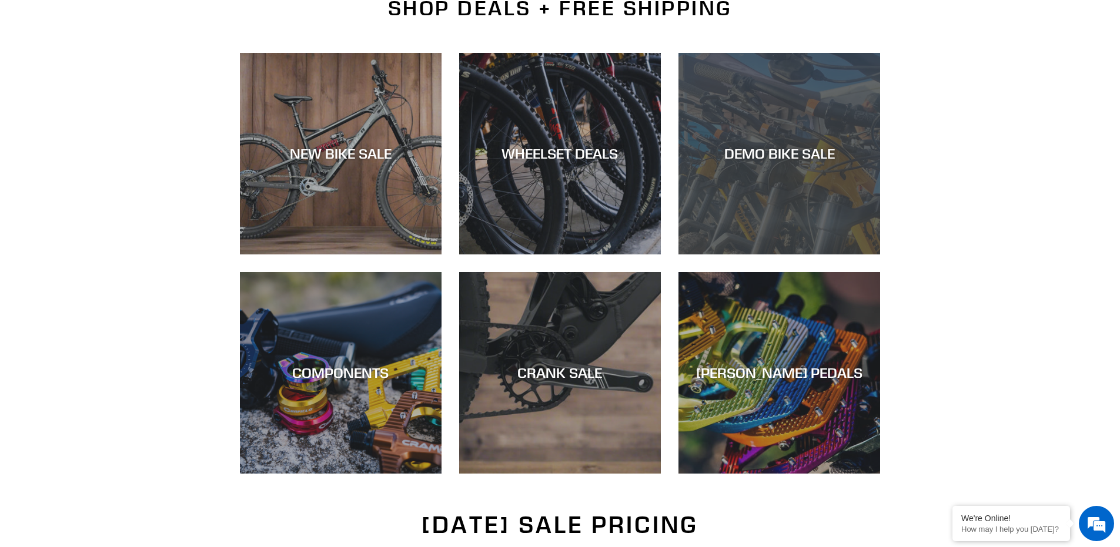
click at [825, 153] on div "DEMO BIKE SALE" at bounding box center [779, 153] width 202 height 17
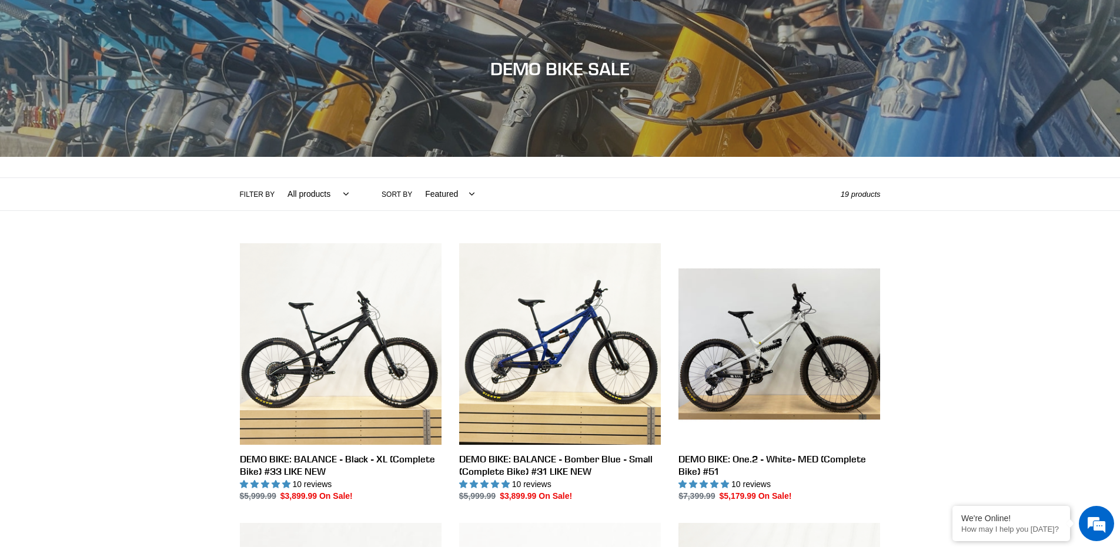
scroll to position [118, 0]
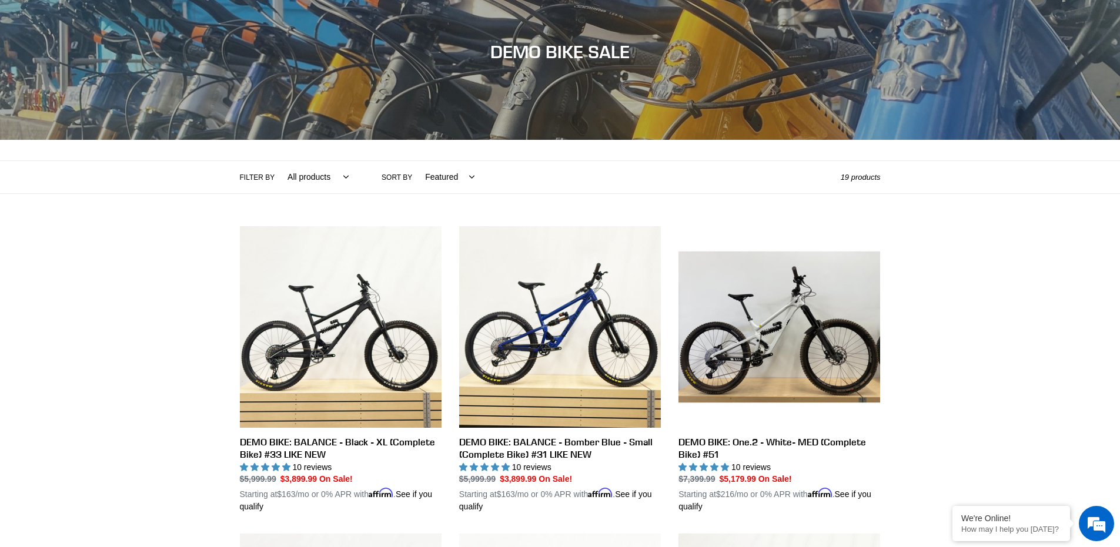
click at [423, 176] on select "Featured Best selling Alphabetically, A-Z Alphabetically, Z-A Price, low to hig…" at bounding box center [446, 177] width 65 height 32
click at [319, 177] on select "All products balance BFCM23 DEMO BIKE Jedi Lithium Nimble 9 ONE.2 Tilt Yelli Sc…" at bounding box center [315, 177] width 76 height 32
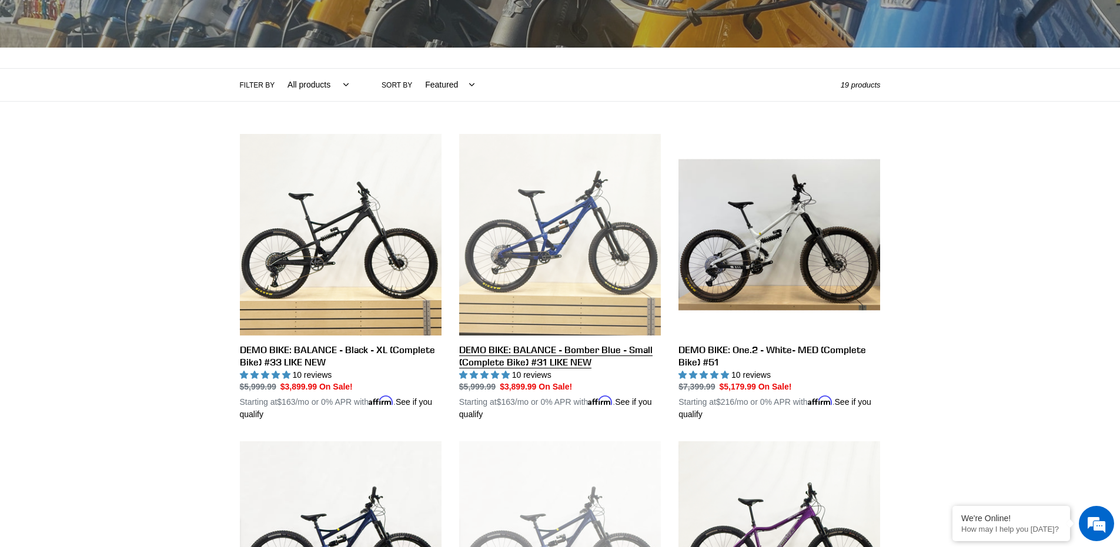
scroll to position [176, 0]
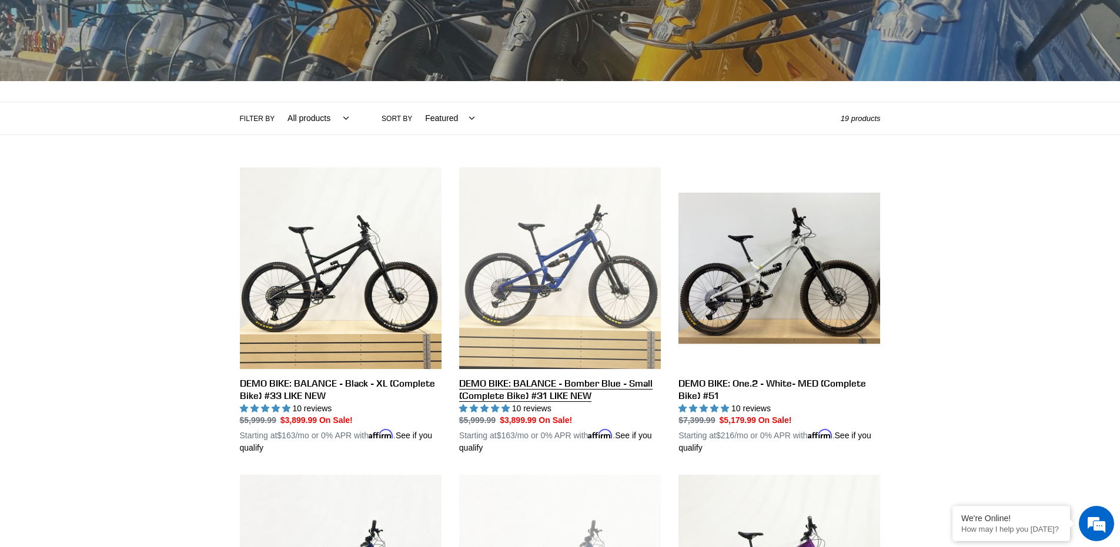
click at [535, 291] on link "DEMO BIKE: BALANCE - Bomber Blue - Small (Complete Bike) #31 LIKE NEW" at bounding box center [560, 310] width 202 height 287
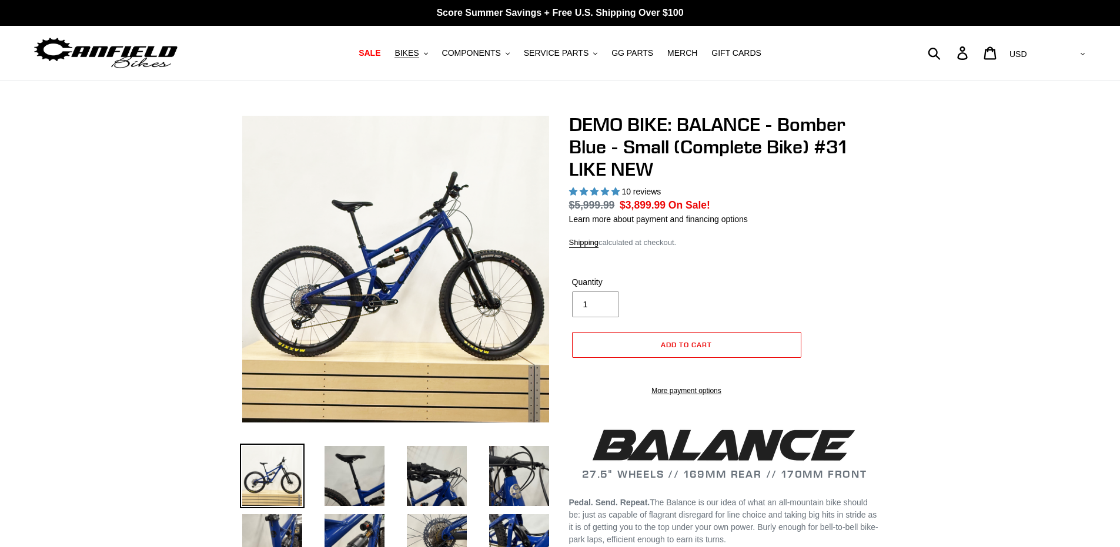
select select "highest-rating"
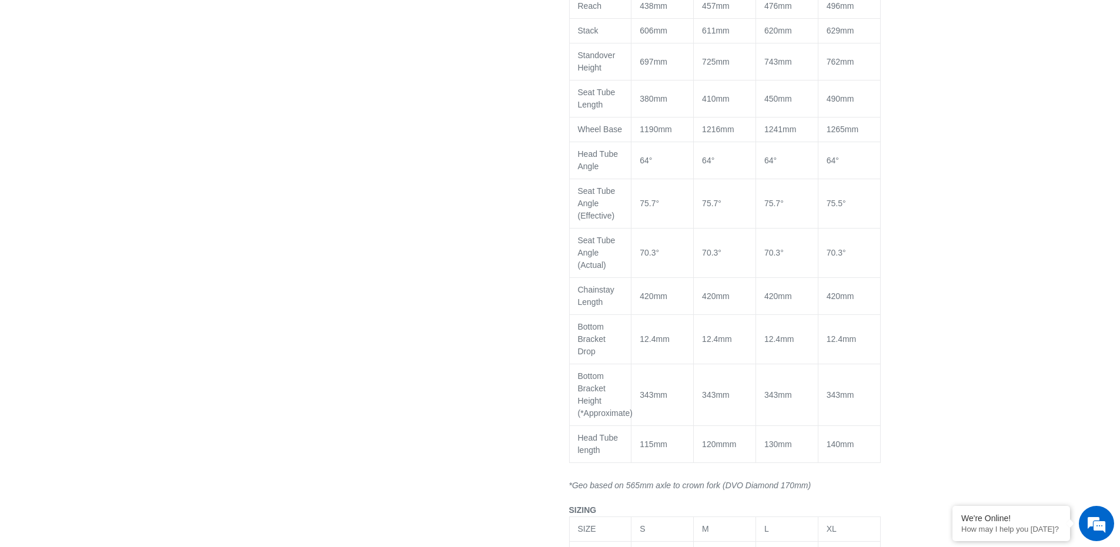
scroll to position [1646, 0]
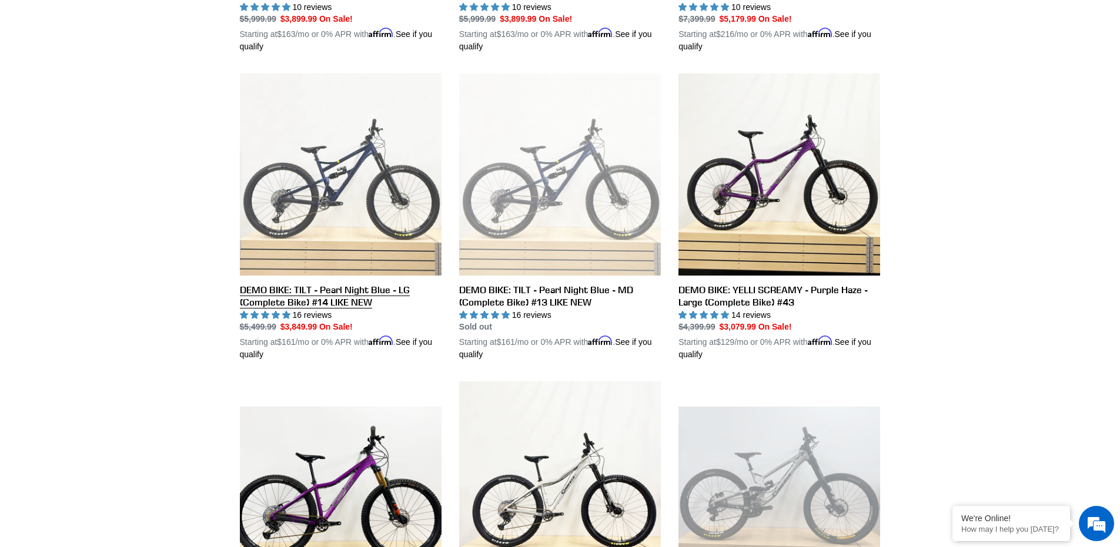
scroll to position [588, 0]
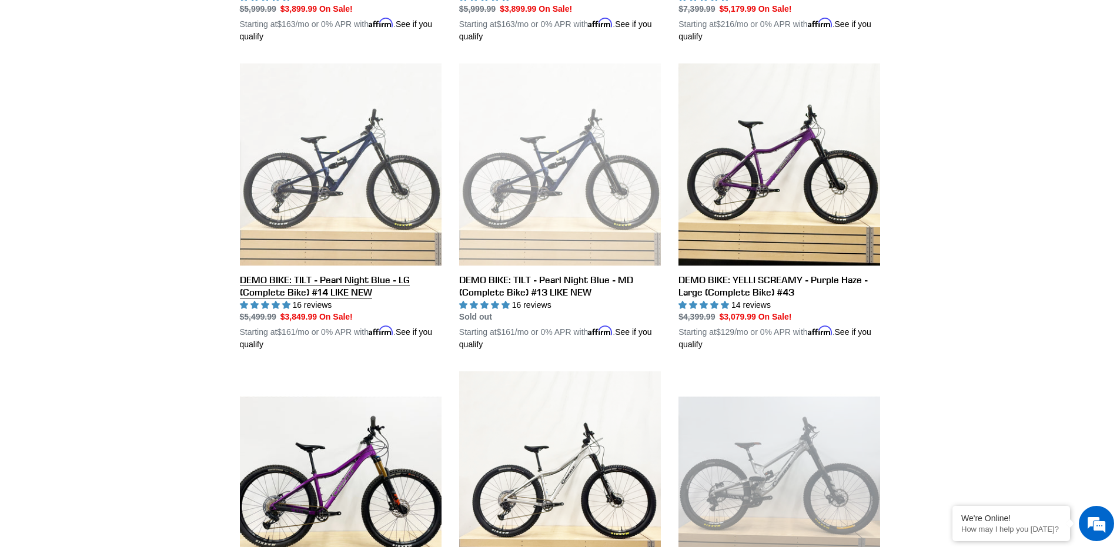
click at [346, 173] on link "DEMO BIKE: TILT - Pearl Night Blue - LG (Complete Bike) #14 LIKE NEW" at bounding box center [341, 206] width 202 height 287
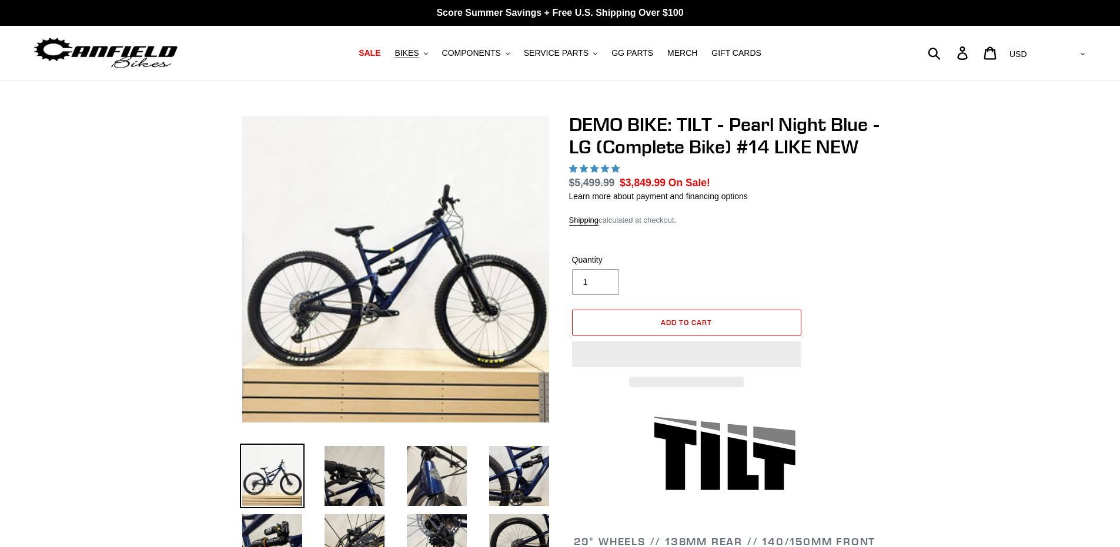
select select "highest-rating"
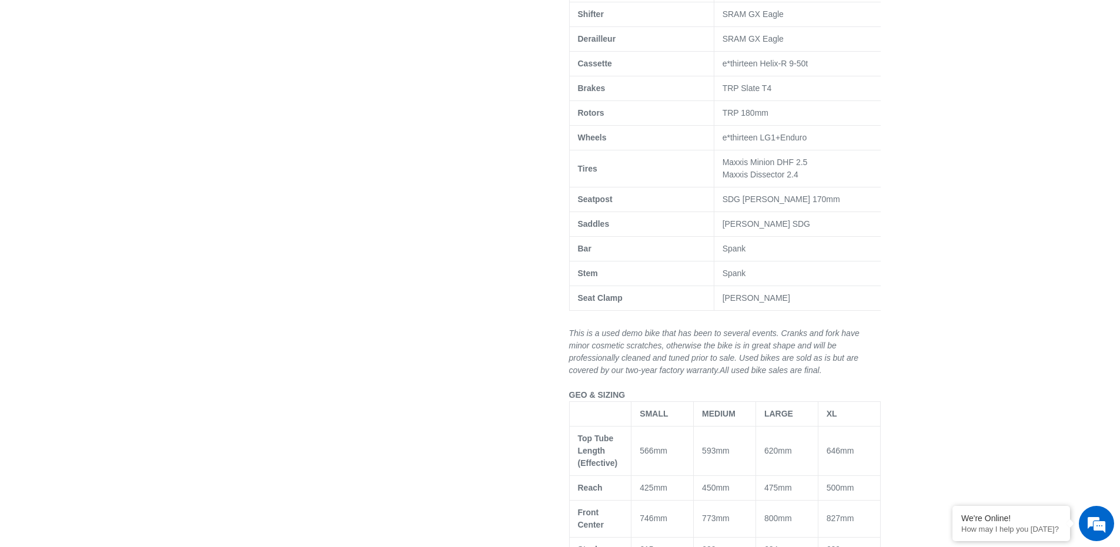
scroll to position [764, 0]
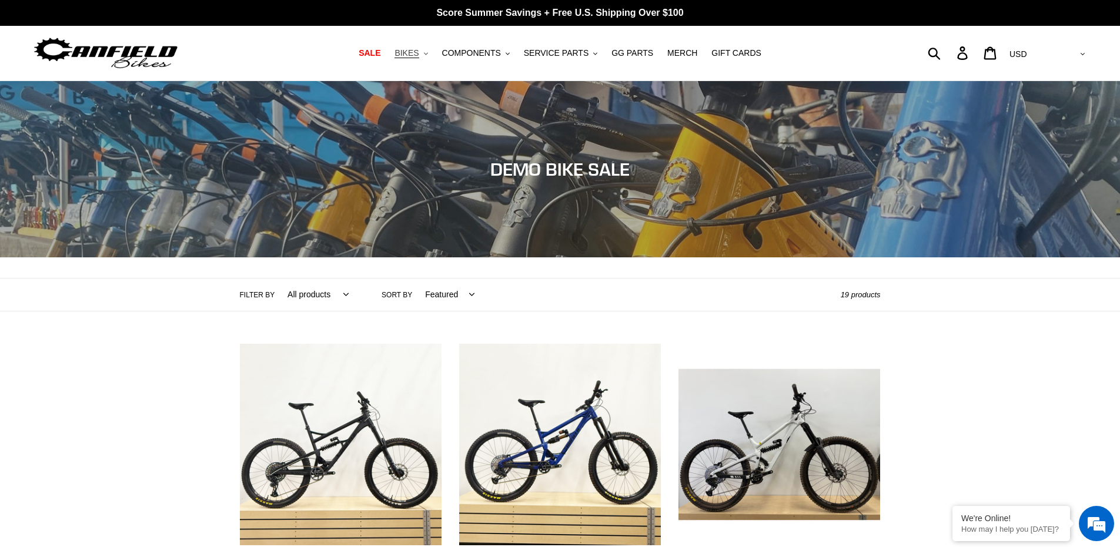
click at [418, 56] on span "BIKES" at bounding box center [406, 53] width 24 height 10
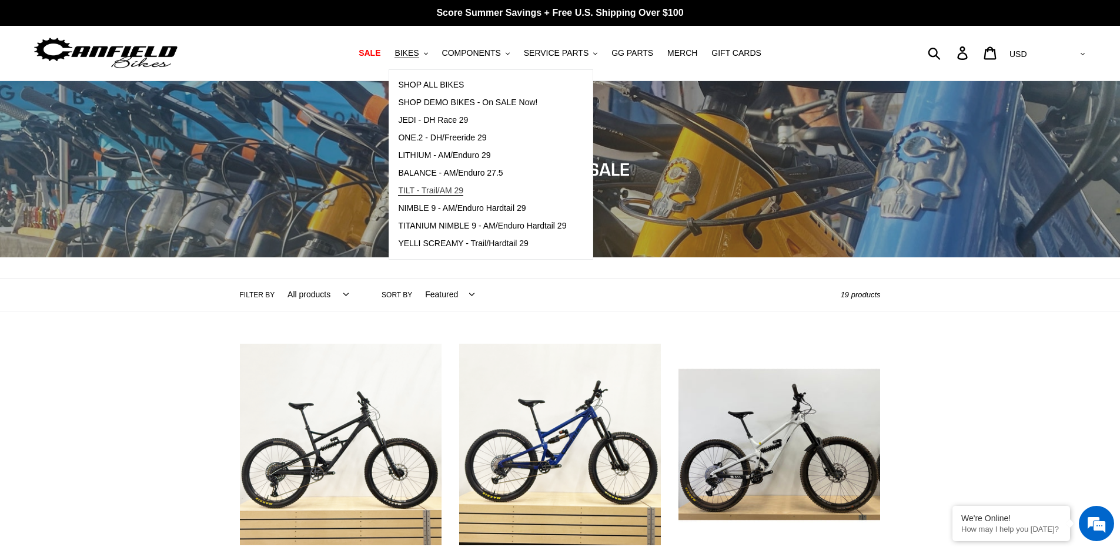
click at [463, 191] on span "TILT - Trail/AM 29" at bounding box center [430, 191] width 65 height 10
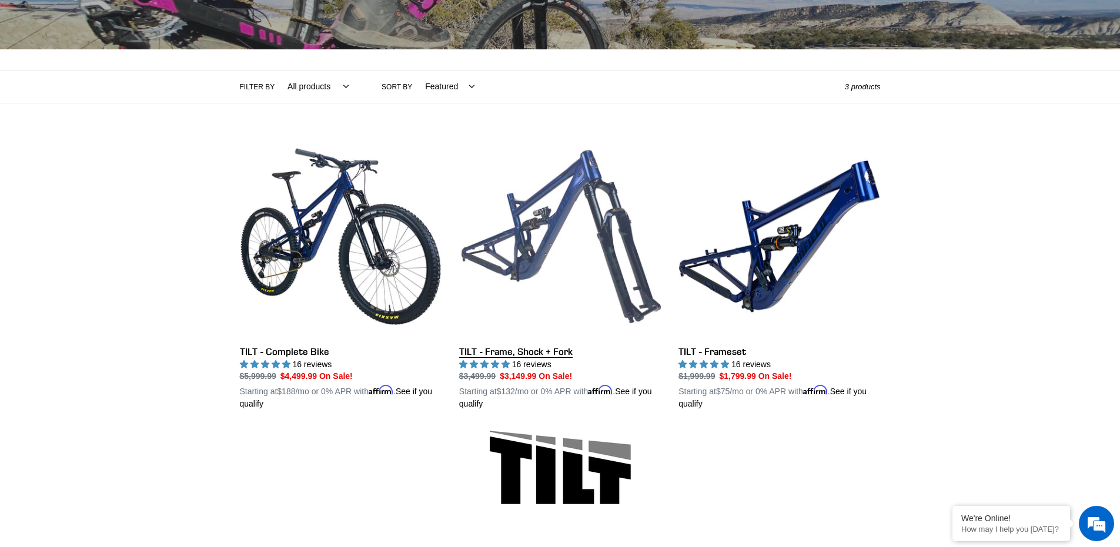
scroll to position [235, 0]
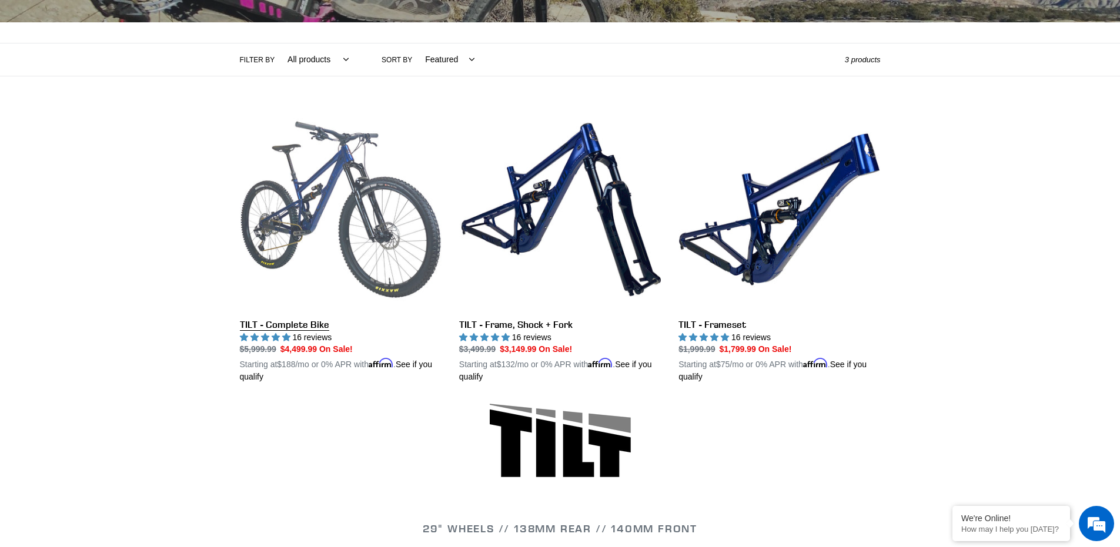
click at [325, 167] on link "TILT - Complete Bike" at bounding box center [341, 246] width 202 height 275
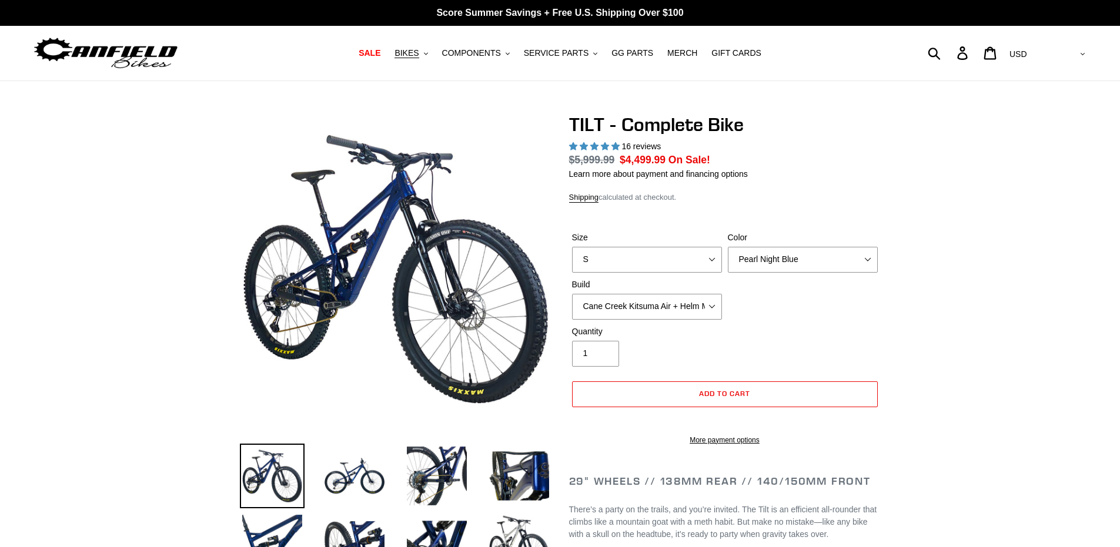
select select "highest-rating"
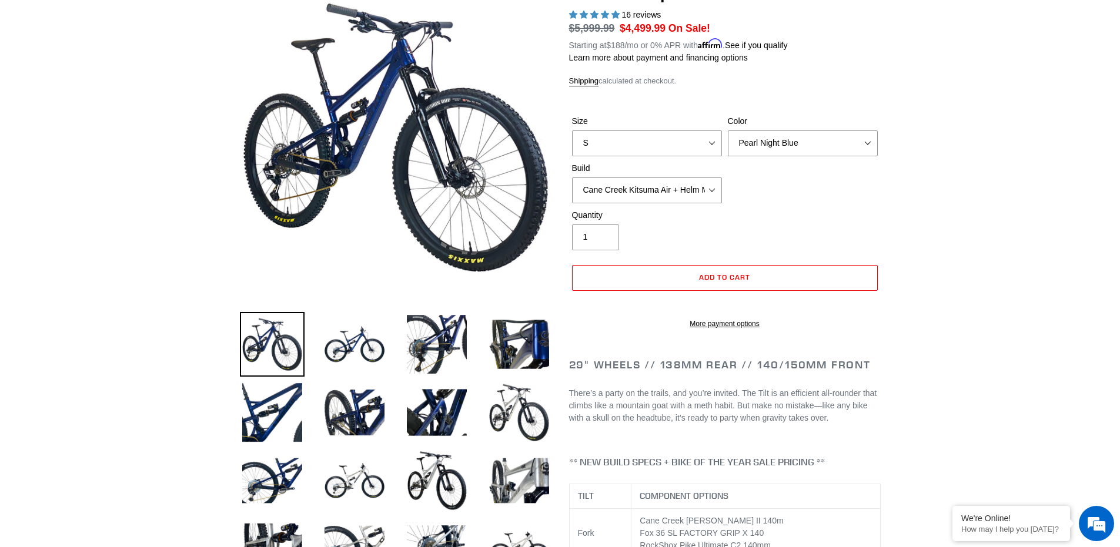
scroll to position [176, 0]
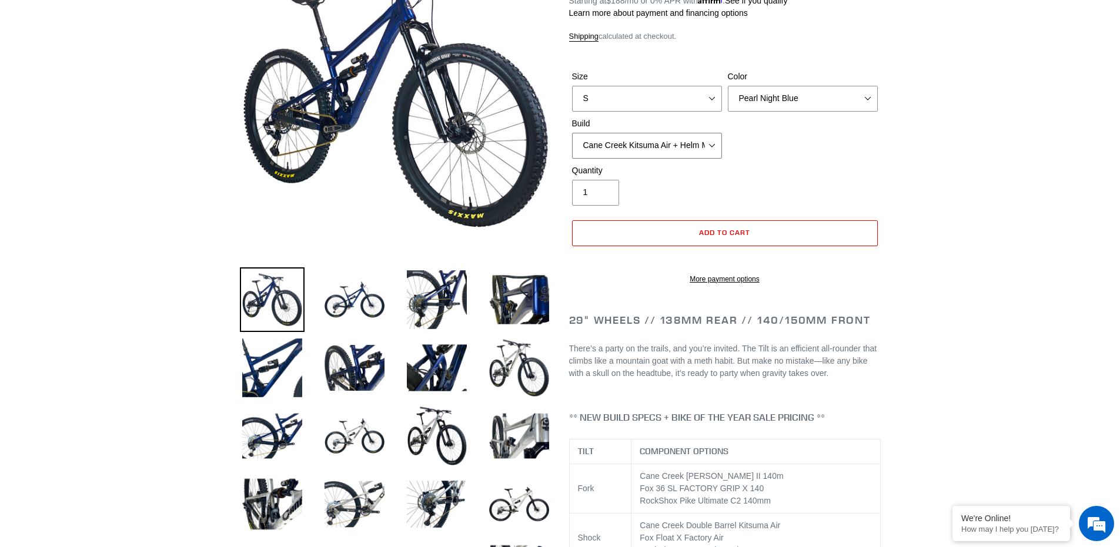
click at [625, 148] on select "Cane Creek Kitsuma Air + Helm MKII 140 + SRAM GX Cane Creek Kitsuma Air + Helm …" at bounding box center [647, 146] width 150 height 26
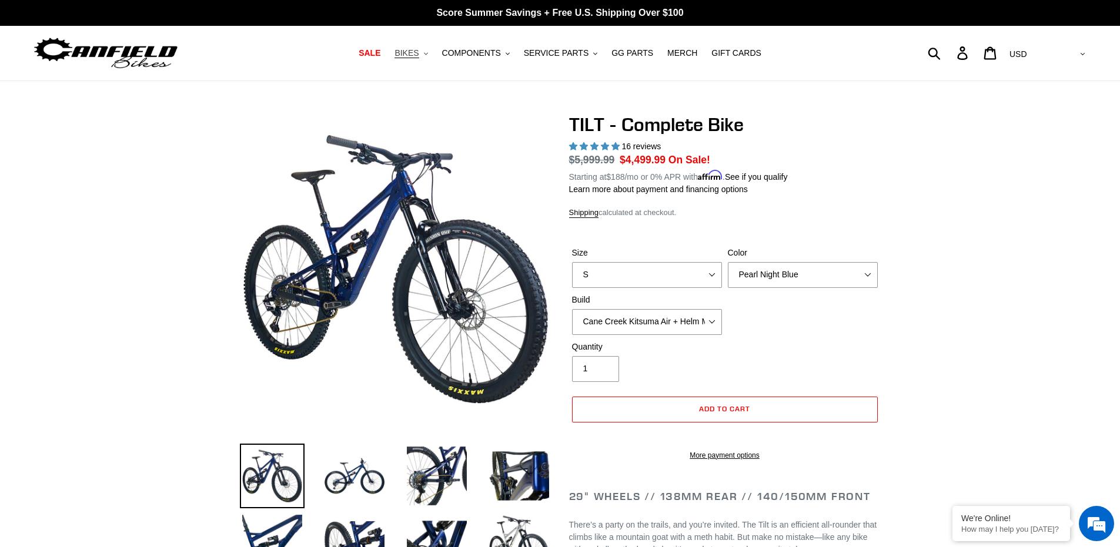
click at [413, 55] on span "BIKES" at bounding box center [406, 53] width 24 height 10
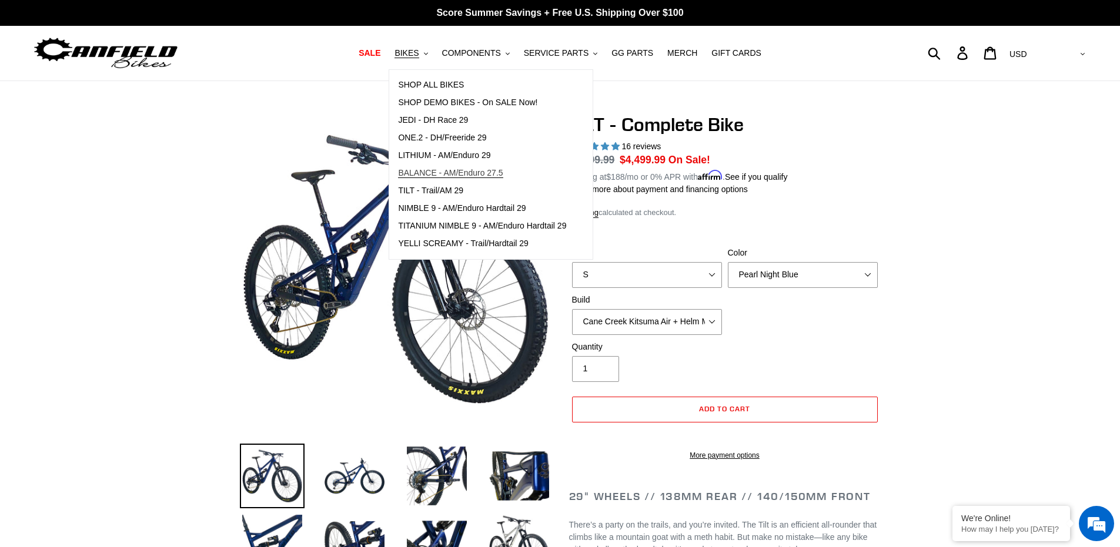
click at [483, 176] on span "BALANCE - AM/Enduro 27.5" at bounding box center [450, 173] width 105 height 10
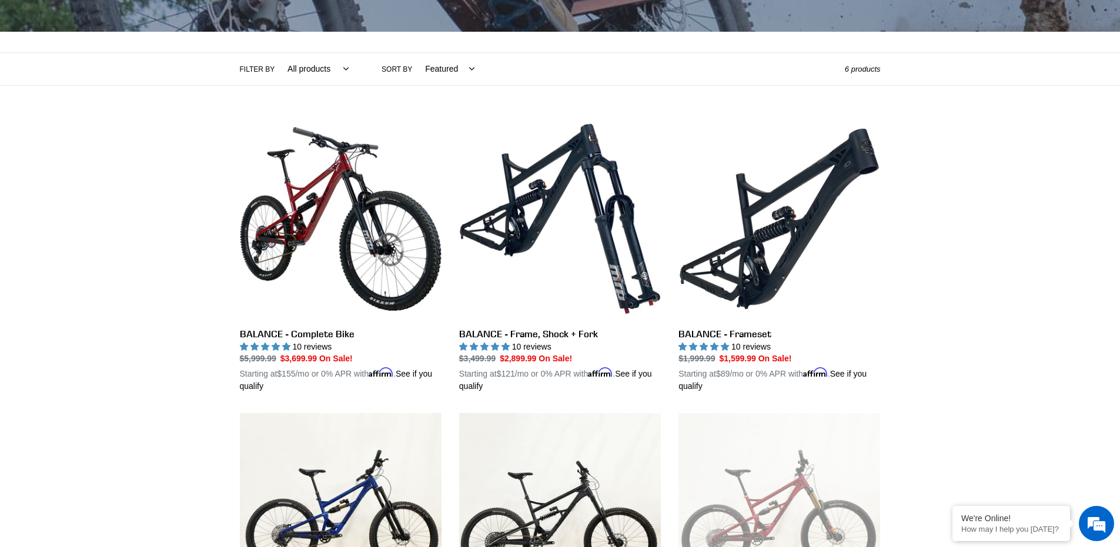
scroll to position [294, 0]
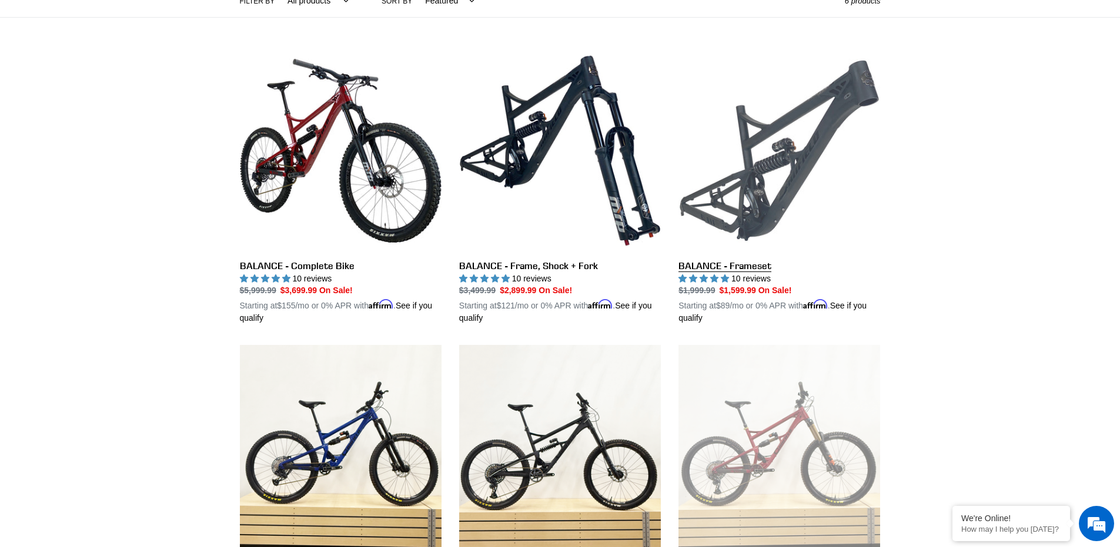
click at [742, 172] on link "BALANCE - Frameset" at bounding box center [779, 187] width 202 height 275
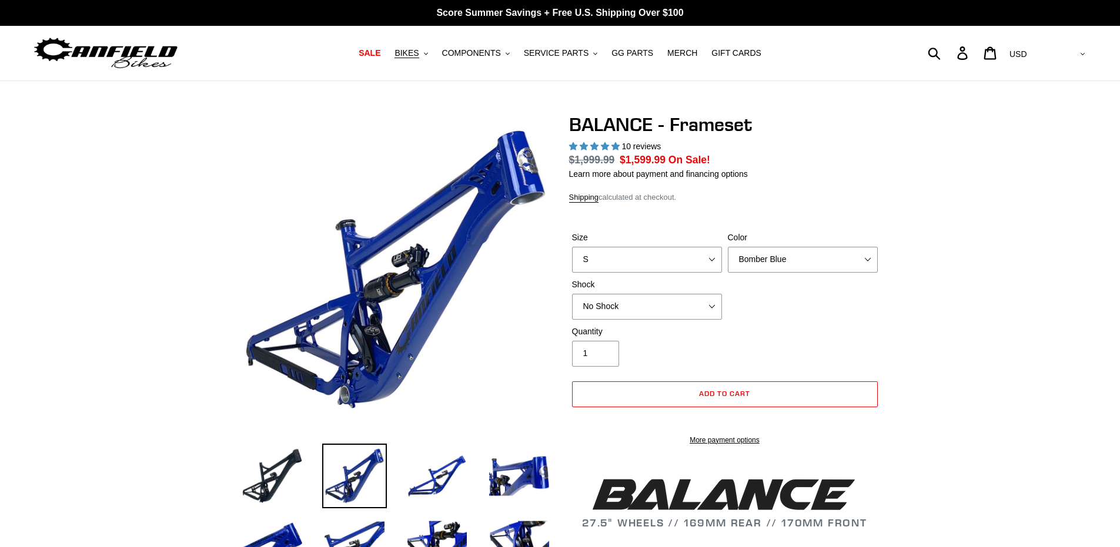
select select "highest-rating"
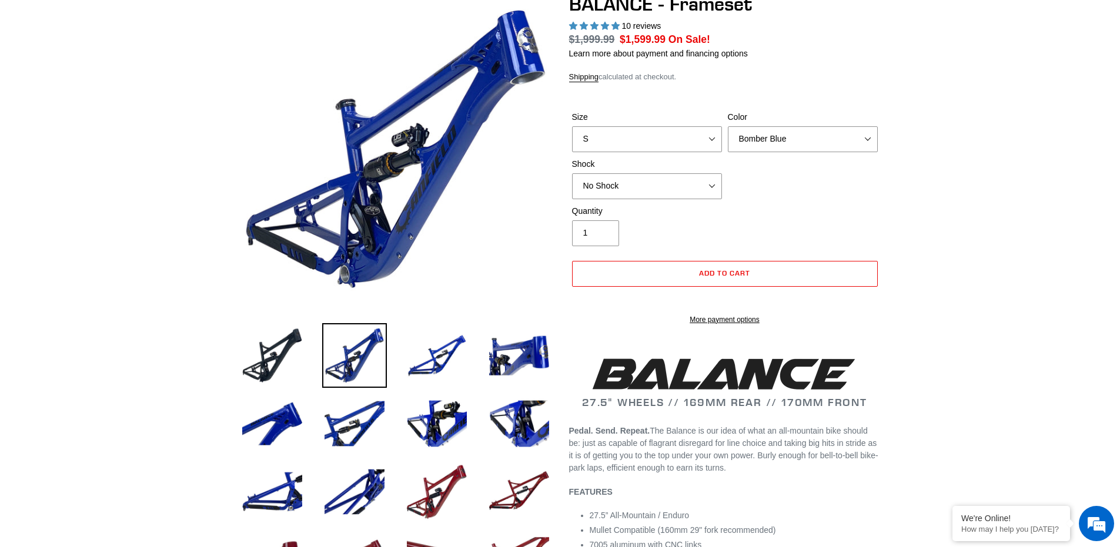
scroll to position [118, 0]
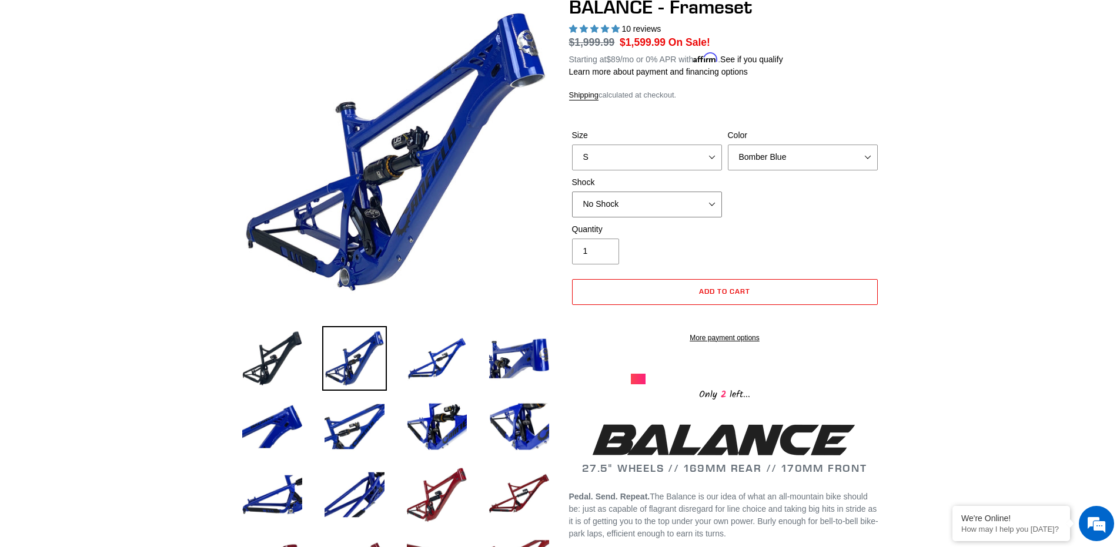
click at [651, 212] on select "No Shock Cane Creek Kitsuma Air Öhlins TTX2 Air EXT Storia V3-S" at bounding box center [647, 205] width 150 height 26
click at [572, 192] on select "No Shock Cane Creek Kitsuma Air Öhlins TTX2 Air EXT Storia V3-S" at bounding box center [647, 205] width 150 height 26
click at [641, 208] on select "No Shock Cane Creek Kitsuma Air Öhlins TTX2 Air EXT Storia V3-S" at bounding box center [647, 205] width 150 height 26
click at [572, 192] on select "No Shock Cane Creek Kitsuma Air Öhlins TTX2 Air EXT Storia V3-S" at bounding box center [647, 205] width 150 height 26
click at [637, 206] on select "No Shock Cane Creek Kitsuma Air Öhlins TTX2 Air EXT Storia V3-S" at bounding box center [647, 205] width 150 height 26
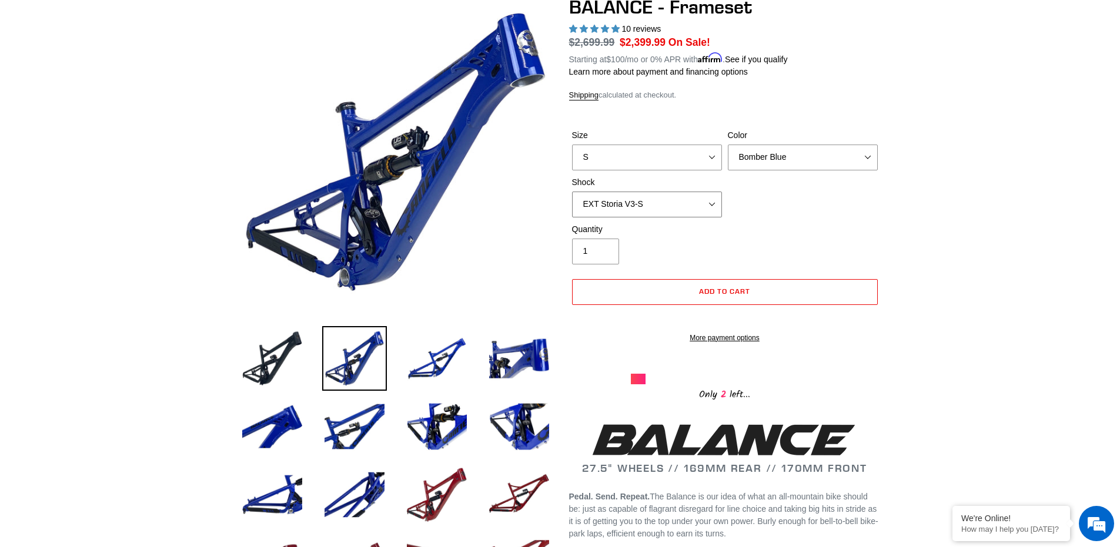
click at [572, 192] on select "No Shock Cane Creek Kitsuma Air Öhlins TTX2 Air EXT Storia V3-S" at bounding box center [647, 205] width 150 height 26
click at [654, 207] on select "No Shock Cane Creek Kitsuma Air Öhlins TTX2 Air EXT Storia V3-S" at bounding box center [647, 205] width 150 height 26
select select "No Shock"
click at [572, 192] on select "No Shock Cane Creek Kitsuma Air Öhlins TTX2 Air EXT Storia V3-S" at bounding box center [647, 205] width 150 height 26
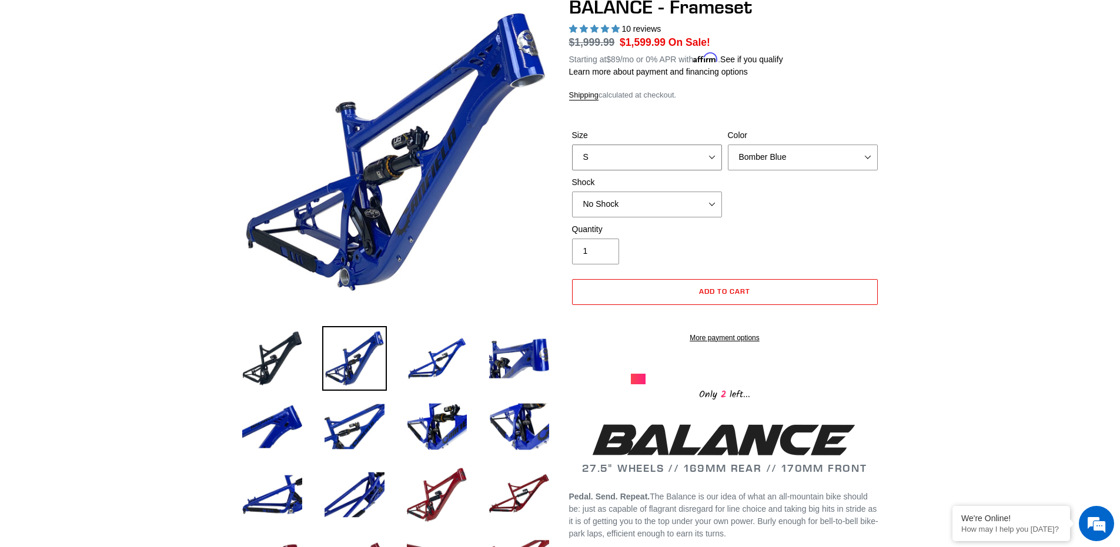
click at [577, 153] on select "S M L XL" at bounding box center [647, 158] width 150 height 26
click at [750, 152] on select "Bomber Blue Goat's Blood Stealth Black" at bounding box center [803, 158] width 150 height 26
select select "Goat's Blood"
click at [728, 145] on select "Bomber Blue Goat's Blood Stealth Black" at bounding box center [803, 158] width 150 height 26
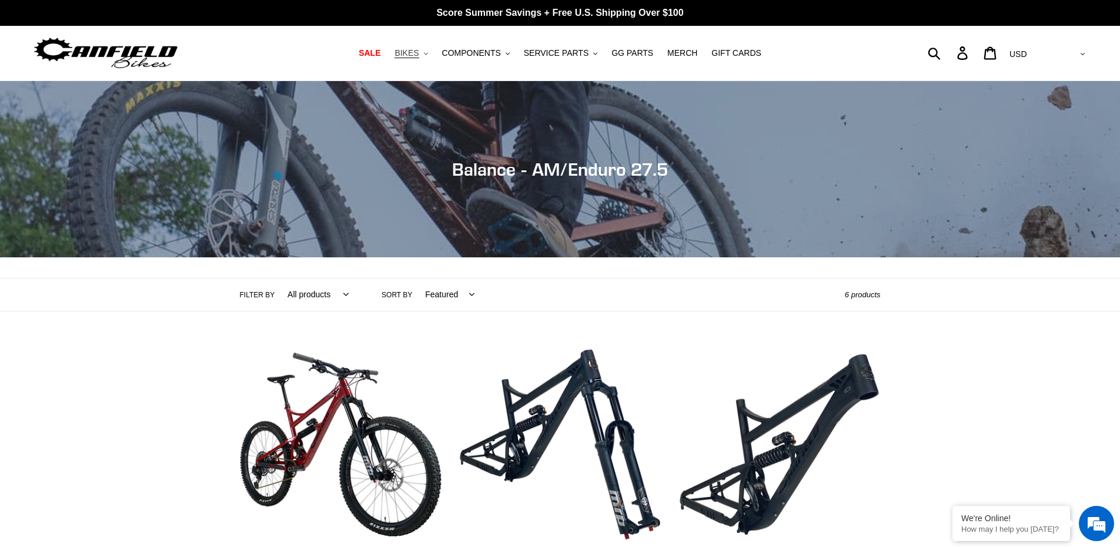
click at [418, 54] on span "BIKES" at bounding box center [406, 53] width 24 height 10
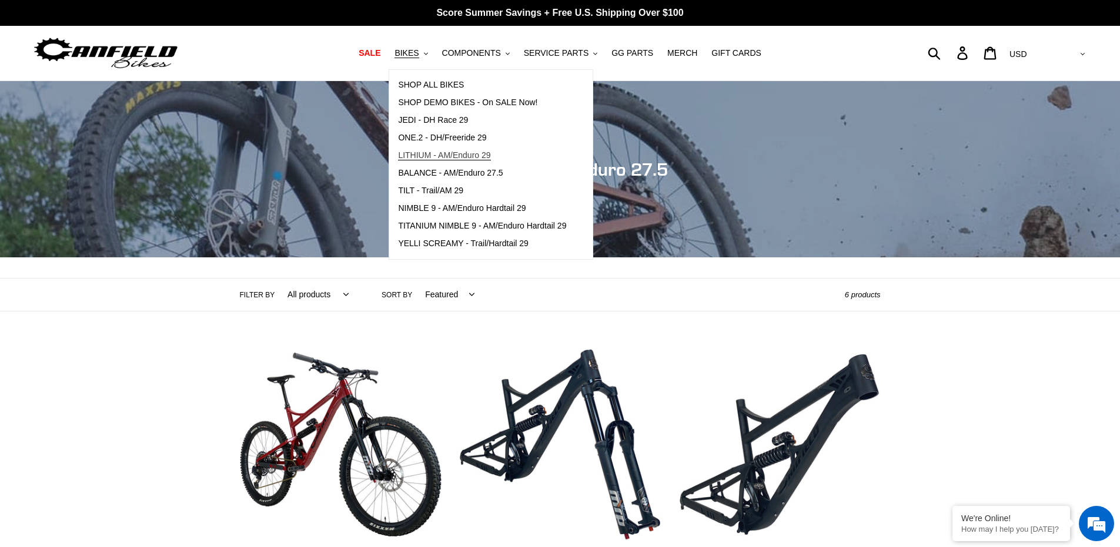
click at [440, 159] on span "LITHIUM - AM/Enduro 29" at bounding box center [444, 155] width 92 height 10
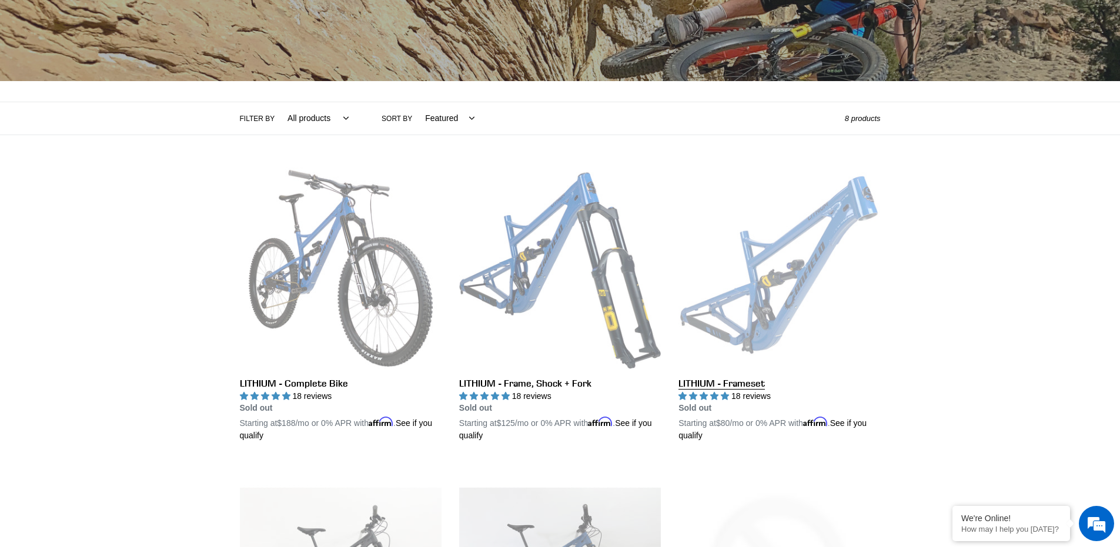
click at [761, 264] on link "LITHIUM - Frameset" at bounding box center [779, 304] width 202 height 275
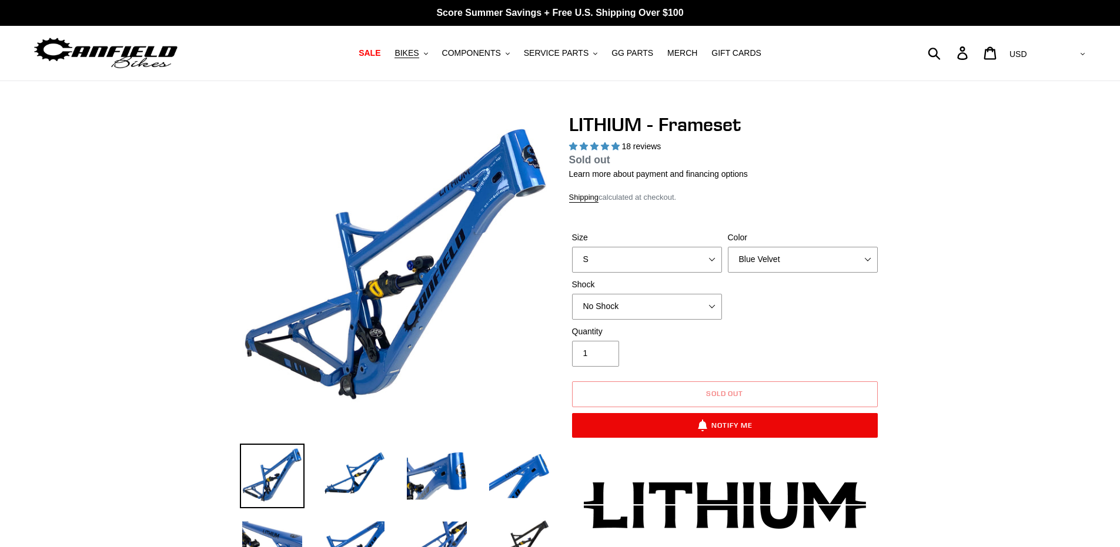
select select "highest-rating"
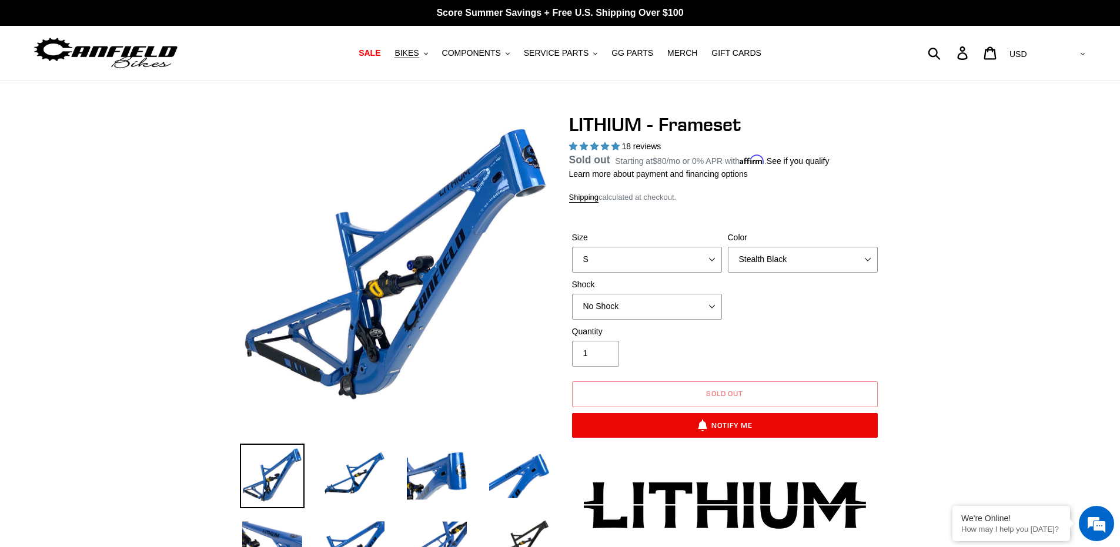
click at [728, 260] on select "Blue Velvet Stealth Black" at bounding box center [803, 260] width 150 height 26
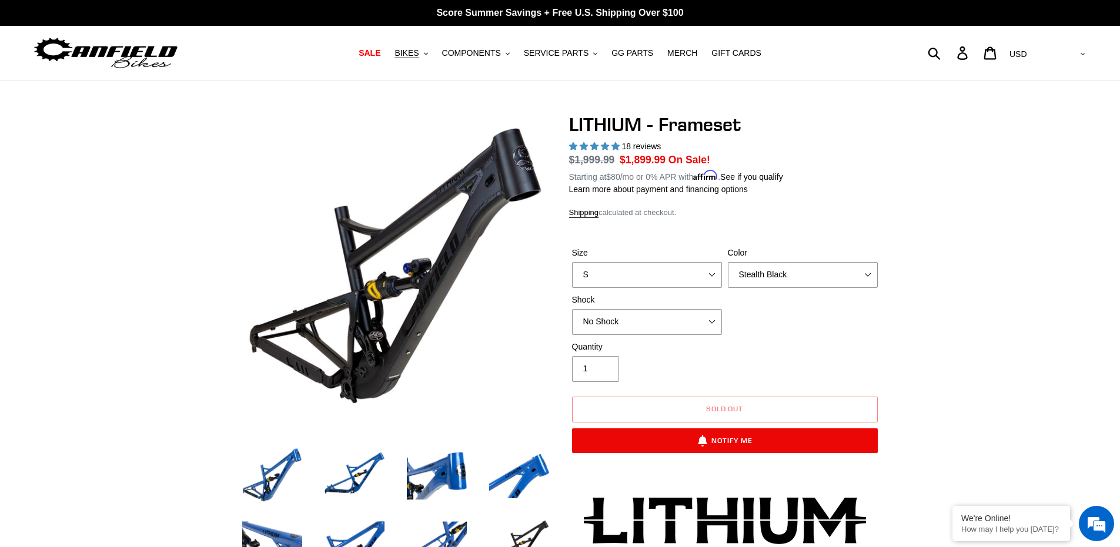
click at [765, 270] on select "Blue Velvet Stealth Black" at bounding box center [803, 275] width 150 height 26
select select "Blue Velvet"
click at [728, 262] on select "Blue Velvet Stealth Black" at bounding box center [803, 275] width 150 height 26
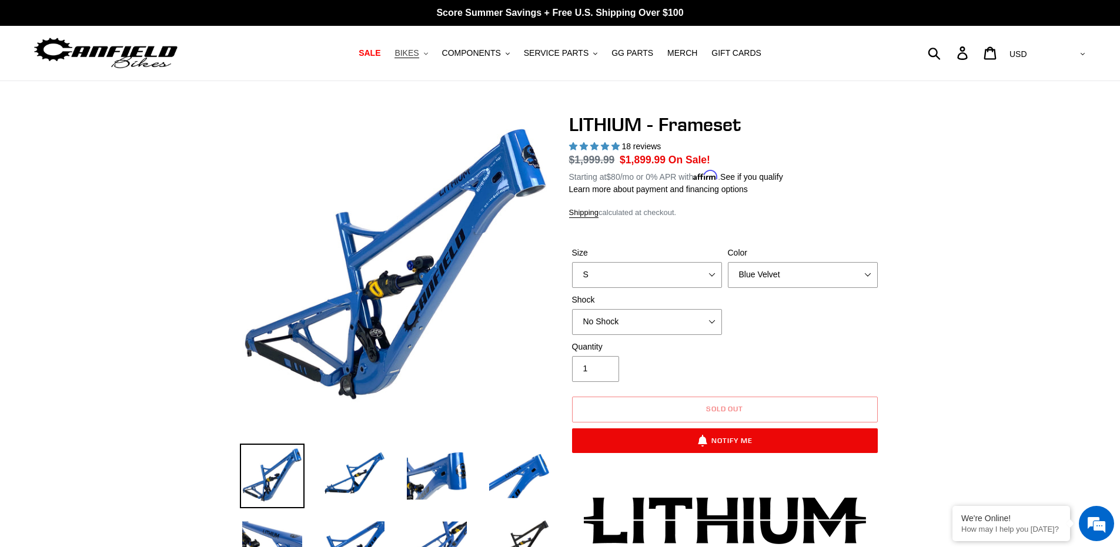
click at [418, 50] on span "BIKES" at bounding box center [406, 53] width 24 height 10
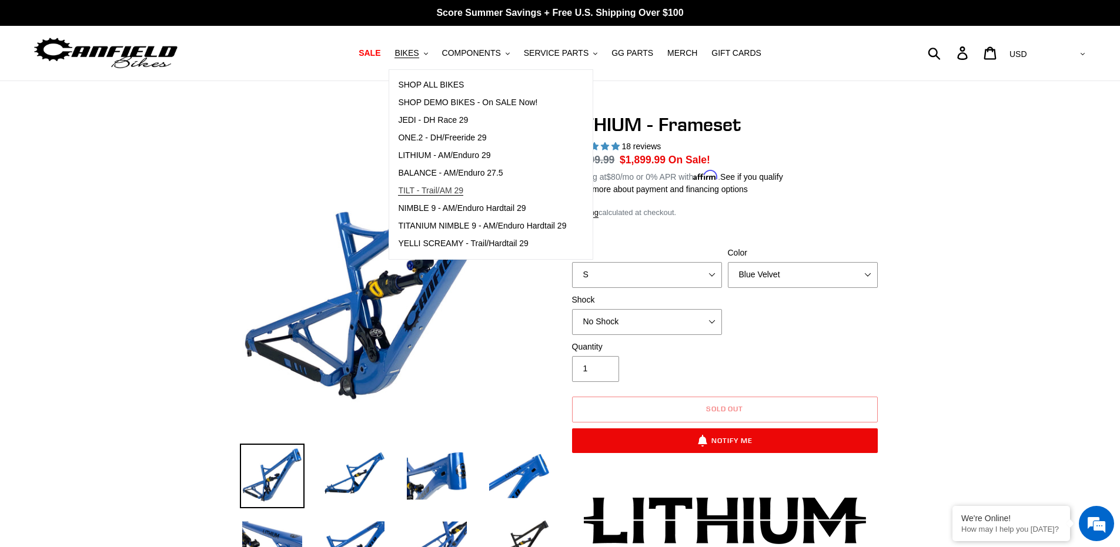
click at [471, 184] on link "TILT - Trail/AM 29" at bounding box center [482, 191] width 186 height 18
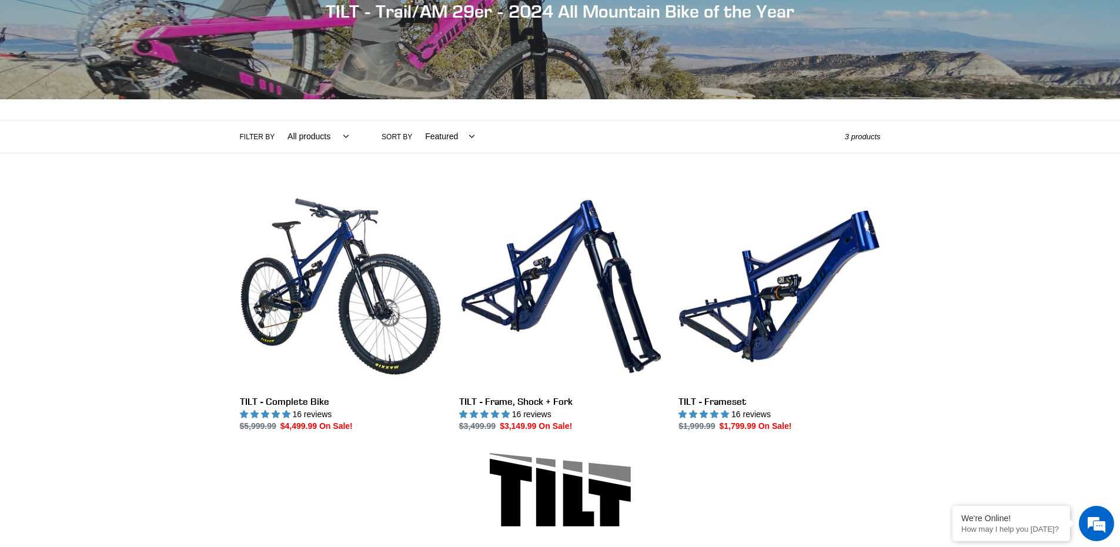
scroll to position [176, 0]
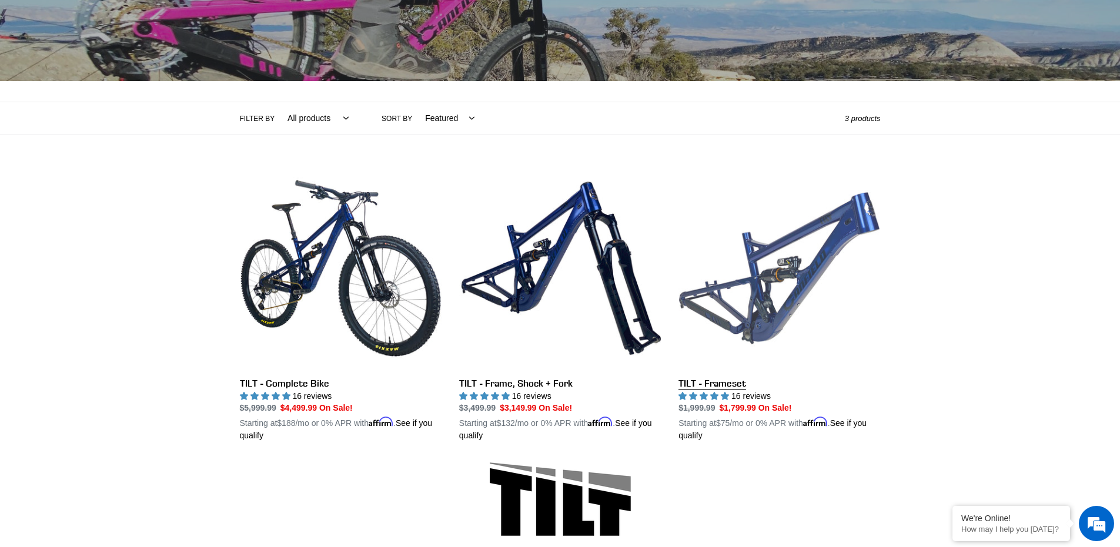
click at [728, 282] on link "TILT - Frameset" at bounding box center [779, 304] width 202 height 275
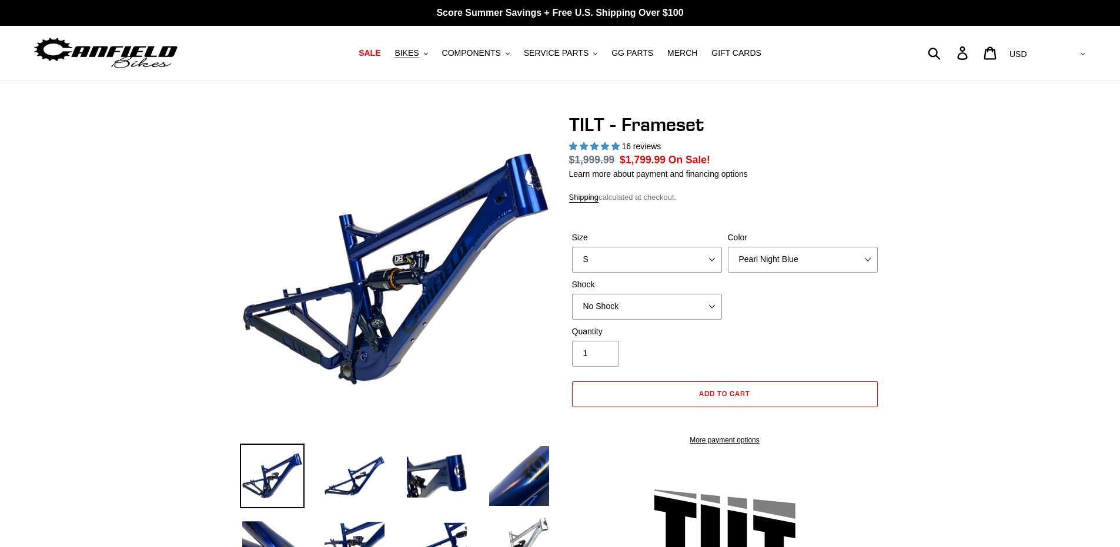
select select "highest-rating"
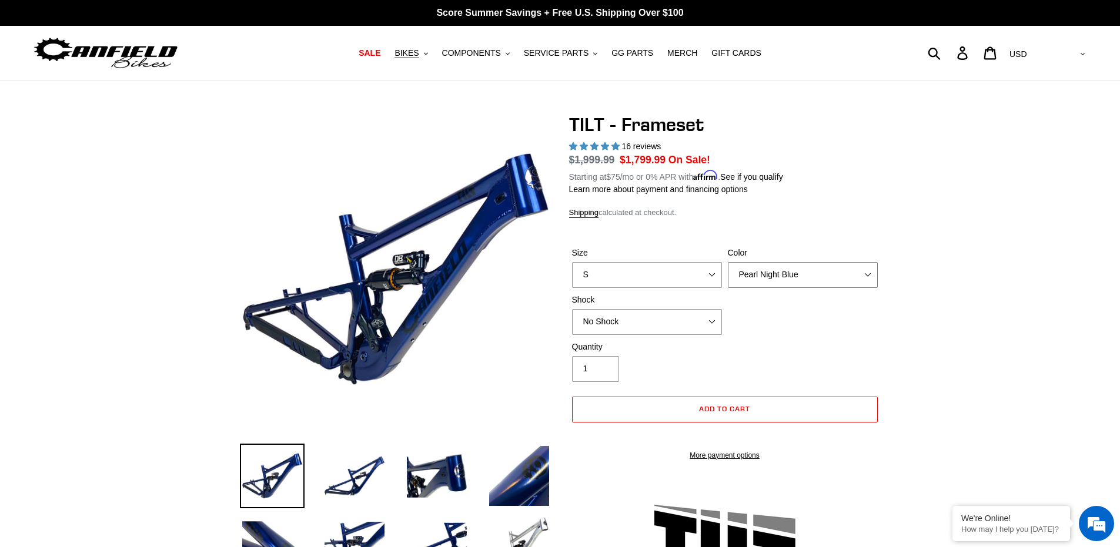
click at [759, 276] on select "Pearl Night Blue Stealth Silver" at bounding box center [803, 275] width 150 height 26
click at [728, 262] on select "Pearl Night Blue Stealth Silver" at bounding box center [803, 275] width 150 height 26
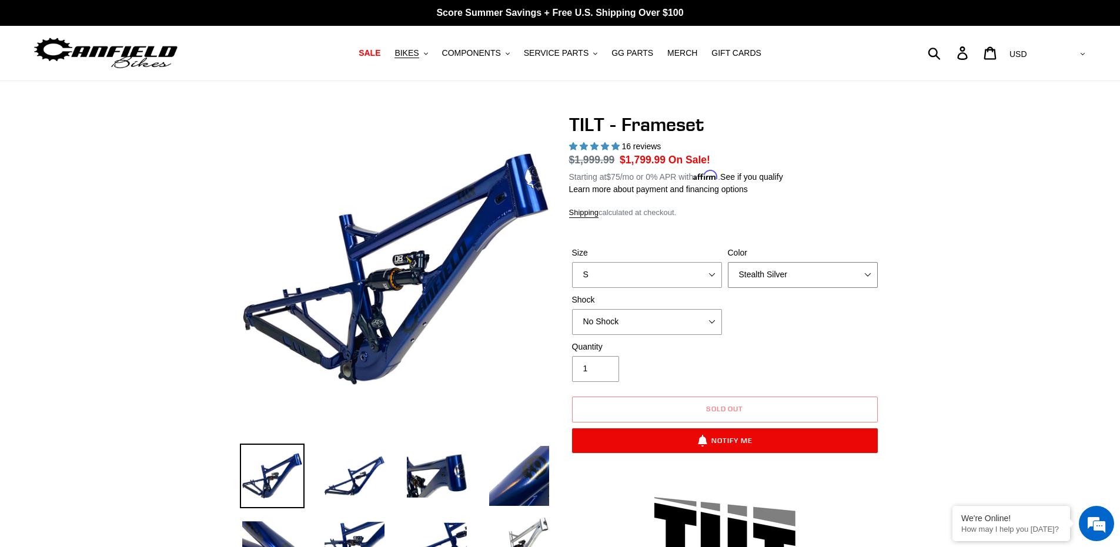
click at [765, 275] on select "Pearl Night Blue Stealth Silver" at bounding box center [803, 275] width 150 height 26
select select "Pearl Night Blue"
click at [728, 262] on select "Pearl Night Blue Stealth Silver" at bounding box center [803, 275] width 150 height 26
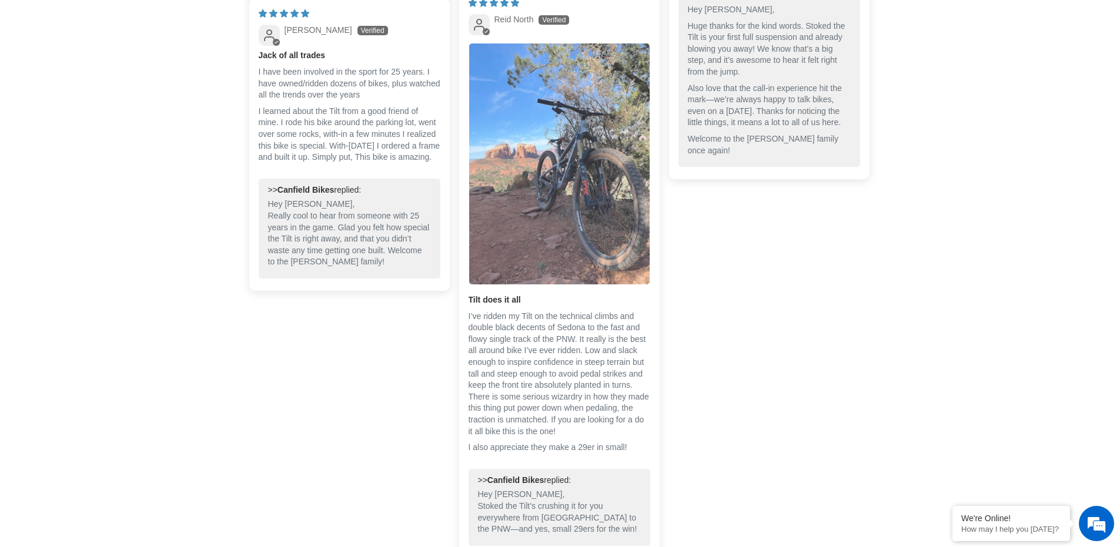
scroll to position [3232, 0]
